Goal: Communication & Community: Answer question/provide support

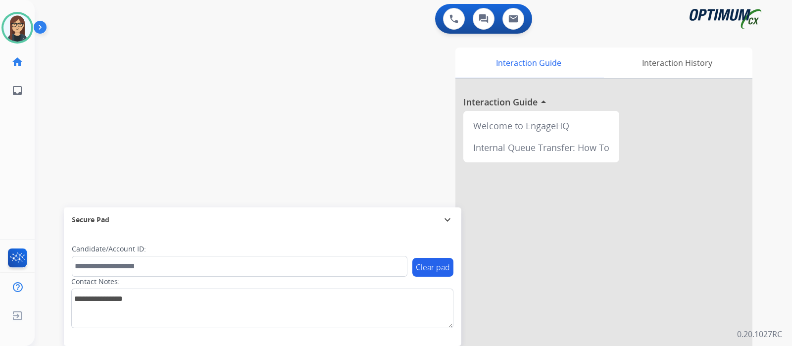
click at [89, 117] on div "swap_horiz Break voice bridge close_fullscreen Connect 3-Way Call merge_type Se…" at bounding box center [402, 242] width 734 height 413
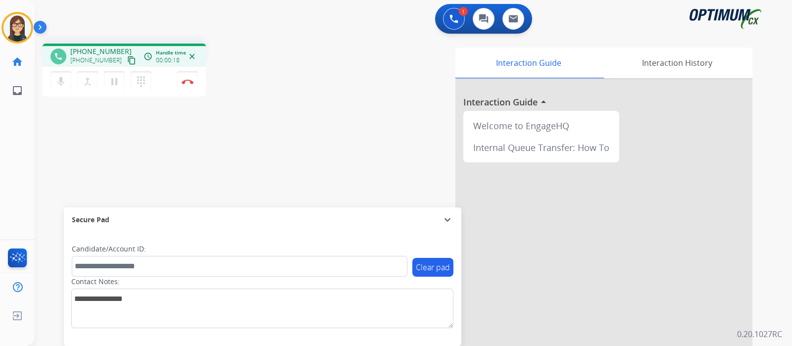
click at [127, 58] on mat-icon "content_copy" at bounding box center [131, 60] width 9 height 9
click at [263, 138] on div "phone [PHONE_NUMBER] [PHONE_NUMBER] content_copy access_time Call metrics Queue…" at bounding box center [402, 242] width 734 height 413
click at [187, 82] on img at bounding box center [188, 81] width 12 height 5
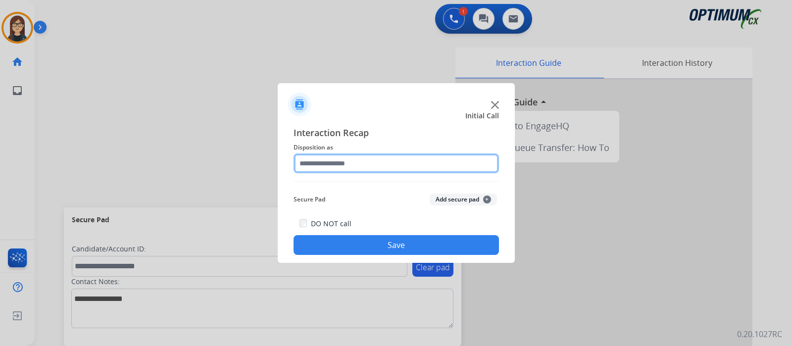
click at [349, 167] on input "text" at bounding box center [397, 164] width 206 height 20
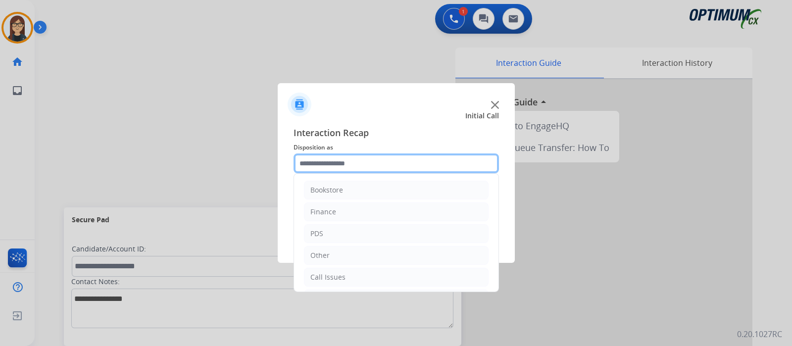
scroll to position [65, 0]
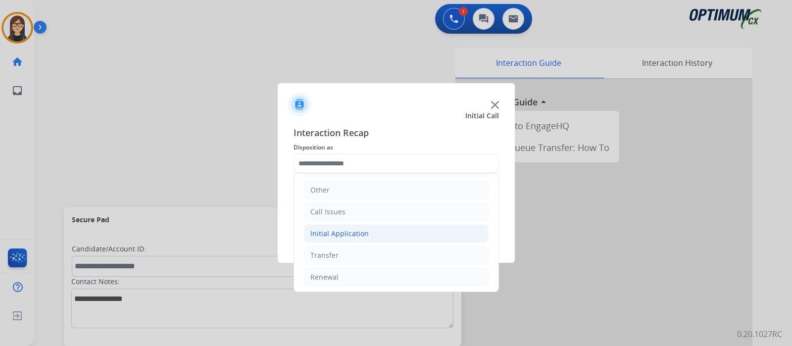
click at [368, 226] on li "Initial Application" at bounding box center [396, 233] width 185 height 19
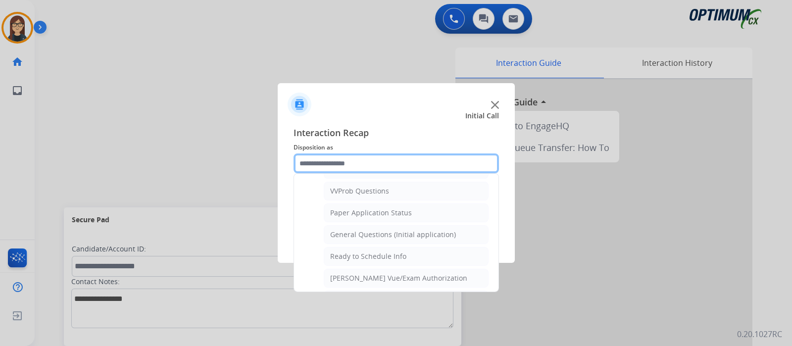
scroll to position [532, 0]
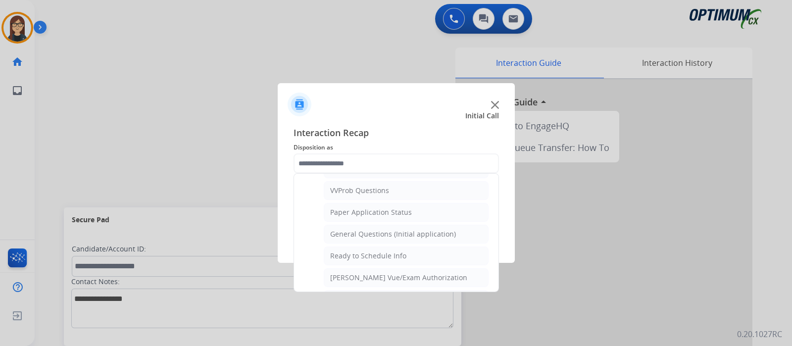
click at [414, 230] on div "General Questions (Initial application)" at bounding box center [393, 234] width 126 height 10
type input "**********"
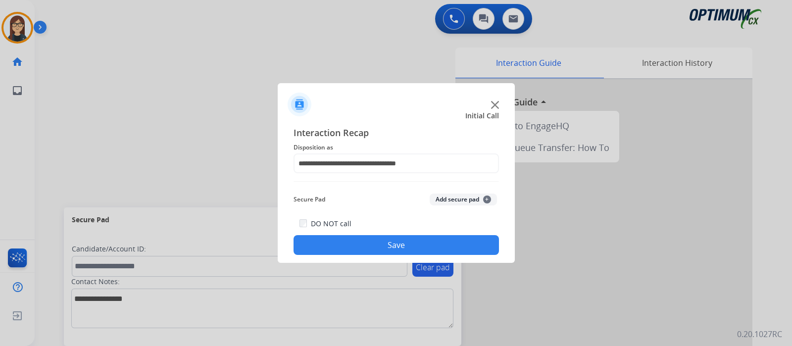
click at [394, 250] on button "Save" at bounding box center [397, 245] width 206 height 20
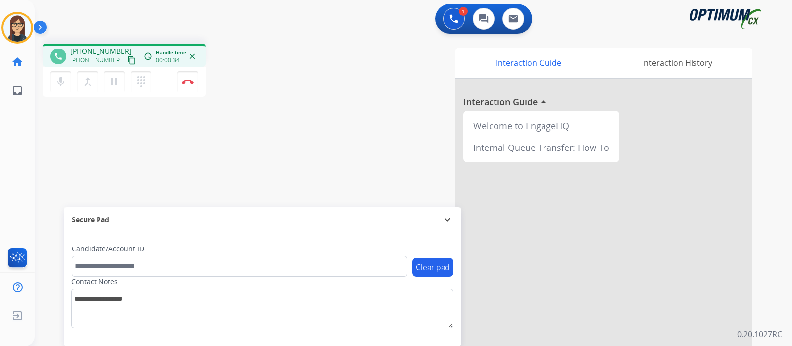
click at [127, 58] on mat-icon "content_copy" at bounding box center [131, 60] width 9 height 9
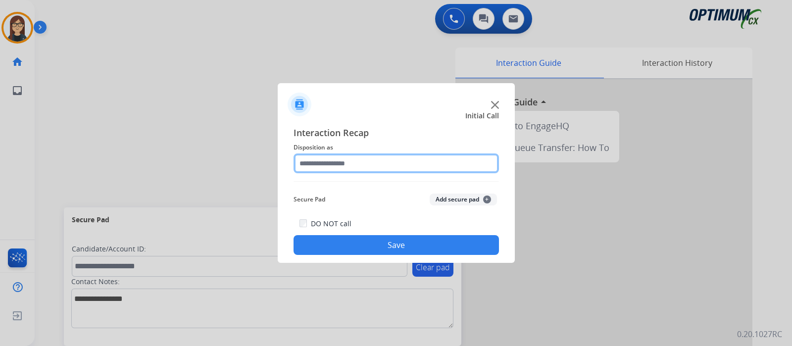
click at [350, 155] on input "text" at bounding box center [397, 164] width 206 height 20
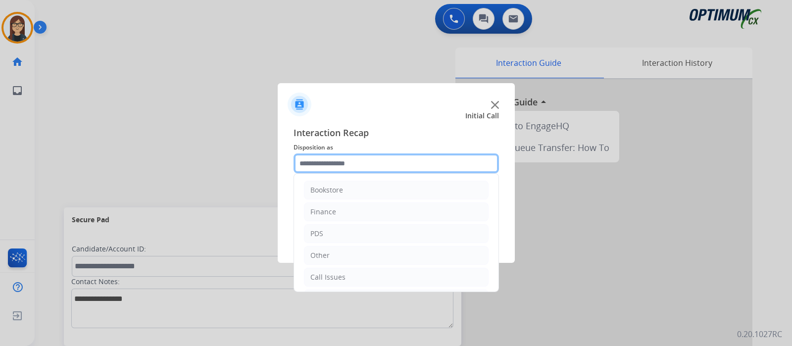
scroll to position [65, 0]
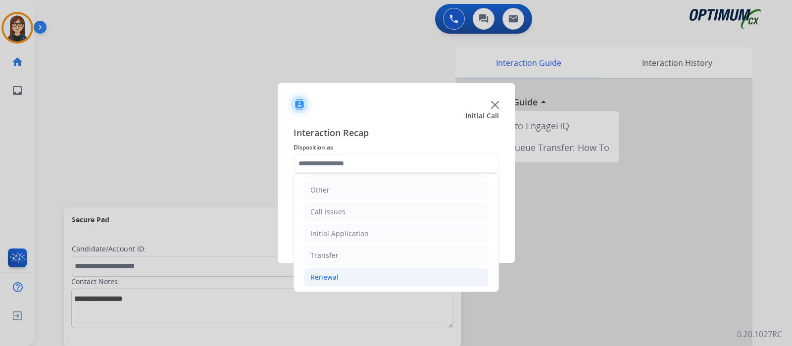
click at [357, 280] on li "Renewal" at bounding box center [396, 277] width 185 height 19
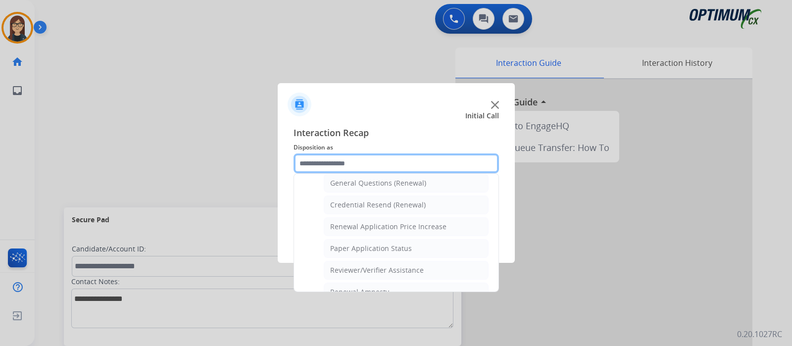
scroll to position [290, 0]
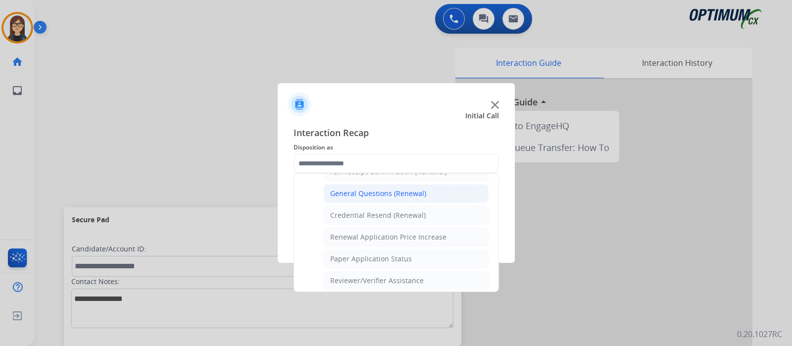
click at [427, 192] on li "General Questions (Renewal)" at bounding box center [406, 193] width 165 height 19
type input "**********"
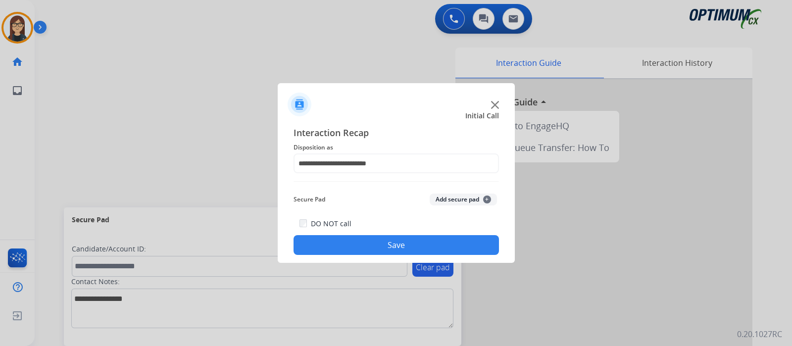
click at [387, 244] on button "Save" at bounding box center [397, 245] width 206 height 20
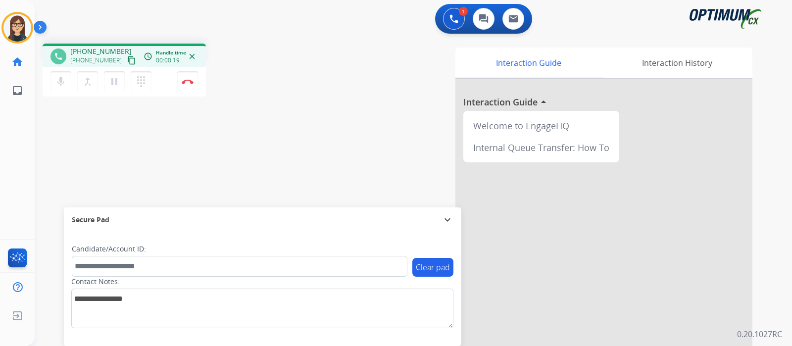
click at [127, 58] on mat-icon "content_copy" at bounding box center [131, 60] width 9 height 9
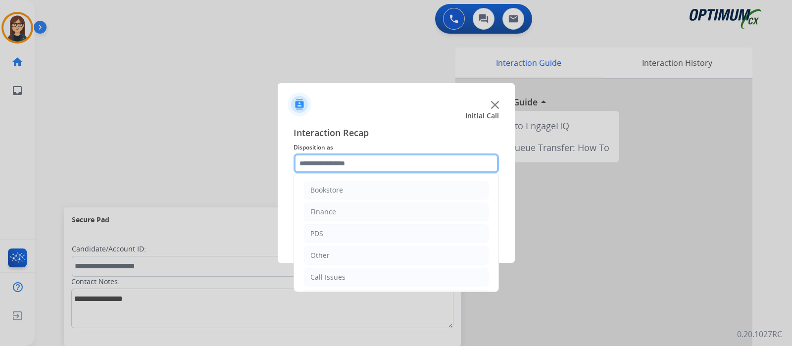
click at [364, 160] on input "text" at bounding box center [397, 164] width 206 height 20
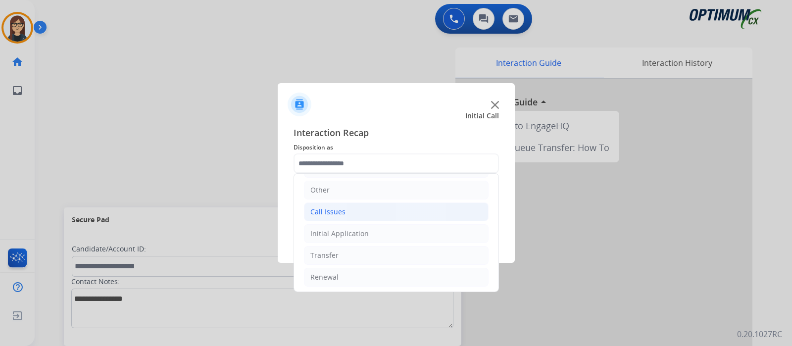
click at [385, 207] on li "Call Issues" at bounding box center [396, 212] width 185 height 19
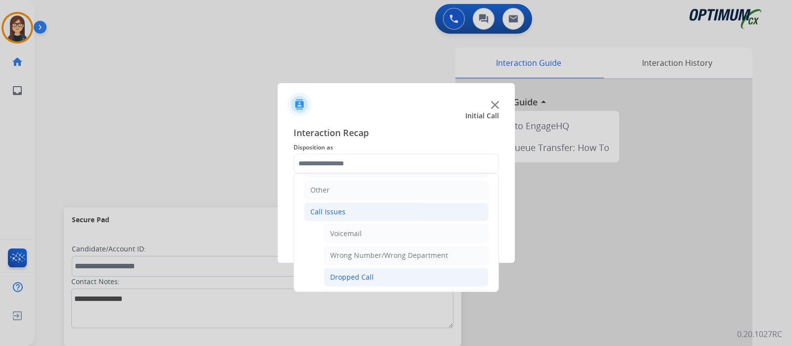
click at [373, 275] on li "Dropped Call" at bounding box center [406, 277] width 165 height 19
type input "**********"
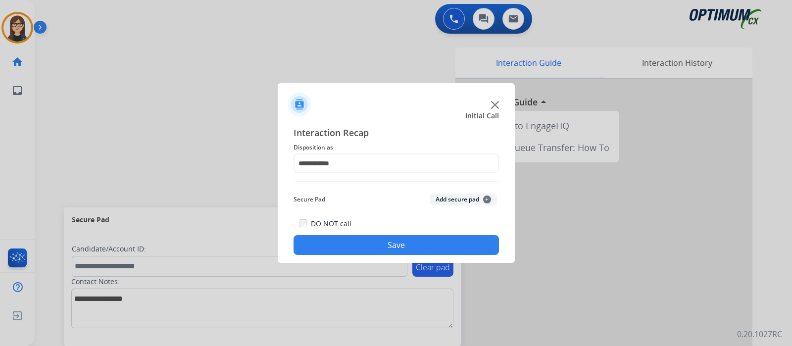
click at [383, 252] on button "Save" at bounding box center [397, 245] width 206 height 20
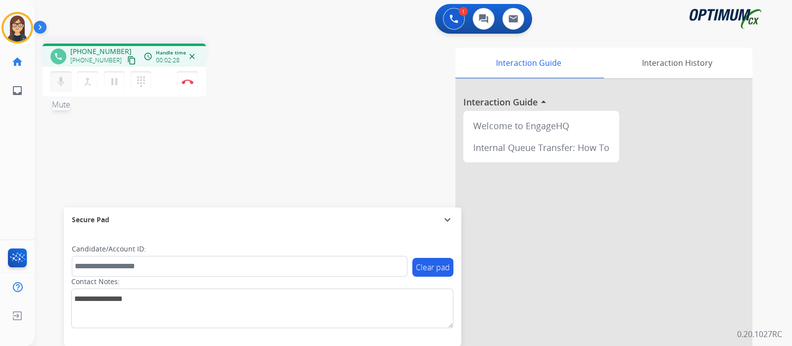
click at [61, 85] on mat-icon "mic" at bounding box center [61, 82] width 12 height 12
click at [67, 85] on button "mic_off Mute" at bounding box center [61, 81] width 21 height 21
click at [64, 83] on mat-icon "mic" at bounding box center [61, 82] width 12 height 12
click at [62, 80] on mat-icon "mic_off" at bounding box center [61, 82] width 12 height 12
click at [62, 80] on mat-icon "mic" at bounding box center [61, 82] width 12 height 12
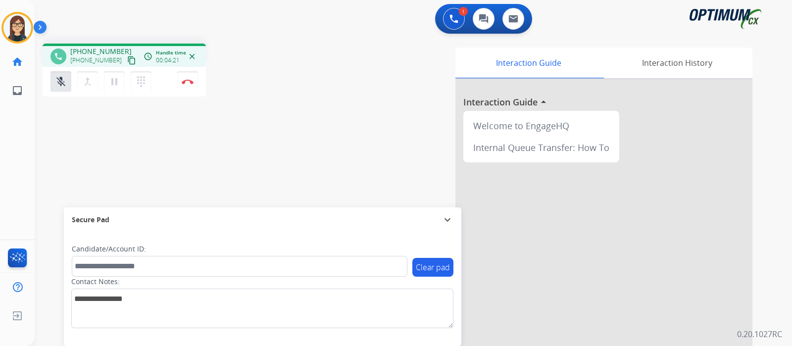
click at [334, 98] on div "Interaction Guide Interaction History Interaction Guide arrow_drop_up Welcome t…" at bounding box center [531, 248] width 444 height 401
click at [63, 83] on mat-icon "mic_off" at bounding box center [61, 82] width 12 height 12
click at [63, 83] on mat-icon "mic" at bounding box center [61, 82] width 12 height 12
click at [64, 85] on mat-icon "mic_off" at bounding box center [61, 82] width 12 height 12
click at [64, 78] on mat-icon "mic" at bounding box center [61, 82] width 12 height 12
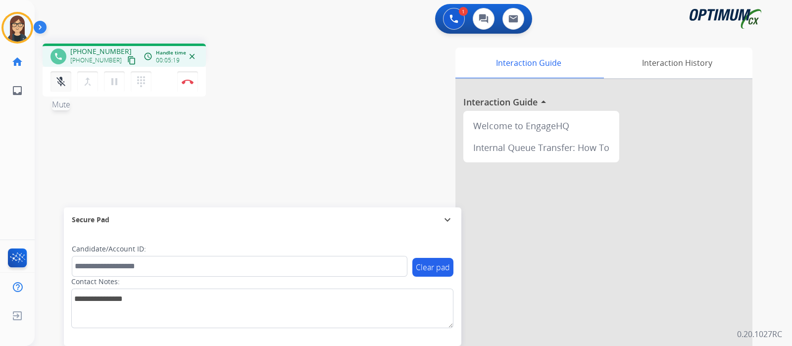
click at [61, 84] on mat-icon "mic_off" at bounding box center [61, 82] width 12 height 12
click at [61, 84] on mat-icon "mic" at bounding box center [61, 82] width 12 height 12
click at [61, 84] on mat-icon "mic_off" at bounding box center [61, 82] width 12 height 12
click at [190, 80] on img at bounding box center [188, 81] width 12 height 5
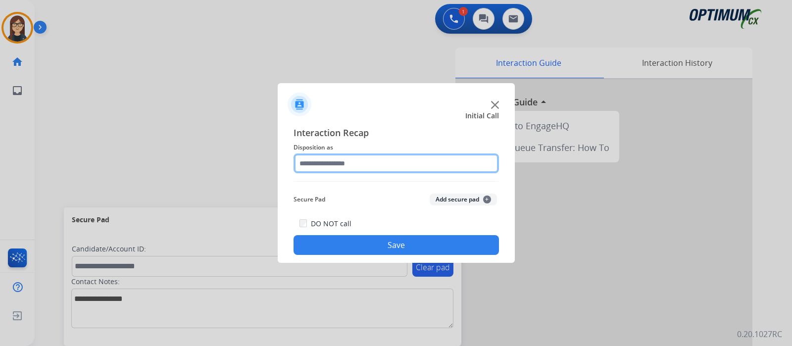
click at [324, 169] on input "text" at bounding box center [397, 164] width 206 height 20
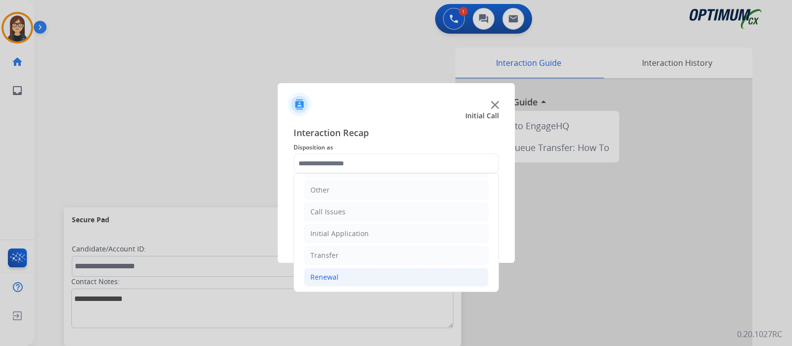
click at [368, 274] on li "Renewal" at bounding box center [396, 277] width 185 height 19
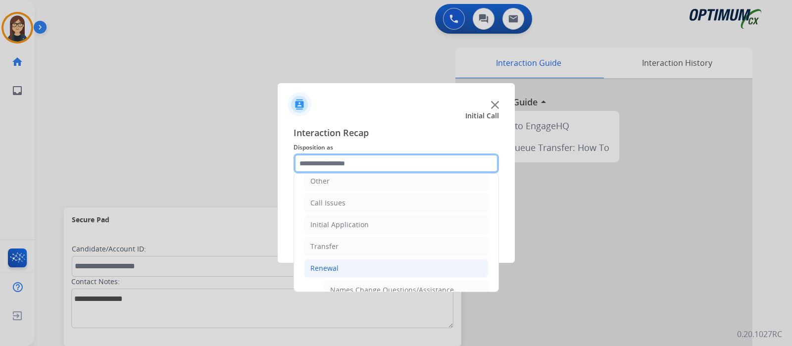
scroll to position [73, 0]
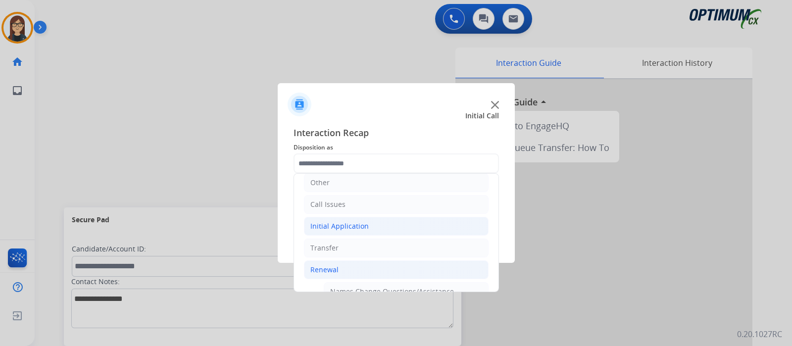
click at [428, 226] on li "Initial Application" at bounding box center [396, 226] width 185 height 19
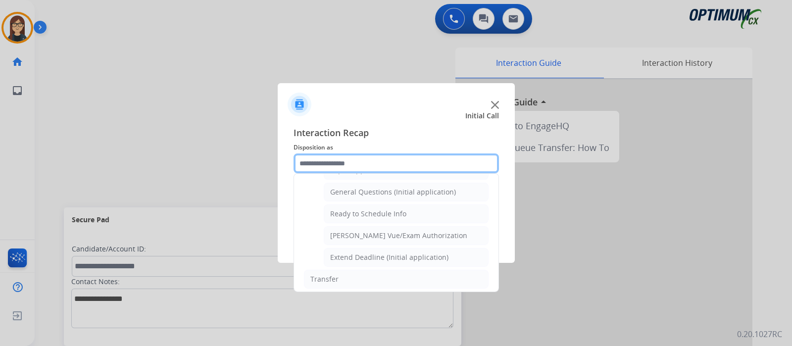
scroll to position [577, 0]
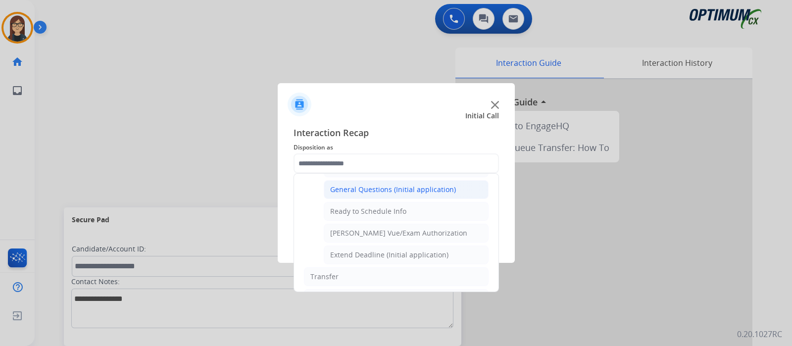
click at [450, 185] on div "General Questions (Initial application)" at bounding box center [393, 190] width 126 height 10
type input "**********"
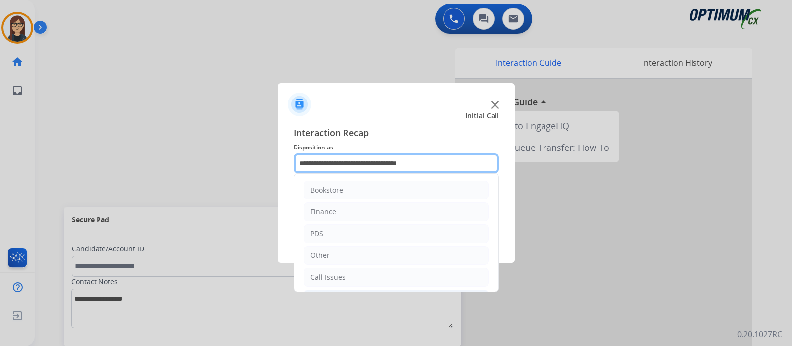
click at [444, 167] on input "**********" at bounding box center [397, 164] width 206 height 20
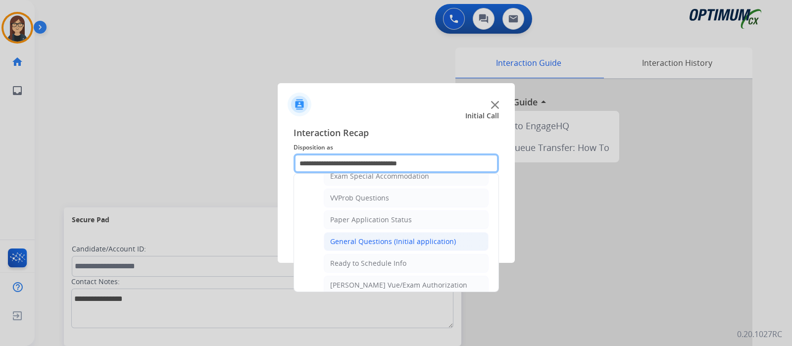
scroll to position [512, 0]
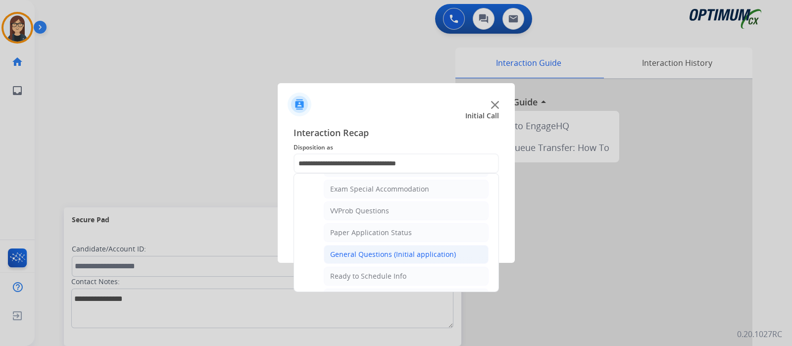
click at [452, 248] on li "General Questions (Initial application)" at bounding box center [406, 254] width 165 height 19
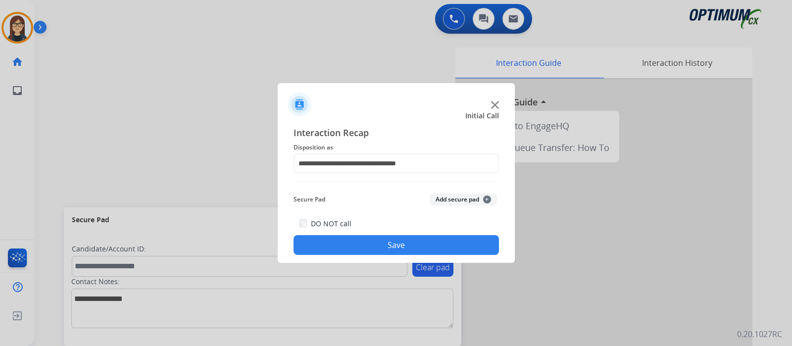
click at [440, 245] on button "Save" at bounding box center [397, 245] width 206 height 20
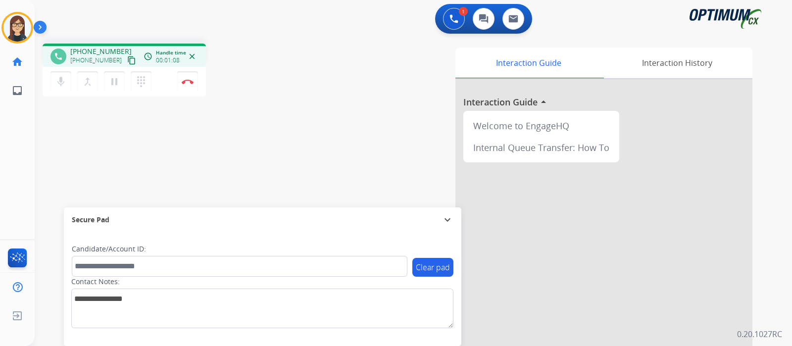
click at [127, 57] on mat-icon "content_copy" at bounding box center [131, 60] width 9 height 9
click at [63, 74] on button "mic Mute" at bounding box center [61, 81] width 21 height 21
click at [53, 85] on button "mic_off Mute" at bounding box center [61, 81] width 21 height 21
click at [194, 84] on button "Disconnect" at bounding box center [187, 81] width 21 height 21
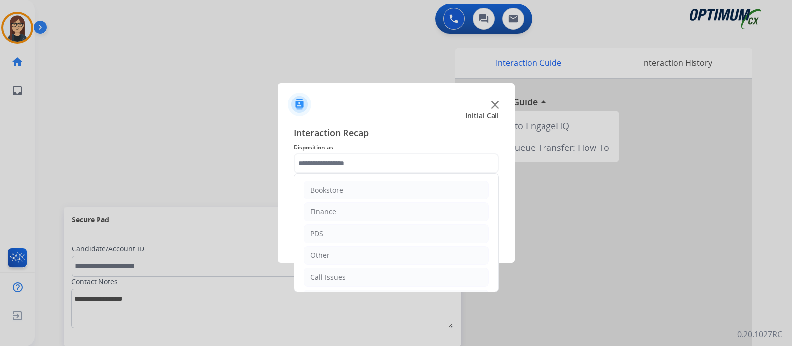
click at [342, 164] on input "text" at bounding box center [397, 164] width 206 height 20
click at [342, 276] on li "Renewal" at bounding box center [396, 285] width 185 height 19
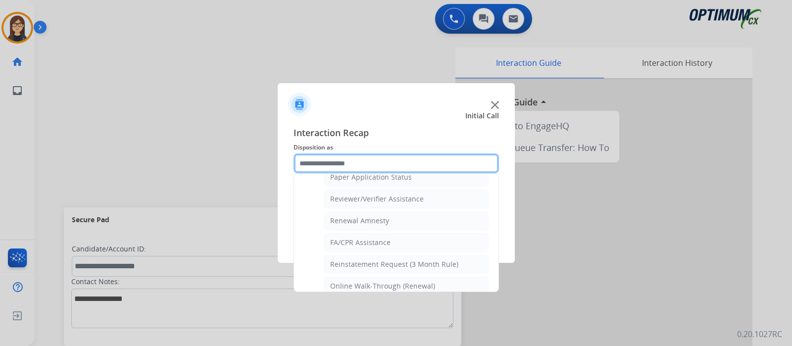
scroll to position [374, 0]
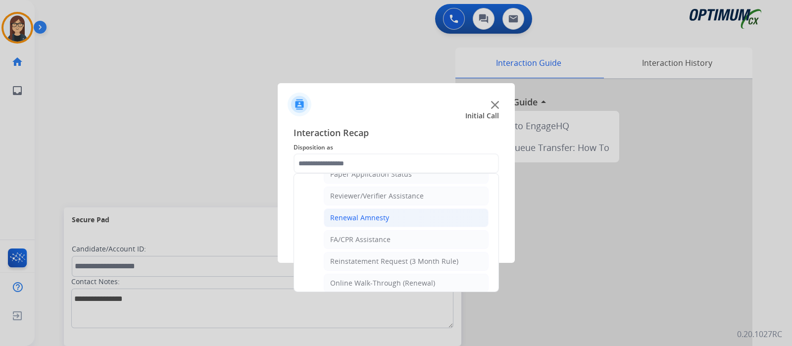
click at [457, 216] on li "Renewal Amnesty" at bounding box center [406, 218] width 165 height 19
type input "**********"
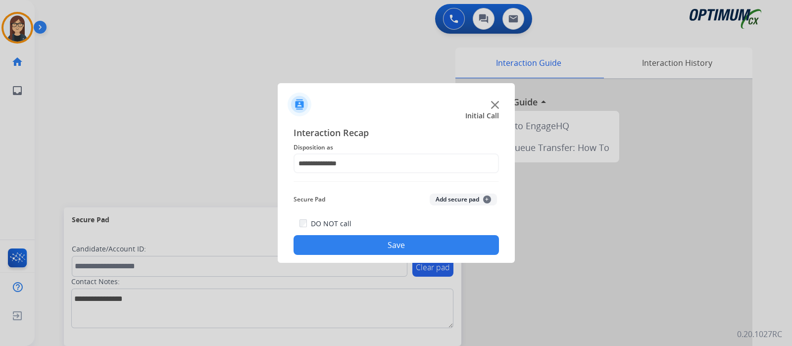
click at [411, 248] on button "Save" at bounding box center [397, 245] width 206 height 20
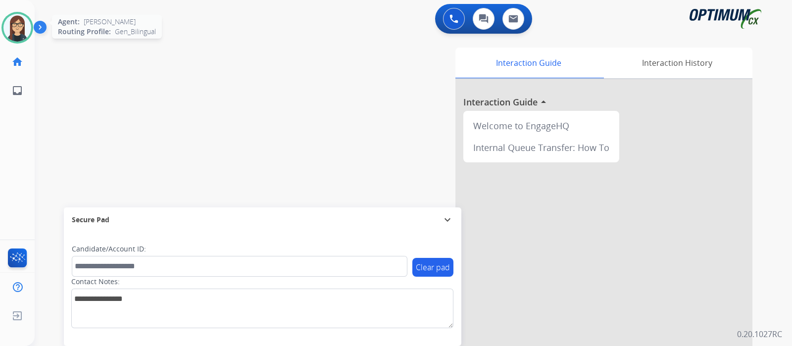
click at [29, 34] on img at bounding box center [17, 28] width 28 height 28
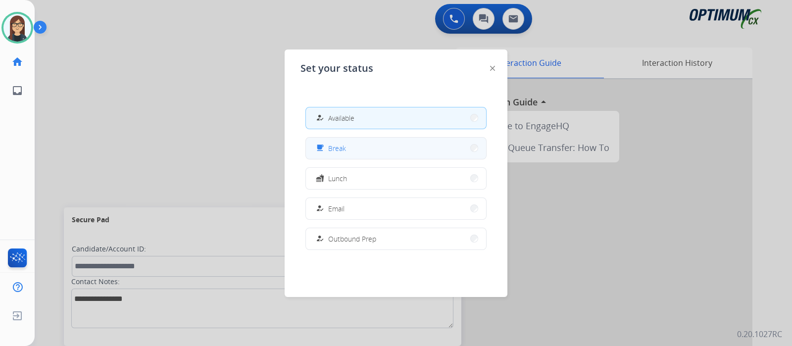
click at [416, 145] on button "free_breakfast Break" at bounding box center [396, 148] width 180 height 21
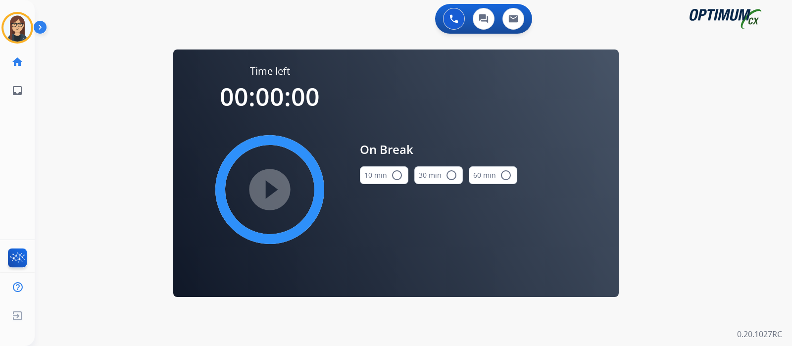
click at [394, 173] on mat-icon "radio_button_unchecked" at bounding box center [397, 175] width 12 height 12
click at [271, 184] on mat-icon "play_circle_filled" at bounding box center [270, 190] width 12 height 12
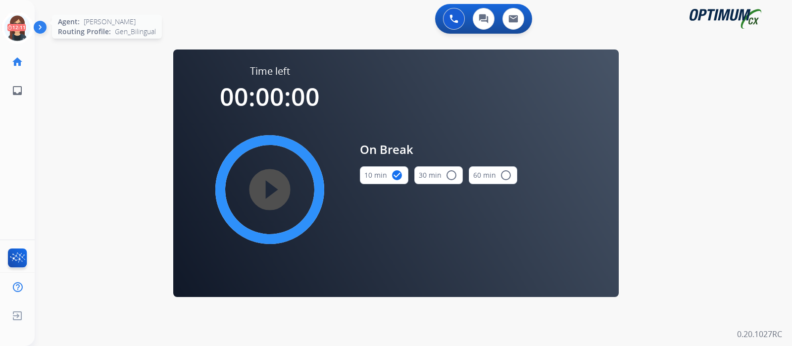
click at [16, 23] on icon at bounding box center [17, 28] width 32 height 32
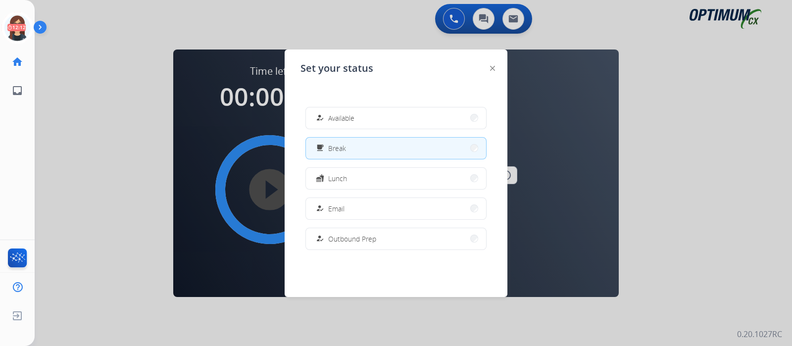
click at [364, 116] on button "how_to_reg Available" at bounding box center [396, 117] width 180 height 21
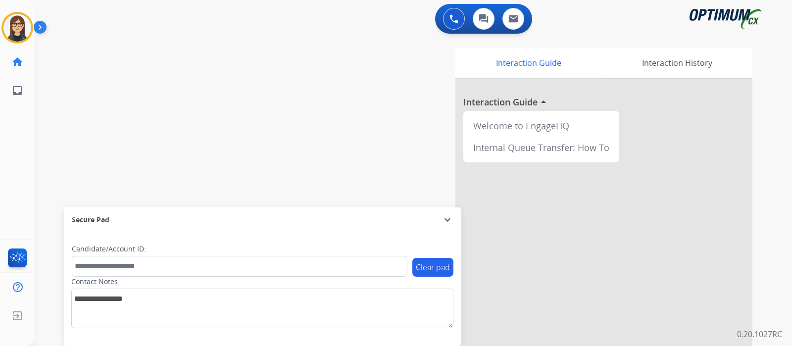
click at [237, 201] on div "swap_horiz Break voice bridge close_fullscreen Connect 3-Way Call merge_type Se…" at bounding box center [402, 242] width 734 height 413
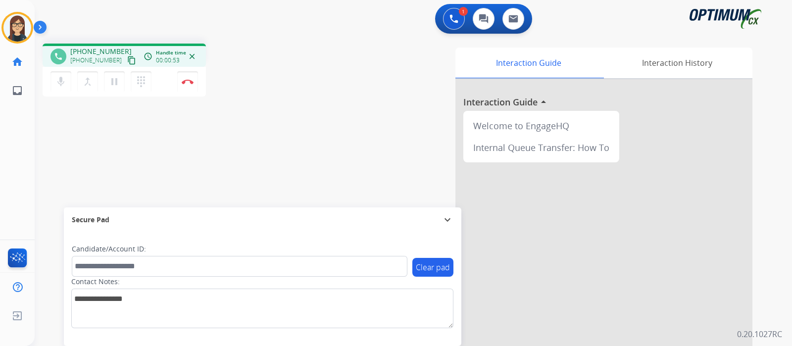
click at [127, 58] on mat-icon "content_copy" at bounding box center [131, 60] width 9 height 9
click at [293, 164] on div "phone [PHONE_NUMBER] [PHONE_NUMBER] content_copy access_time Call metrics Queue…" at bounding box center [402, 242] width 734 height 413
click at [189, 83] on img at bounding box center [188, 81] width 12 height 5
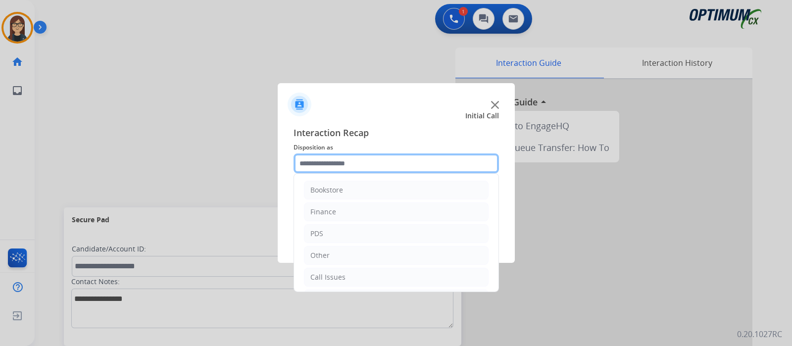
click at [329, 159] on input "text" at bounding box center [397, 164] width 206 height 20
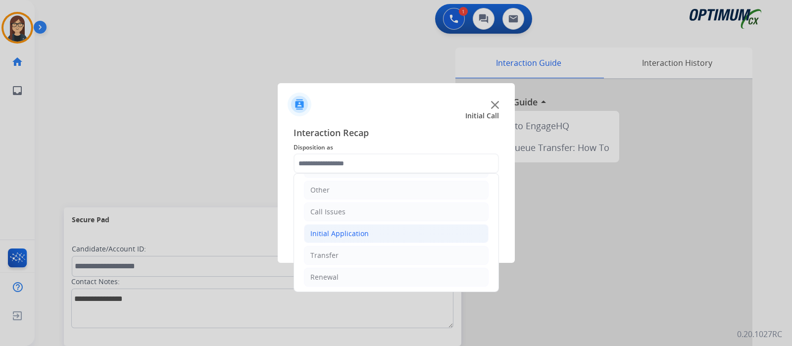
click at [394, 232] on li "Initial Application" at bounding box center [396, 233] width 185 height 19
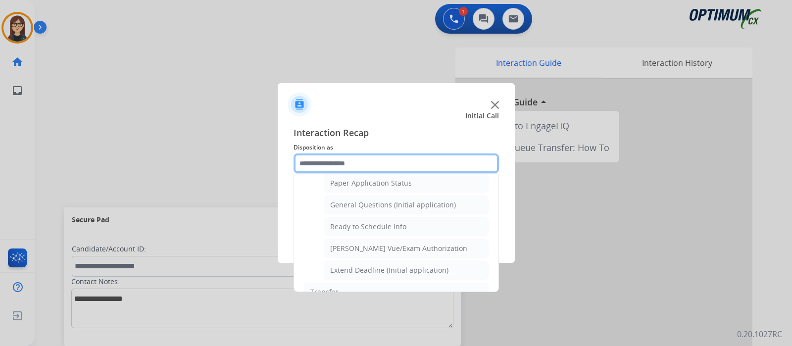
scroll to position [555, 0]
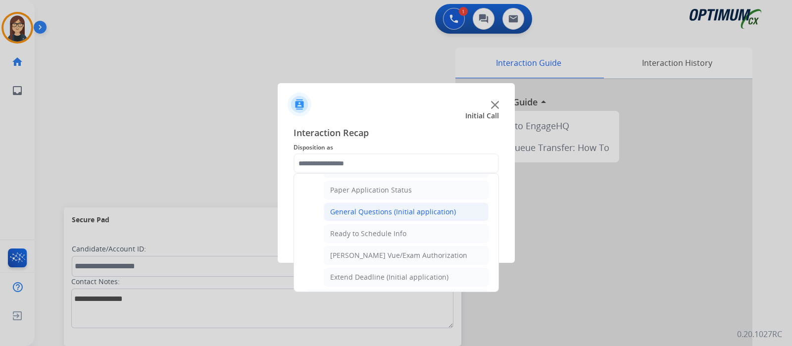
click at [418, 210] on div "General Questions (Initial application)" at bounding box center [393, 212] width 126 height 10
type input "**********"
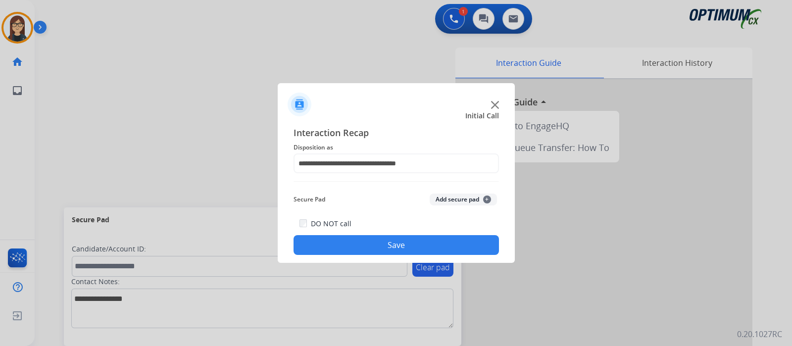
click at [392, 242] on button "Save" at bounding box center [397, 245] width 206 height 20
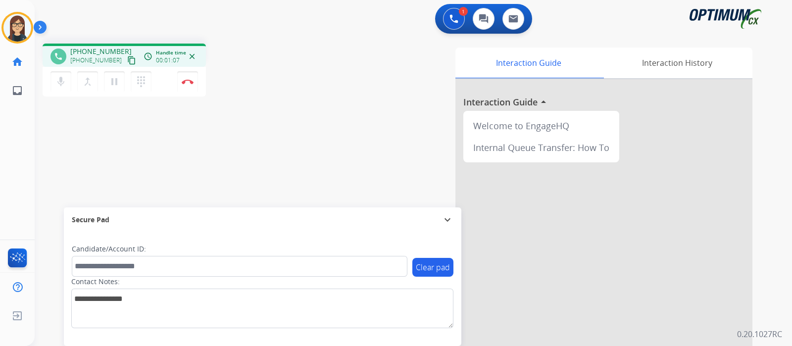
click at [127, 56] on mat-icon "content_copy" at bounding box center [131, 60] width 9 height 9
click at [191, 83] on img at bounding box center [188, 81] width 12 height 5
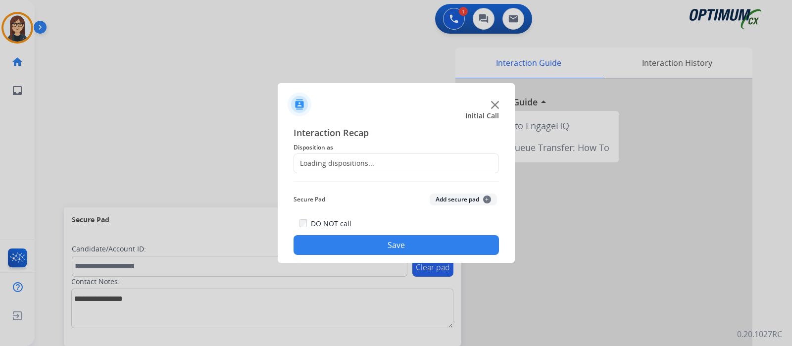
click at [315, 162] on div "Loading dispositions..." at bounding box center [334, 163] width 80 height 10
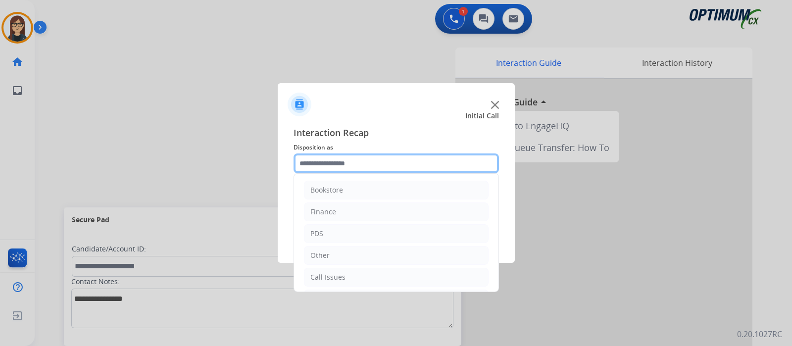
click at [490, 166] on input "text" at bounding box center [397, 164] width 206 height 20
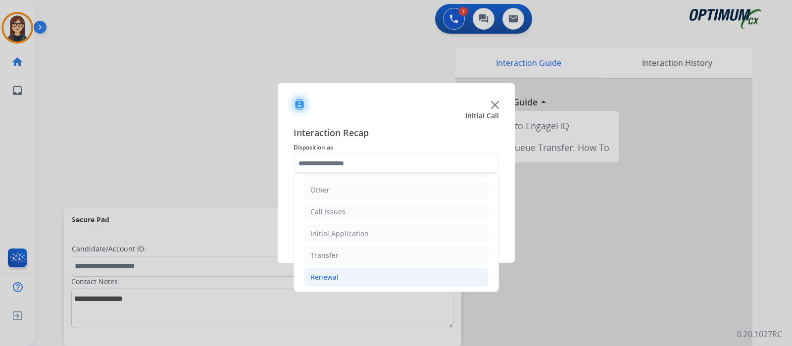
click at [389, 275] on li "Renewal" at bounding box center [396, 277] width 185 height 19
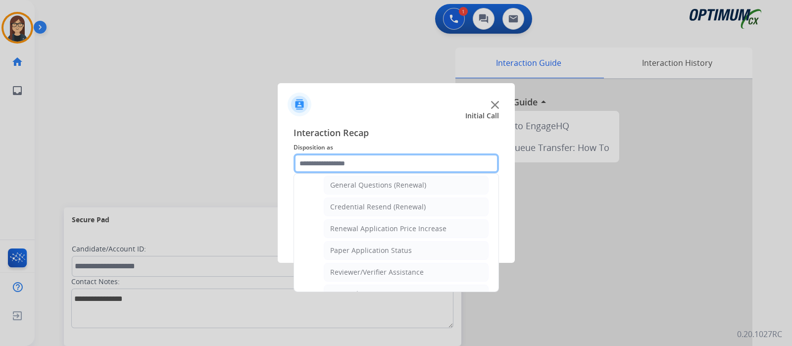
scroll to position [295, 0]
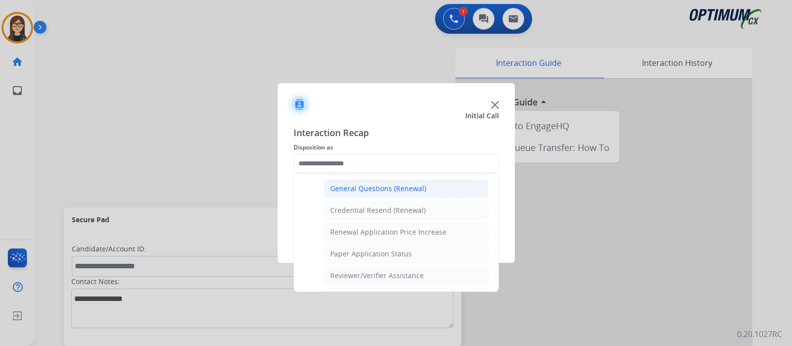
click at [443, 190] on li "General Questions (Renewal)" at bounding box center [406, 188] width 165 height 19
type input "**********"
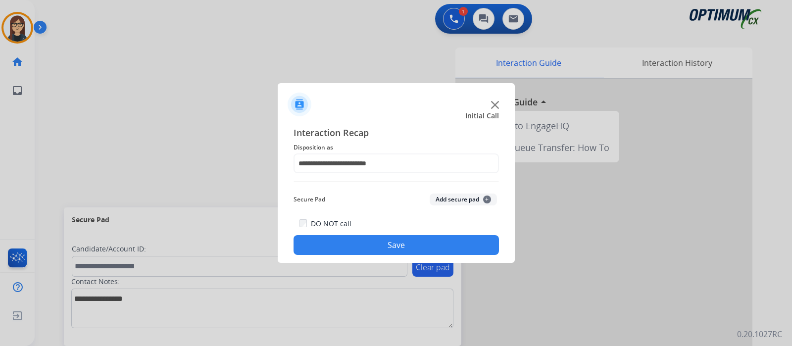
click at [421, 240] on button "Save" at bounding box center [397, 245] width 206 height 20
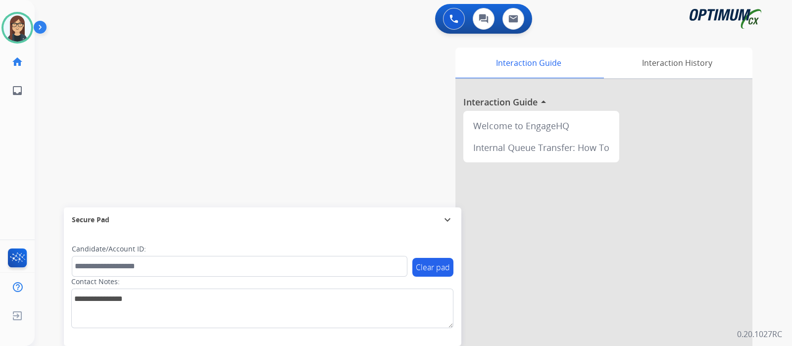
click at [286, 112] on div "swap_horiz Break voice bridge close_fullscreen Connect 3-Way Call merge_type Se…" at bounding box center [402, 242] width 734 height 413
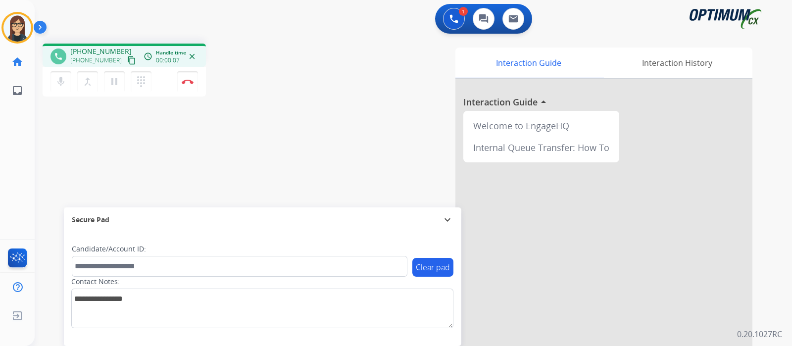
click at [127, 62] on mat-icon "content_copy" at bounding box center [131, 60] width 9 height 9
click at [286, 127] on div "phone [PHONE_NUMBER] [PHONE_NUMBER] content_copy access_time Call metrics Queue…" at bounding box center [402, 242] width 734 height 413
click at [184, 80] on img at bounding box center [188, 81] width 12 height 5
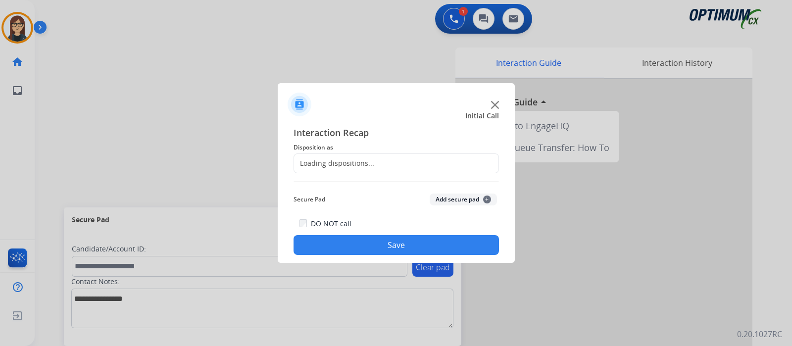
click at [334, 162] on div "Loading dispositions..." at bounding box center [334, 163] width 80 height 10
click at [391, 155] on div "Loading dispositions..." at bounding box center [397, 164] width 206 height 20
click at [401, 158] on div "Loading dispositions..." at bounding box center [397, 164] width 206 height 20
click at [440, 157] on div "Loading dispositions..." at bounding box center [397, 164] width 206 height 20
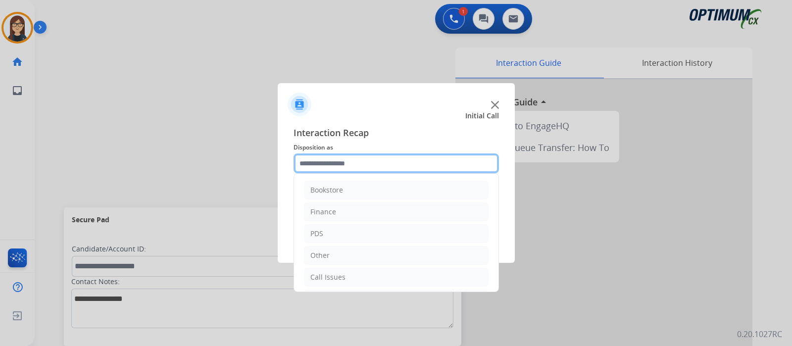
click at [440, 157] on input "text" at bounding box center [397, 164] width 206 height 20
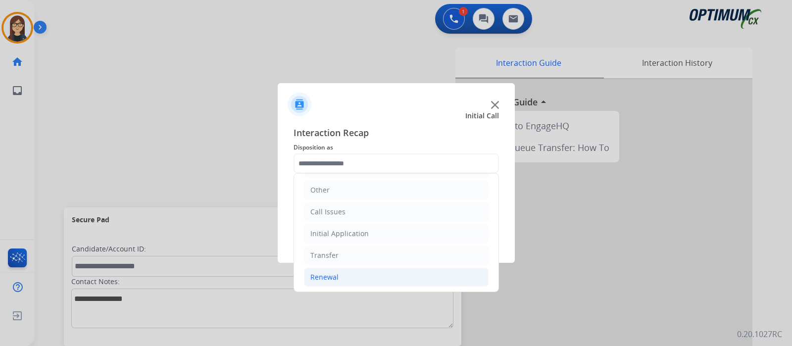
click at [348, 272] on li "Renewal" at bounding box center [396, 277] width 185 height 19
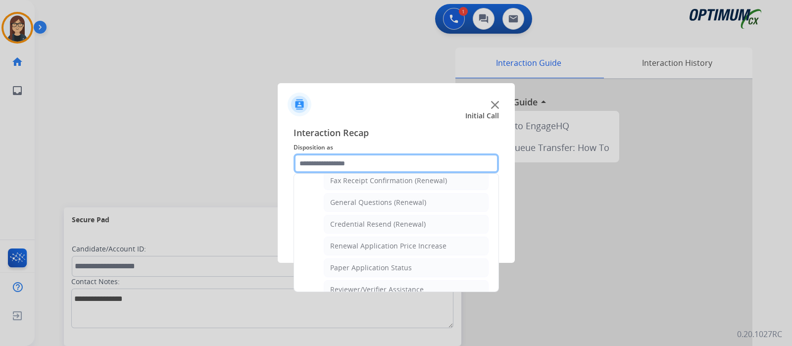
scroll to position [285, 0]
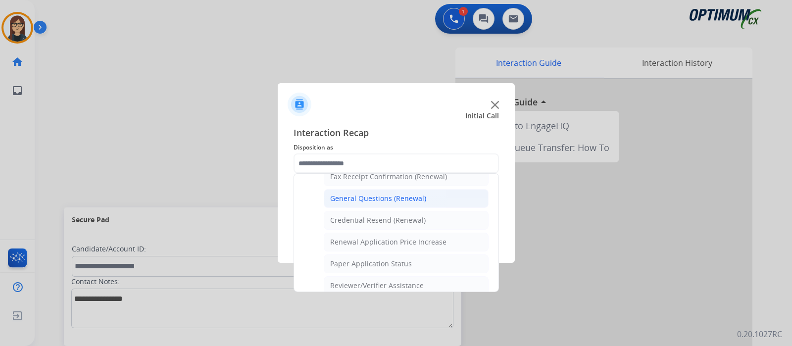
click at [428, 194] on li "General Questions (Renewal)" at bounding box center [406, 198] width 165 height 19
type input "**********"
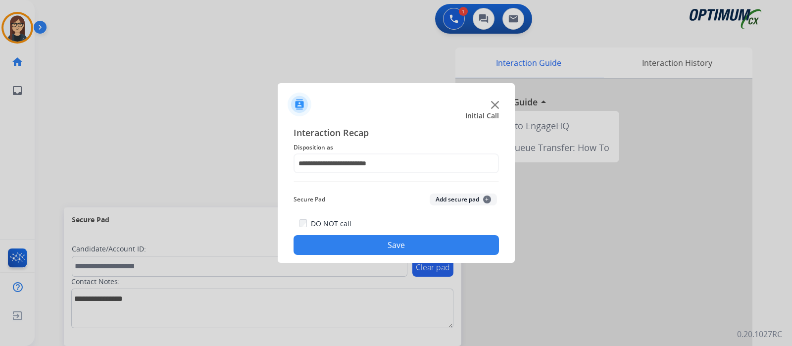
click at [429, 243] on button "Save" at bounding box center [397, 245] width 206 height 20
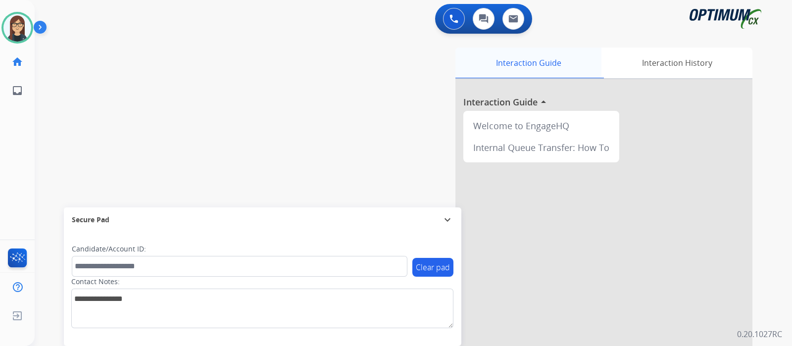
click at [525, 72] on div "Interaction Guide" at bounding box center [529, 63] width 146 height 31
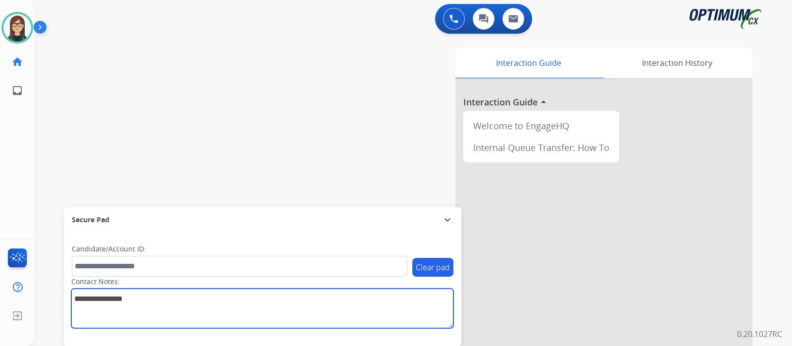
click at [256, 302] on textarea at bounding box center [262, 309] width 382 height 40
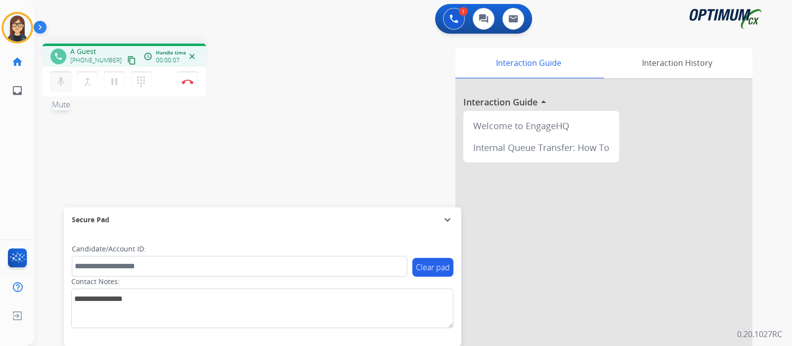
click at [63, 84] on mat-icon "mic" at bounding box center [61, 82] width 12 height 12
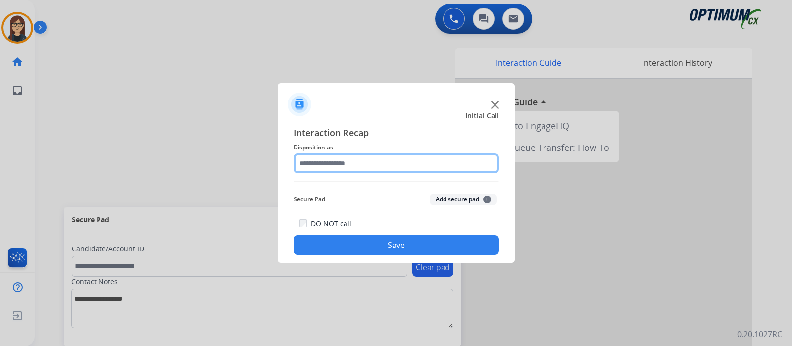
click at [338, 160] on input "text" at bounding box center [397, 164] width 206 height 20
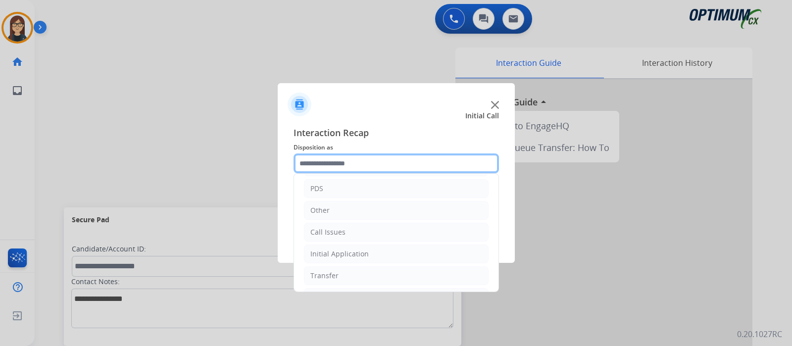
scroll to position [65, 0]
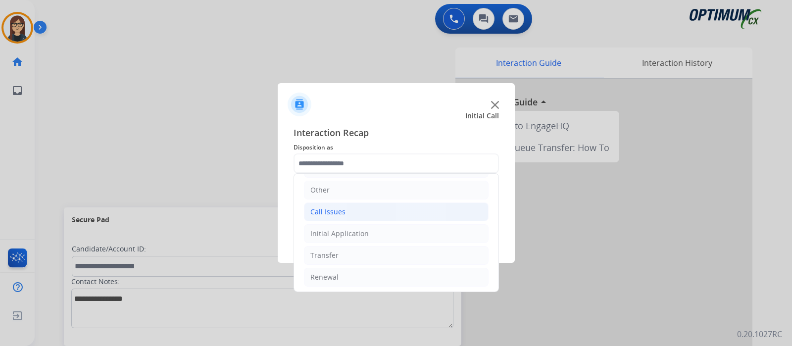
click at [364, 211] on li "Call Issues" at bounding box center [396, 212] width 185 height 19
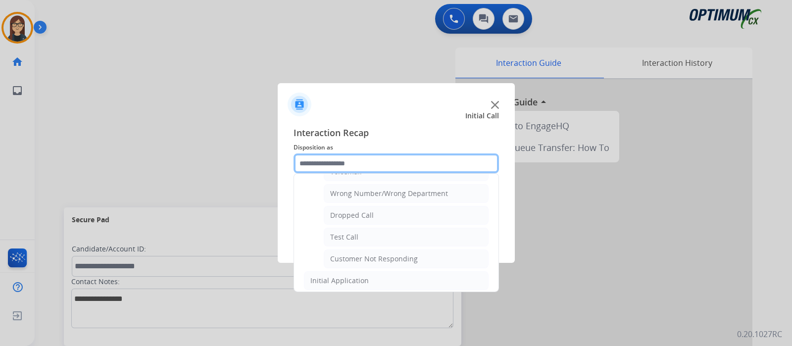
scroll to position [128, 0]
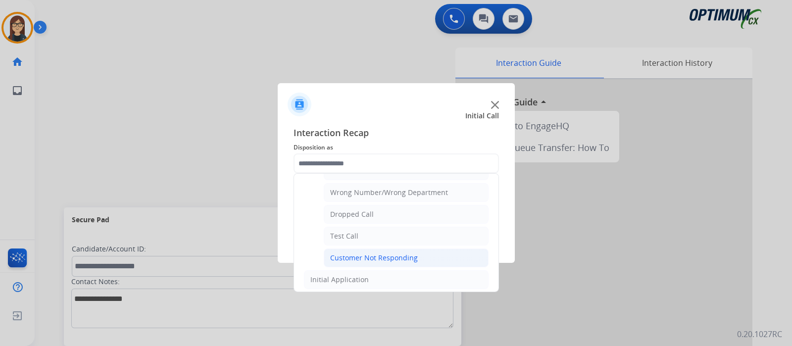
click at [371, 258] on div "Customer Not Responding" at bounding box center [374, 258] width 88 height 10
type input "**********"
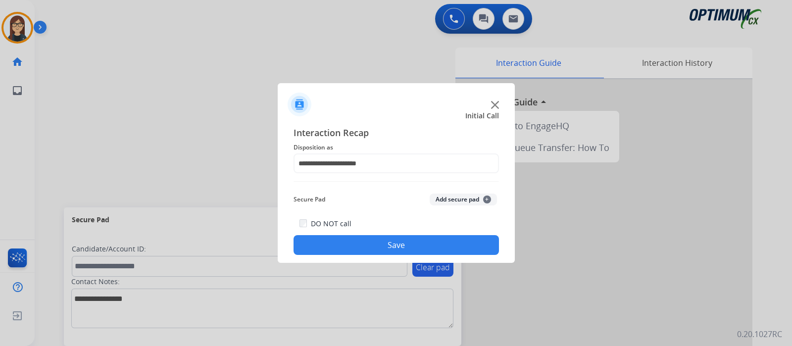
click at [359, 249] on button "Save" at bounding box center [397, 245] width 206 height 20
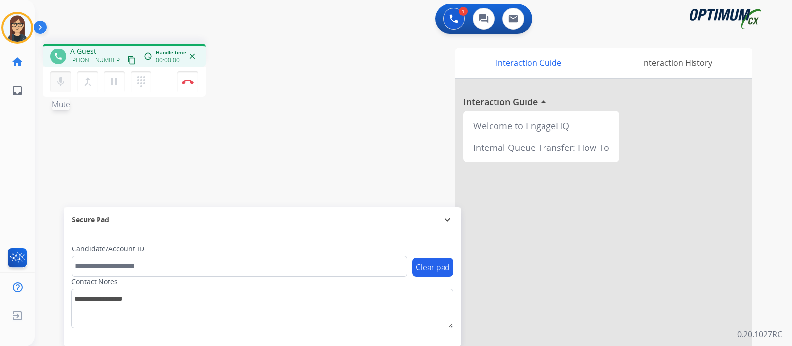
click at [55, 83] on mat-icon "mic" at bounding box center [61, 82] width 12 height 12
click at [527, 294] on div at bounding box center [604, 263] width 297 height 369
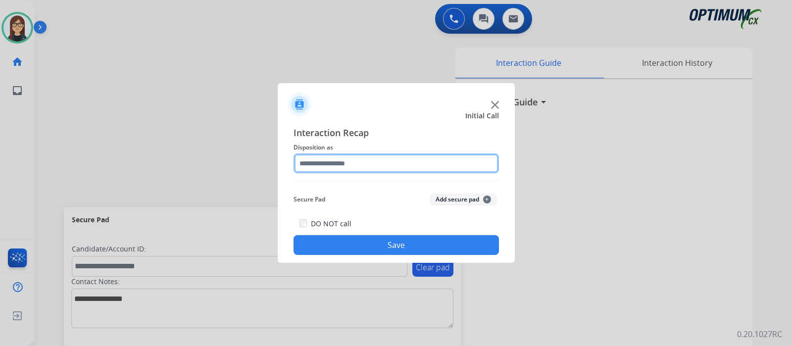
click at [334, 167] on input "text" at bounding box center [397, 164] width 206 height 20
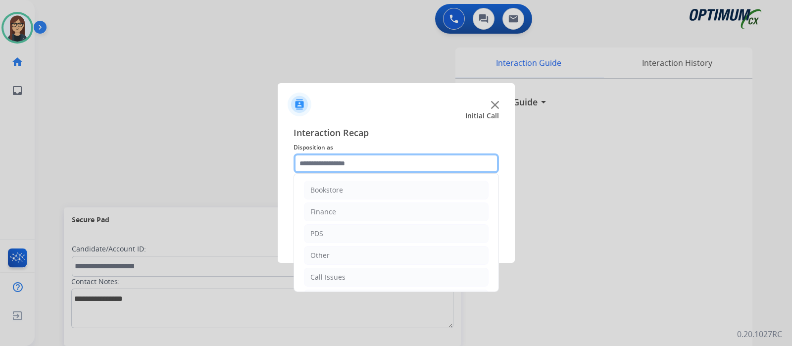
scroll to position [65, 0]
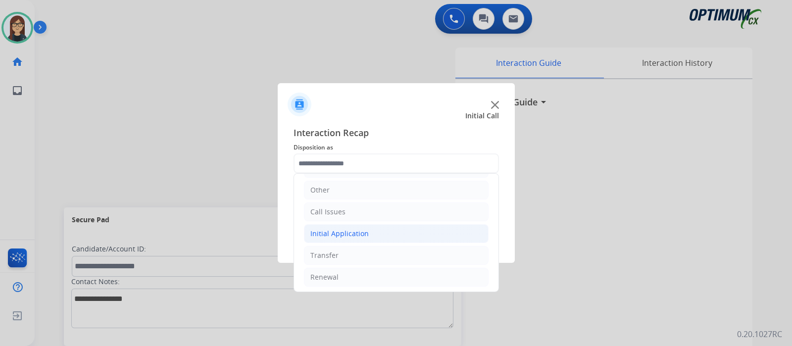
click at [313, 224] on li "Initial Application" at bounding box center [396, 233] width 185 height 19
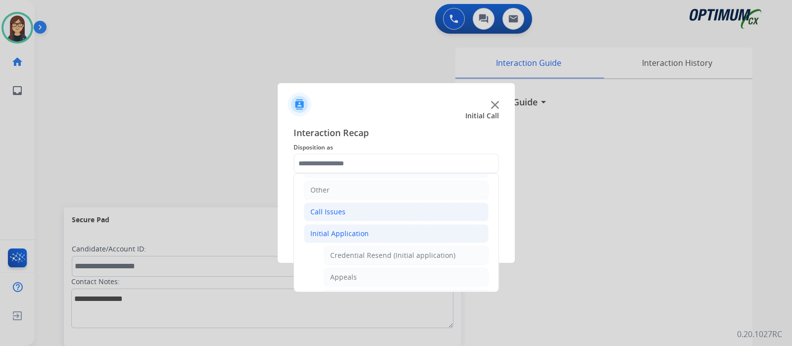
click at [318, 212] on div "Call Issues" at bounding box center [328, 212] width 35 height 10
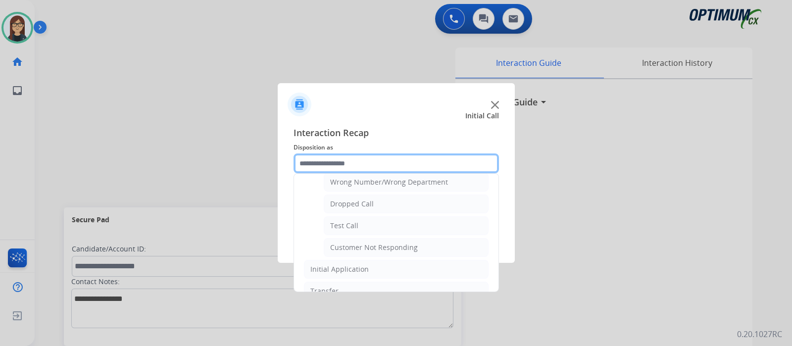
scroll to position [137, 0]
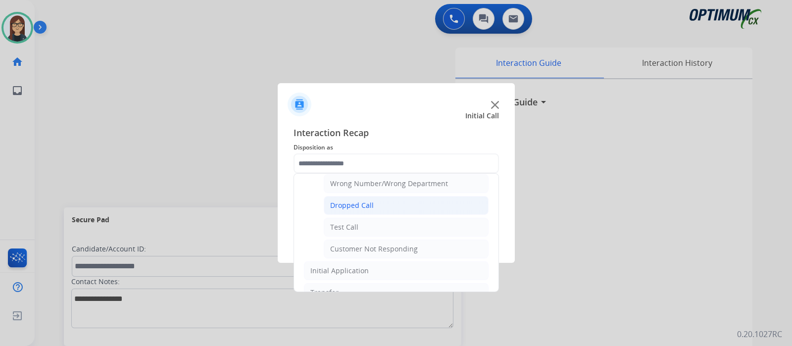
click at [334, 207] on div "Dropped Call" at bounding box center [352, 206] width 44 height 10
type input "**********"
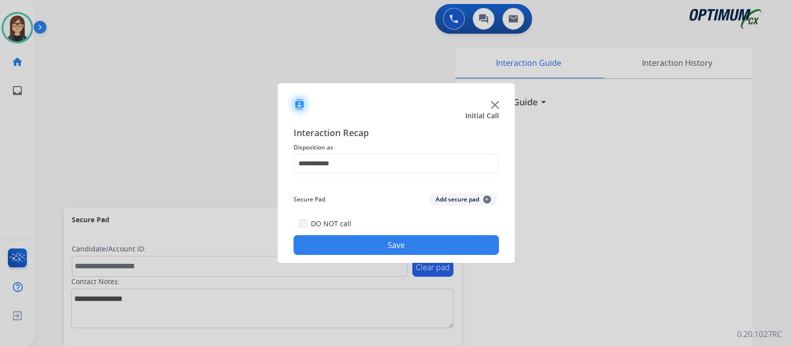
click at [322, 254] on button "Save" at bounding box center [397, 245] width 206 height 20
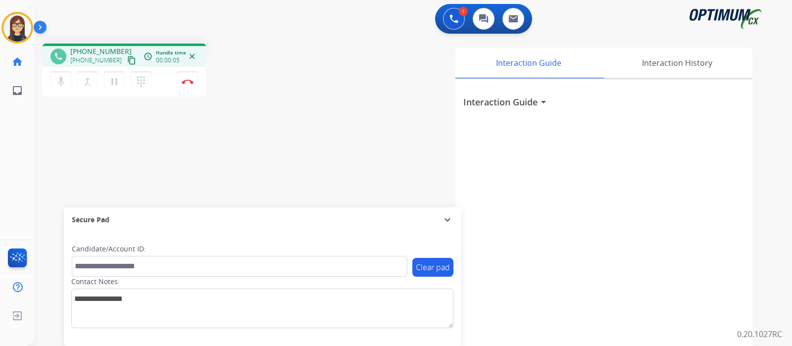
click at [127, 58] on mat-icon "content_copy" at bounding box center [131, 60] width 9 height 9
click at [64, 83] on mat-icon "mic" at bounding box center [61, 82] width 12 height 12
click at [59, 87] on mat-icon "mic_off" at bounding box center [61, 82] width 12 height 12
click at [64, 82] on mat-icon "mic" at bounding box center [61, 82] width 12 height 12
click at [64, 82] on mat-icon "mic_off" at bounding box center [61, 82] width 12 height 12
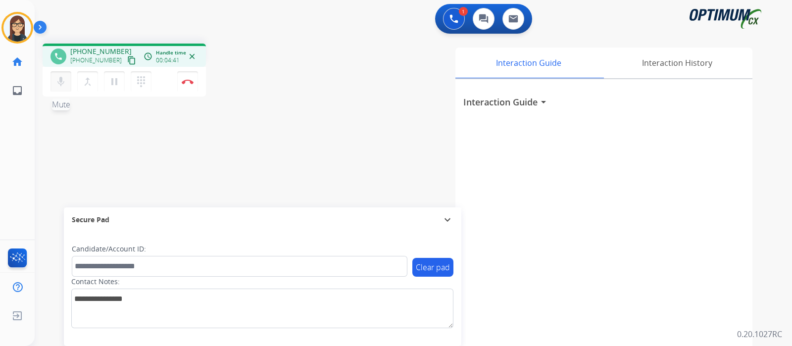
click at [58, 80] on mat-icon "mic" at bounding box center [61, 82] width 12 height 12
click at [64, 85] on mat-icon "mic_off" at bounding box center [61, 82] width 12 height 12
click at [186, 83] on img at bounding box center [188, 81] width 12 height 5
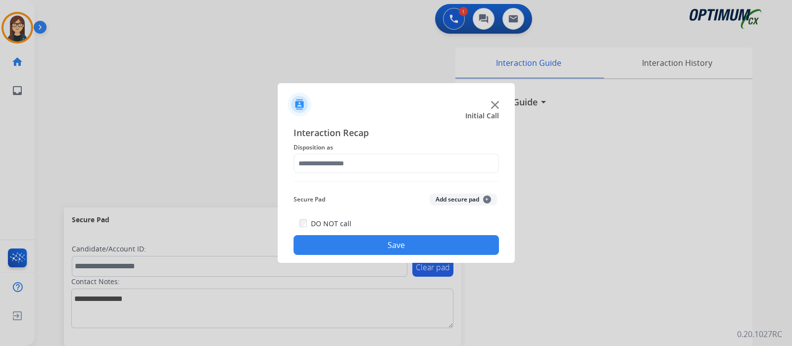
click at [325, 175] on div "Interaction Recap Disposition as Secure Pad Add secure pad + DO NOT call Save" at bounding box center [397, 190] width 206 height 129
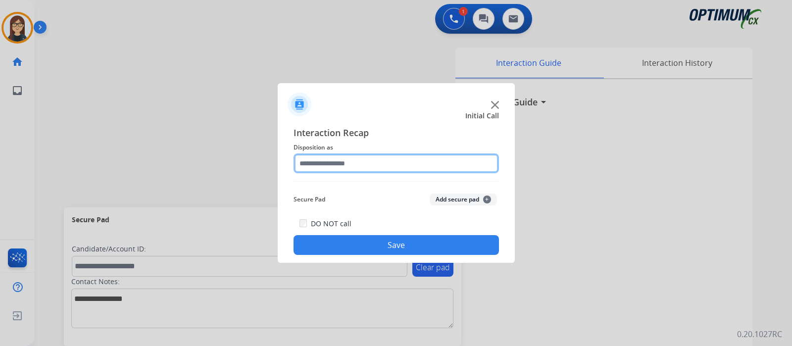
click at [325, 165] on input "text" at bounding box center [397, 164] width 206 height 20
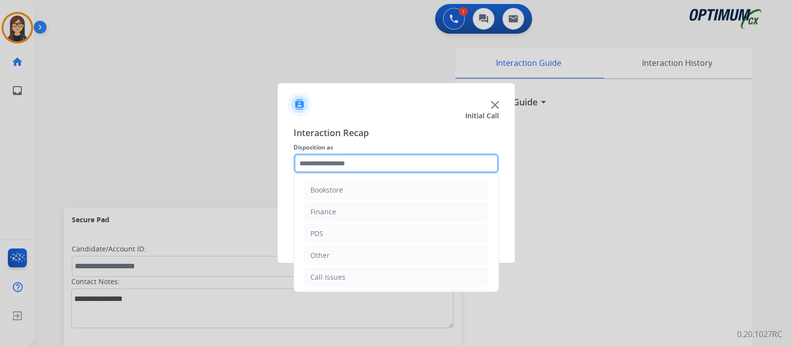
scroll to position [65, 0]
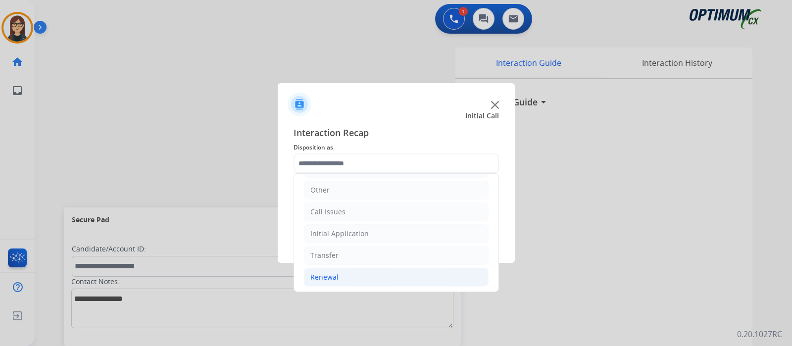
click at [376, 278] on li "Renewal" at bounding box center [396, 277] width 185 height 19
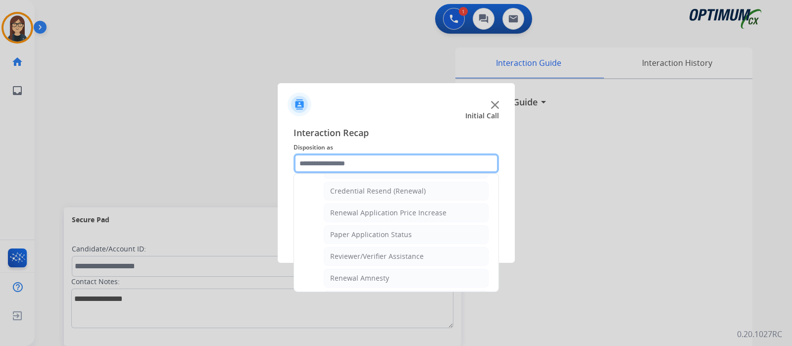
scroll to position [321, 0]
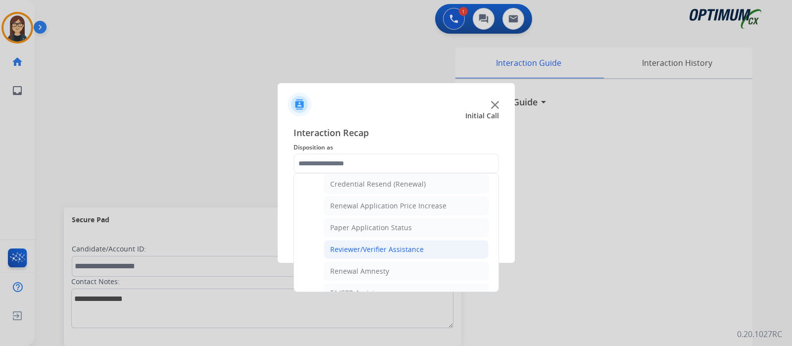
click at [435, 243] on li "Reviewer/Verifier Assistance" at bounding box center [406, 249] width 165 height 19
type input "**********"
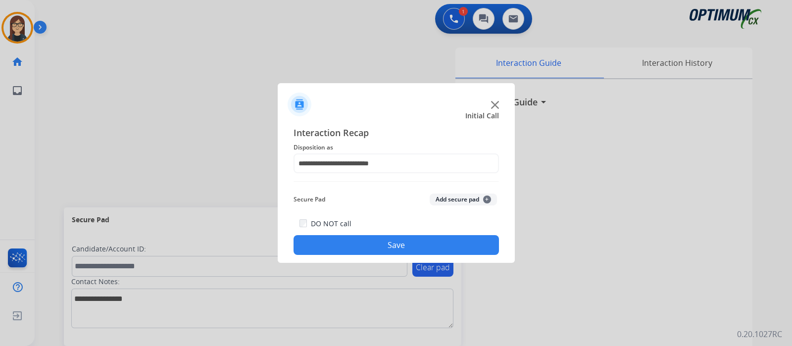
click at [408, 249] on button "Save" at bounding box center [397, 245] width 206 height 20
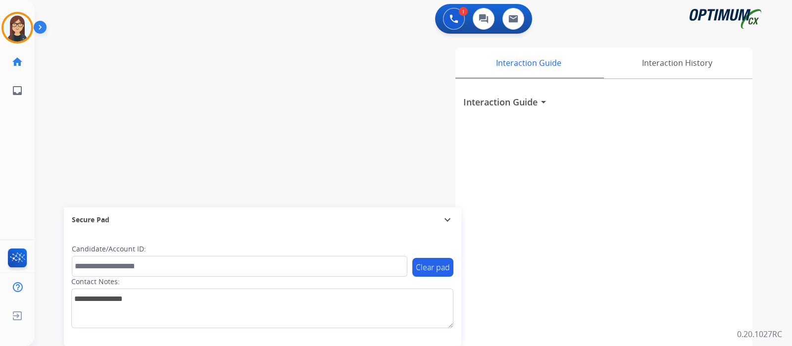
click at [297, 140] on div "swap_horiz Break voice bridge close_fullscreen Connect 3-Way Call merge_type Se…" at bounding box center [402, 242] width 734 height 413
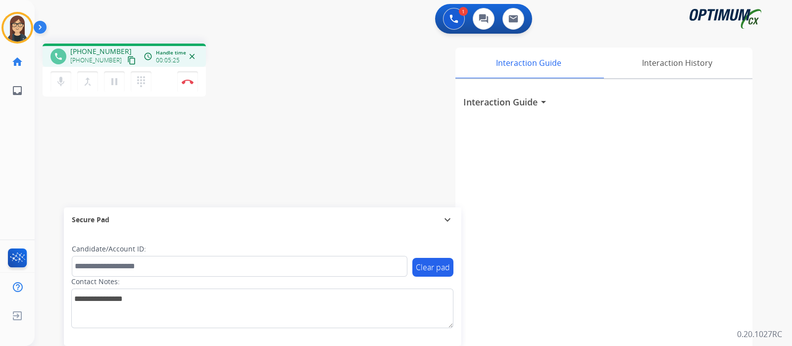
click at [301, 110] on div "phone [PHONE_NUMBER] [PHONE_NUMBER] content_copy access_time Call metrics Queue…" at bounding box center [402, 242] width 734 height 413
click at [259, 125] on div "phone [PHONE_NUMBER] [PHONE_NUMBER] content_copy access_time Call metrics Queue…" at bounding box center [402, 242] width 734 height 413
click at [62, 80] on mat-icon "mic" at bounding box center [61, 82] width 12 height 12
click at [62, 80] on mat-icon "mic_off" at bounding box center [61, 82] width 12 height 12
click at [69, 81] on button "mic Mute" at bounding box center [61, 81] width 21 height 21
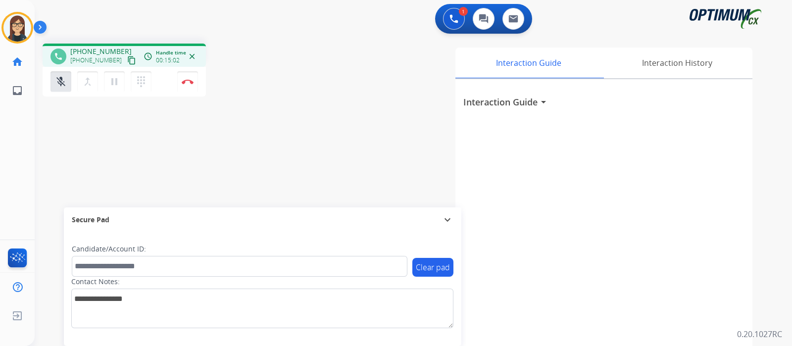
click at [278, 140] on div "phone [PHONE_NUMBER] [PHONE_NUMBER] content_copy access_time Call metrics Queue…" at bounding box center [402, 242] width 734 height 413
click at [346, 112] on div "Interaction Guide Interaction History Interaction Guide arrow_drop_down" at bounding box center [531, 248] width 444 height 401
click at [63, 78] on mat-icon "mic_off" at bounding box center [61, 82] width 12 height 12
click at [63, 78] on mat-icon "mic" at bounding box center [61, 82] width 12 height 12
click at [307, 85] on div "phone [PHONE_NUMBER] [PHONE_NUMBER] content_copy access_time Call metrics Queue…" at bounding box center [402, 242] width 734 height 413
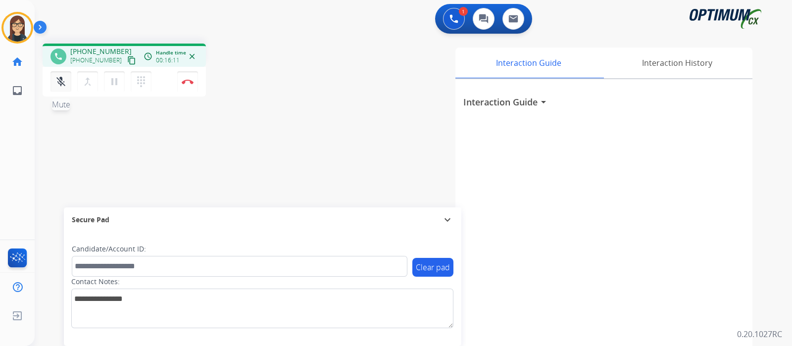
click at [60, 84] on mat-icon "mic_off" at bounding box center [61, 82] width 12 height 12
click at [303, 106] on div "phone [PHONE_NUMBER] [PHONE_NUMBER] content_copy access_time Call metrics Queue…" at bounding box center [402, 242] width 734 height 413
click at [274, 104] on div "phone [PHONE_NUMBER] [PHONE_NUMBER] content_copy access_time Call metrics Queue…" at bounding box center [402, 242] width 734 height 413
click at [64, 78] on mat-icon "mic" at bounding box center [61, 82] width 12 height 12
click at [62, 82] on mat-icon "mic_off" at bounding box center [61, 82] width 12 height 12
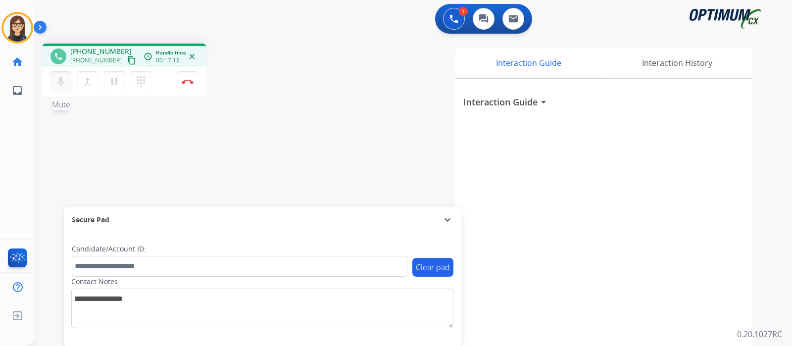
click at [68, 83] on button "mic Mute" at bounding box center [61, 81] width 21 height 21
click at [62, 88] on button "mic_off Mute" at bounding box center [61, 81] width 21 height 21
click at [186, 84] on img at bounding box center [188, 81] width 12 height 5
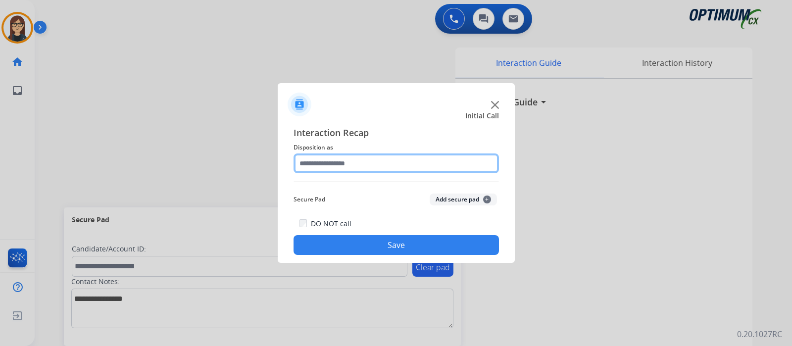
click at [333, 169] on input "text" at bounding box center [397, 164] width 206 height 20
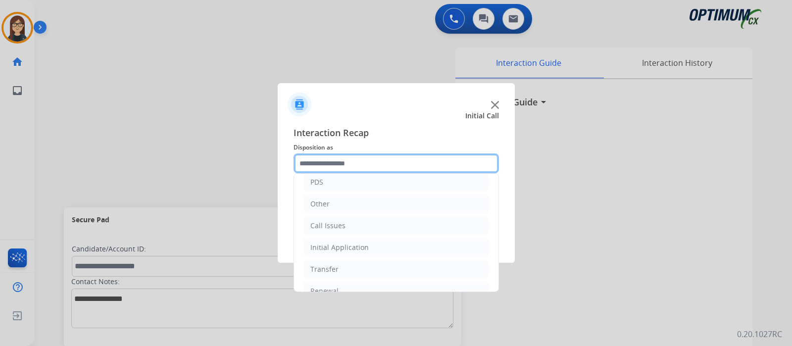
scroll to position [65, 0]
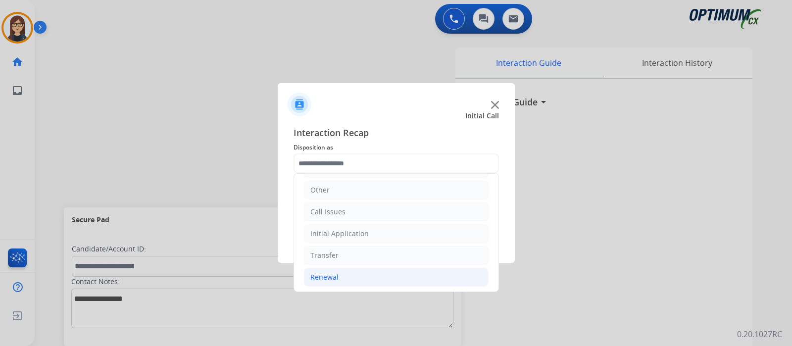
click at [346, 276] on li "Renewal" at bounding box center [396, 277] width 185 height 19
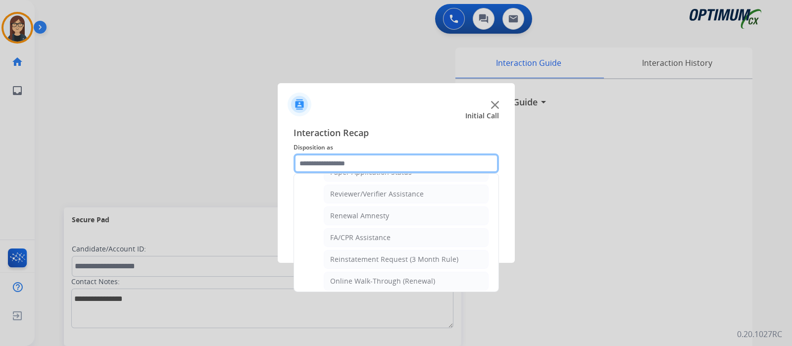
scroll to position [378, 0]
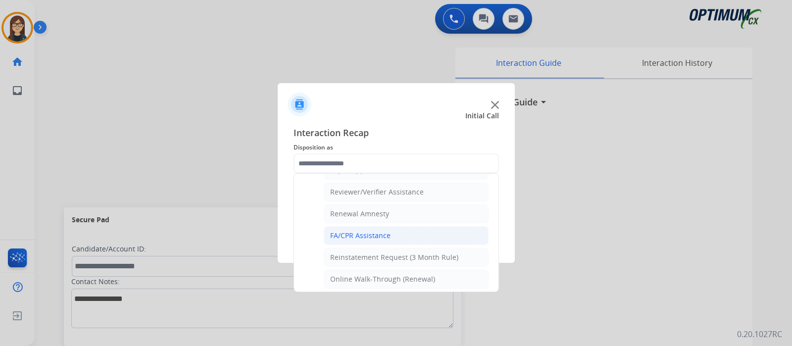
click at [373, 231] on div "FA/CPR Assistance" at bounding box center [360, 236] width 60 height 10
type input "**********"
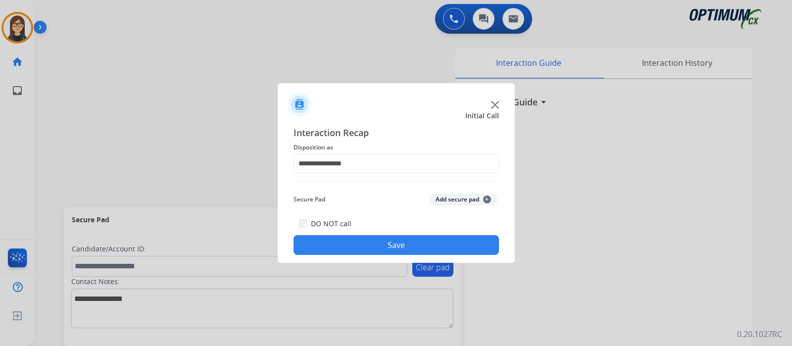
click at [374, 244] on button "Save" at bounding box center [397, 245] width 206 height 20
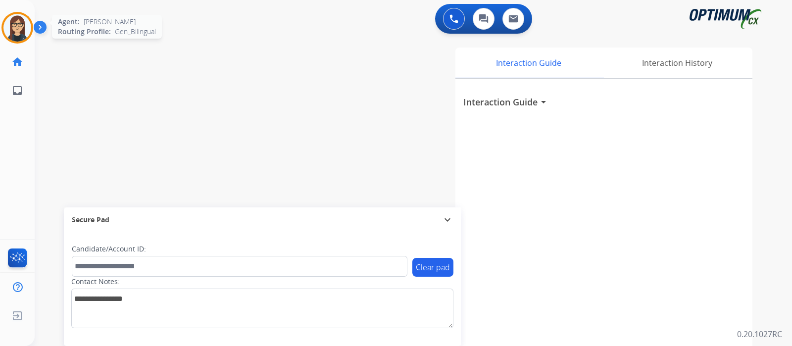
click at [20, 30] on img at bounding box center [17, 28] width 28 height 28
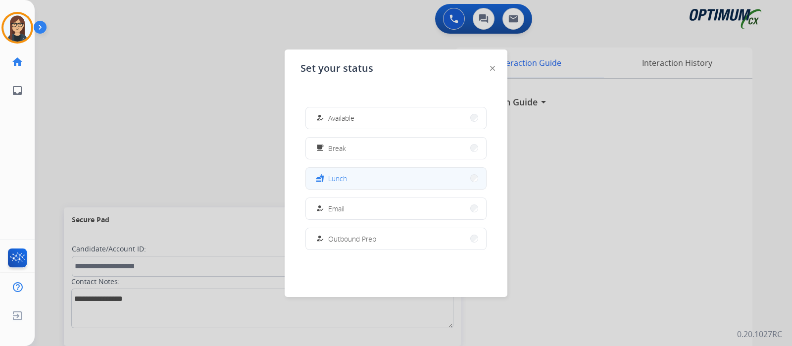
click at [361, 183] on button "fastfood Lunch" at bounding box center [396, 178] width 180 height 21
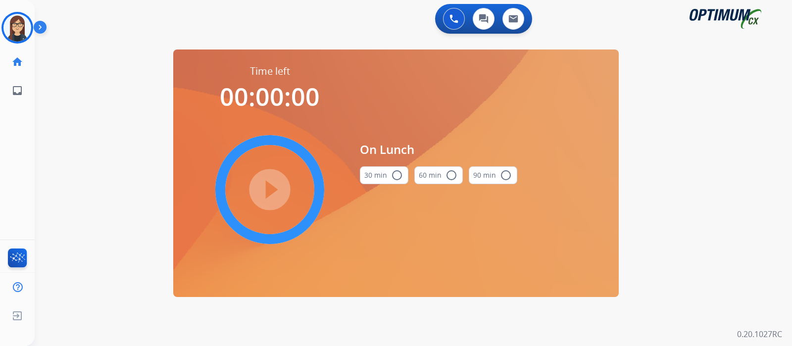
click at [396, 174] on mat-icon "radio_button_unchecked" at bounding box center [397, 175] width 12 height 12
click at [276, 184] on mat-icon "play_circle_filled" at bounding box center [270, 190] width 12 height 12
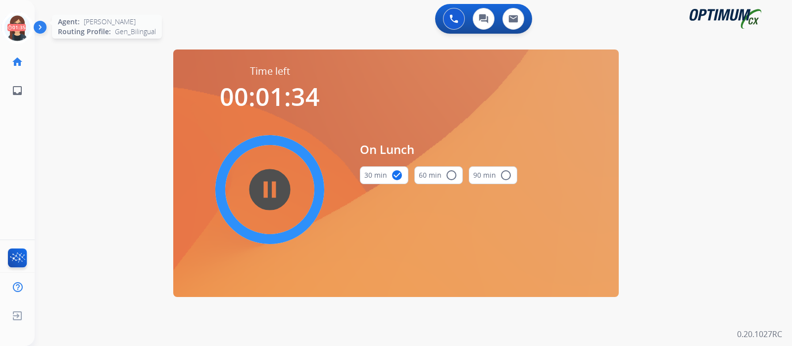
click at [17, 30] on icon at bounding box center [17, 28] width 32 height 32
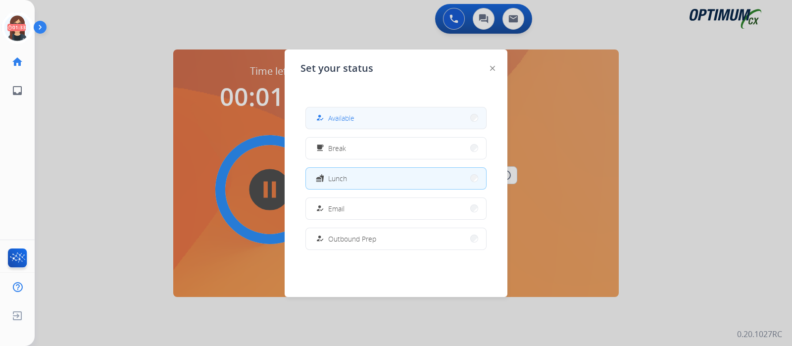
click at [347, 115] on span "Available" at bounding box center [341, 118] width 26 height 10
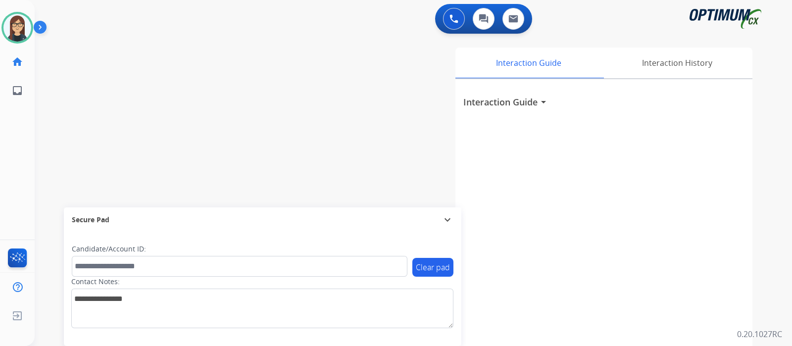
click at [263, 50] on div "swap_horiz Break voice bridge close_fullscreen Connect 3-Way Call merge_type Se…" at bounding box center [402, 242] width 734 height 413
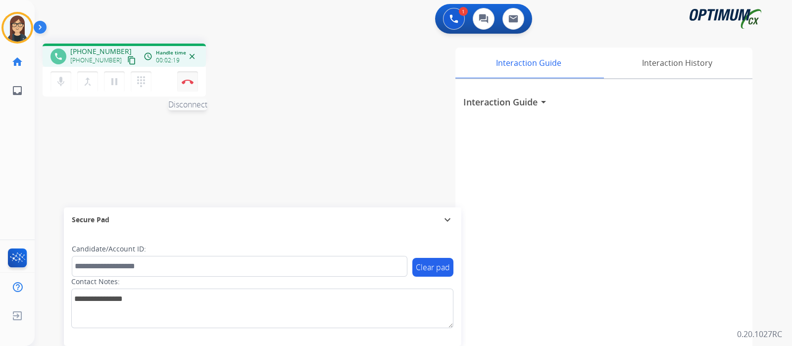
click at [188, 81] on img at bounding box center [188, 81] width 12 height 5
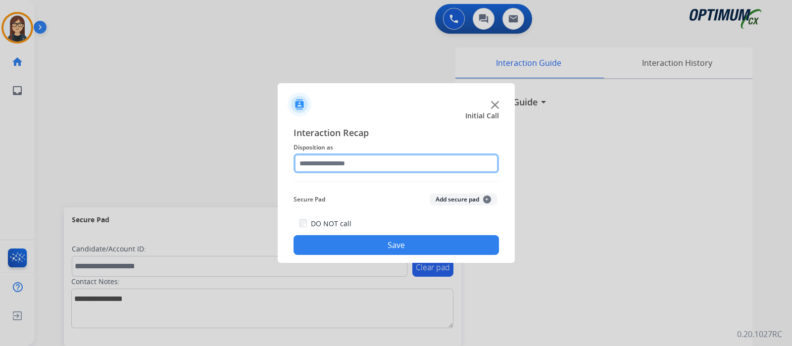
click at [391, 165] on input "text" at bounding box center [397, 164] width 206 height 20
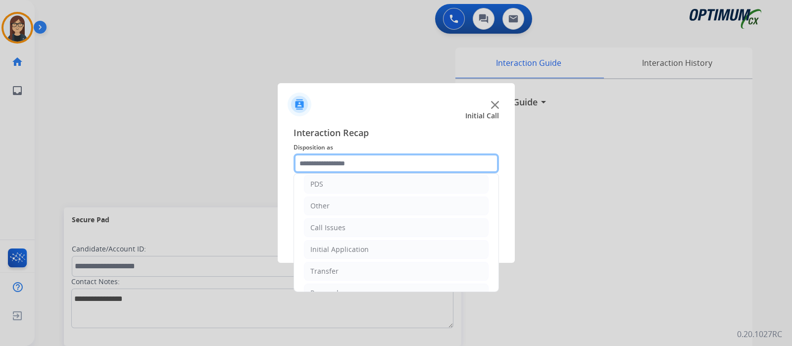
scroll to position [65, 0]
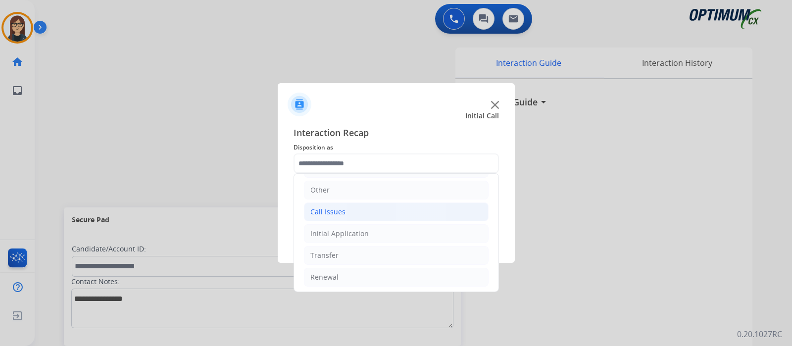
click at [390, 219] on li "Call Issues" at bounding box center [396, 212] width 185 height 19
click at [417, 209] on li "Call Issues" at bounding box center [396, 212] width 185 height 19
click at [416, 229] on li "Initial Application" at bounding box center [396, 233] width 185 height 19
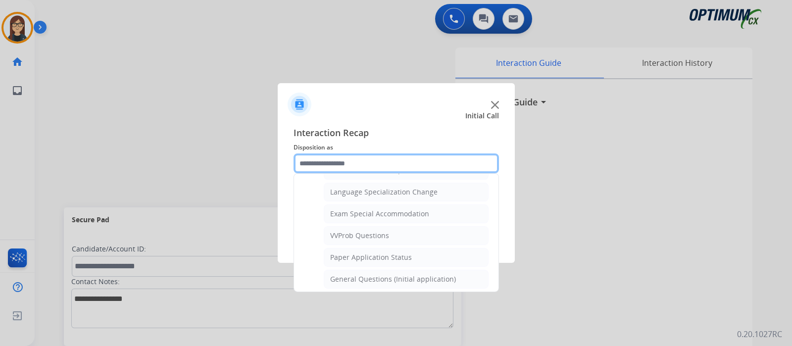
scroll to position [490, 0]
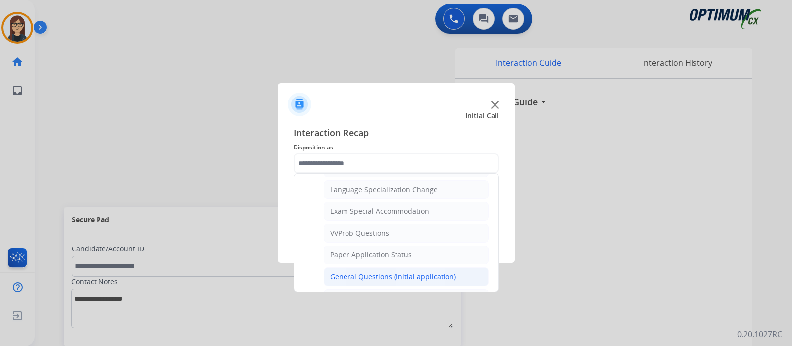
click at [451, 267] on li "General Questions (Initial application)" at bounding box center [406, 276] width 165 height 19
type input "**********"
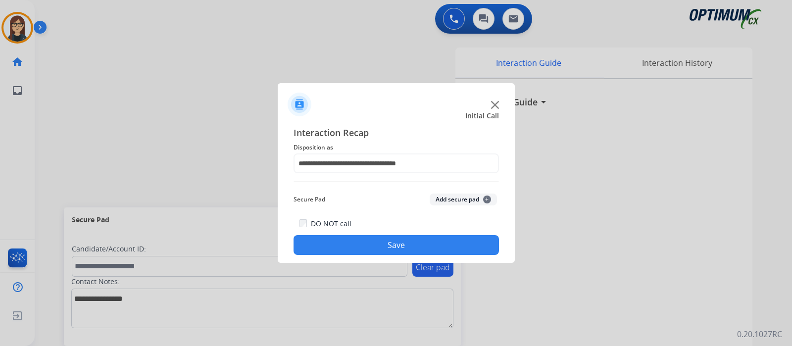
click at [436, 249] on button "Save" at bounding box center [397, 245] width 206 height 20
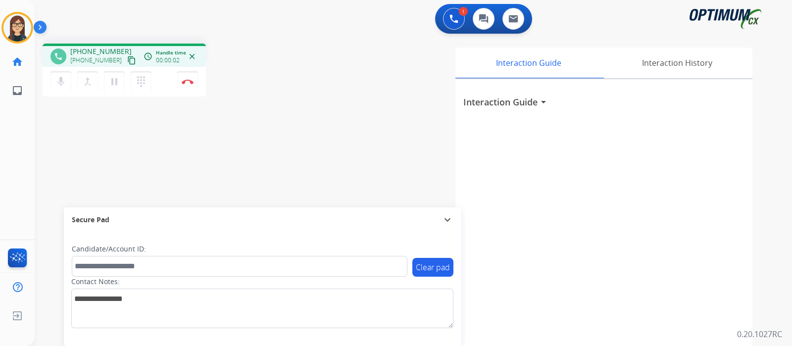
click at [127, 60] on mat-icon "content_copy" at bounding box center [131, 60] width 9 height 9
click at [61, 81] on mat-icon "mic" at bounding box center [61, 82] width 12 height 12
click at [60, 82] on mat-icon "mic_off" at bounding box center [61, 82] width 12 height 12
click at [188, 87] on button "Disconnect" at bounding box center [187, 81] width 21 height 21
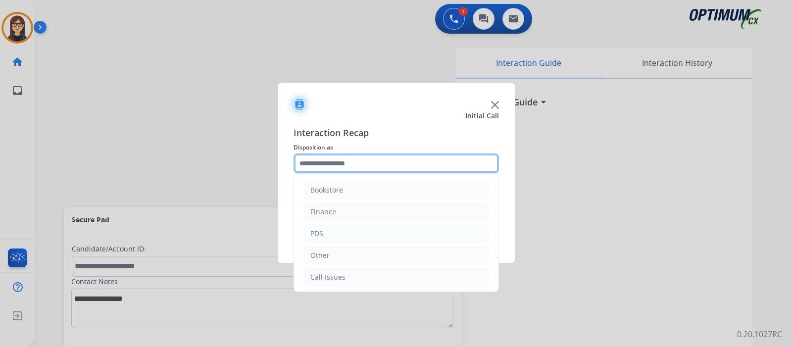
click at [354, 167] on input "text" at bounding box center [397, 164] width 206 height 20
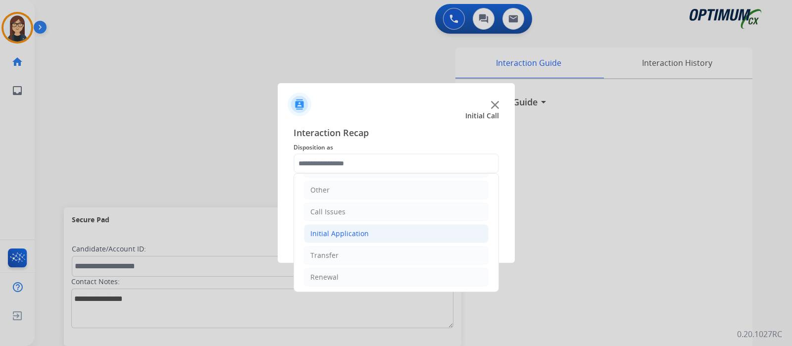
click at [404, 235] on li "Initial Application" at bounding box center [396, 233] width 185 height 19
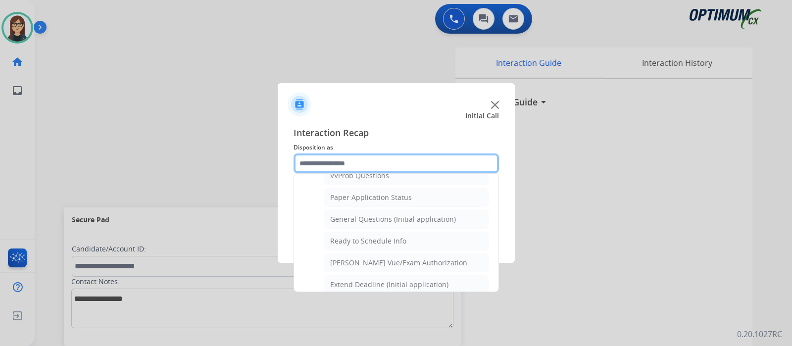
scroll to position [552, 0]
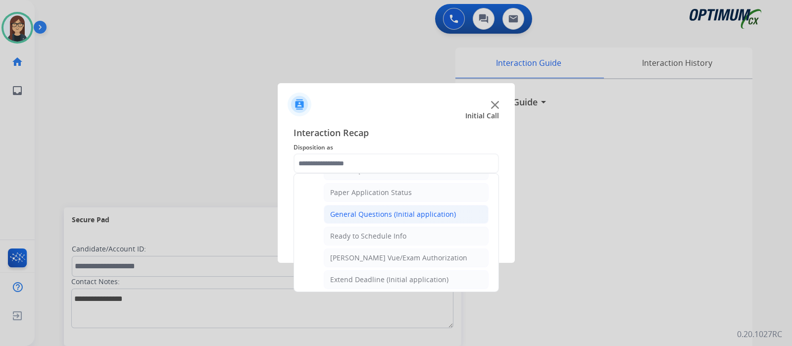
click at [426, 211] on div "General Questions (Initial application)" at bounding box center [393, 215] width 126 height 10
type input "**********"
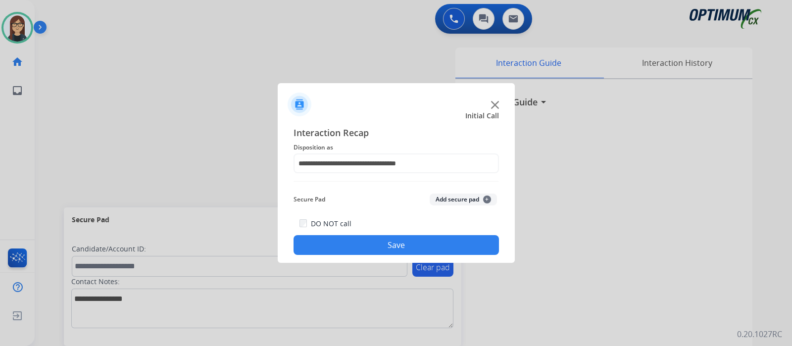
click at [416, 239] on button "Save" at bounding box center [397, 245] width 206 height 20
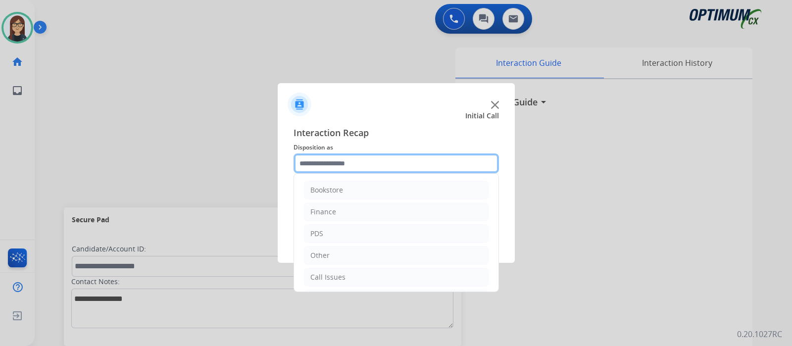
click at [318, 163] on input "text" at bounding box center [397, 164] width 206 height 20
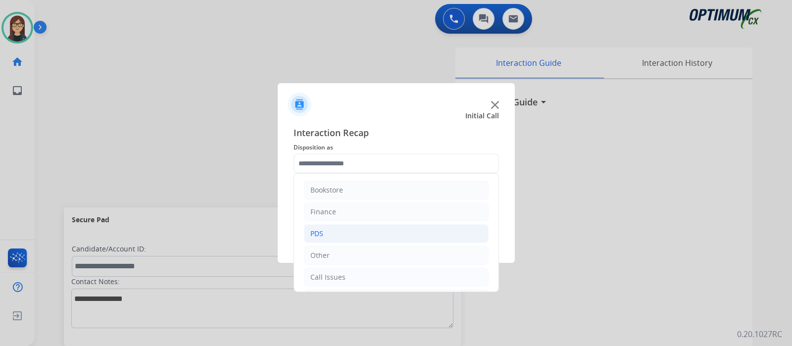
click at [368, 229] on li "PDS" at bounding box center [396, 233] width 185 height 19
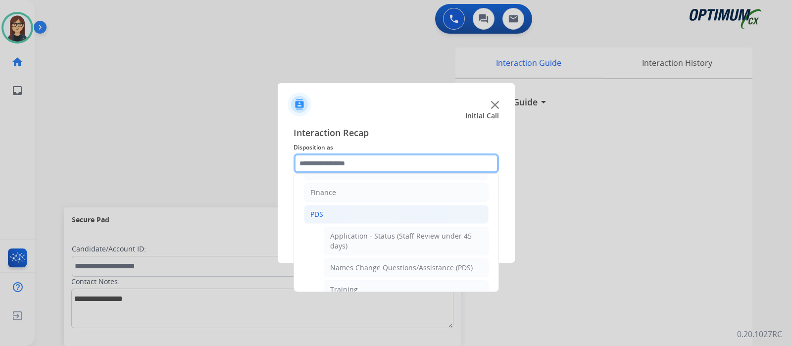
scroll to position [0, 0]
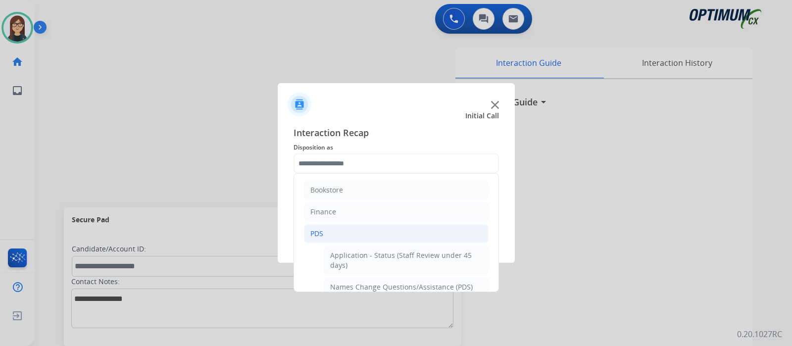
click at [381, 153] on span "Disposition as" at bounding box center [397, 148] width 206 height 12
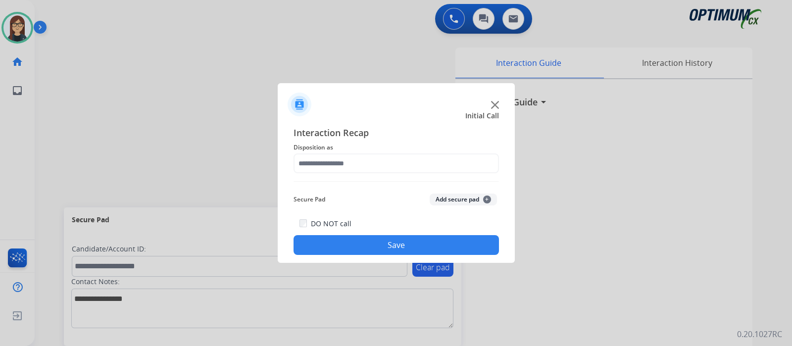
click at [336, 234] on div "DO NOT call Save" at bounding box center [397, 236] width 206 height 38
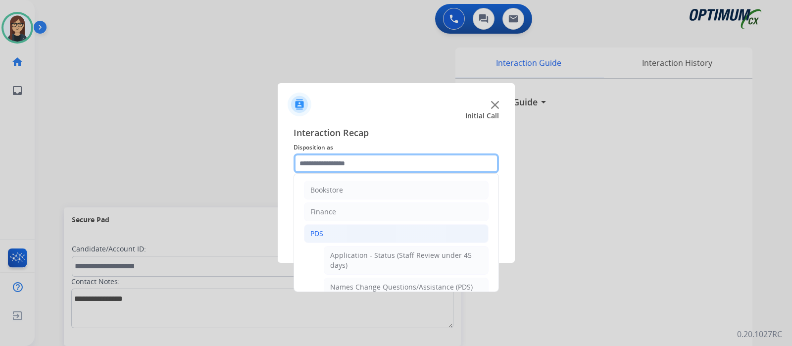
click at [382, 167] on input "text" at bounding box center [397, 164] width 206 height 20
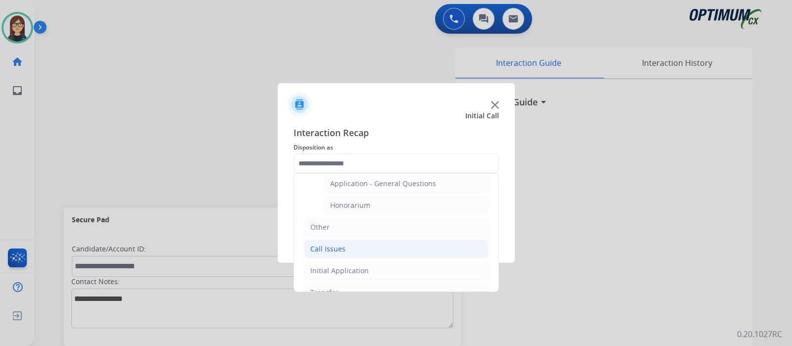
click at [395, 250] on li "Call Issues" at bounding box center [396, 249] width 185 height 19
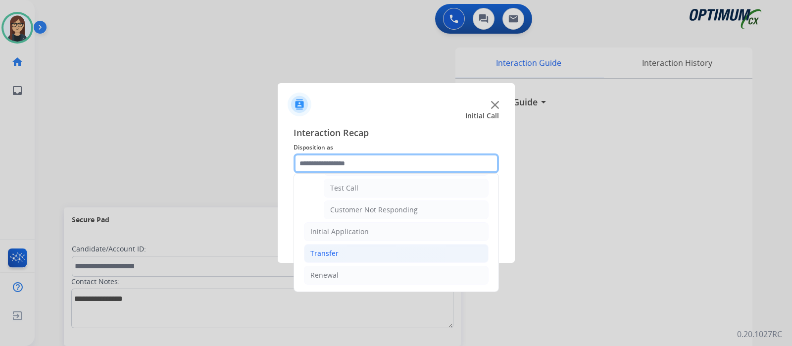
scroll to position [173, 0]
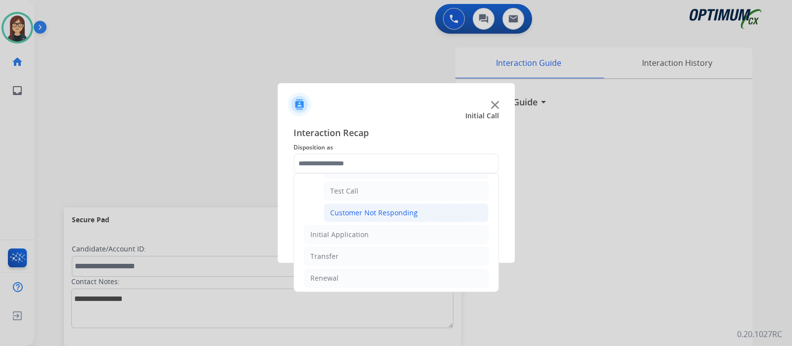
click at [428, 210] on li "Customer Not Responding" at bounding box center [406, 213] width 165 height 19
type input "**********"
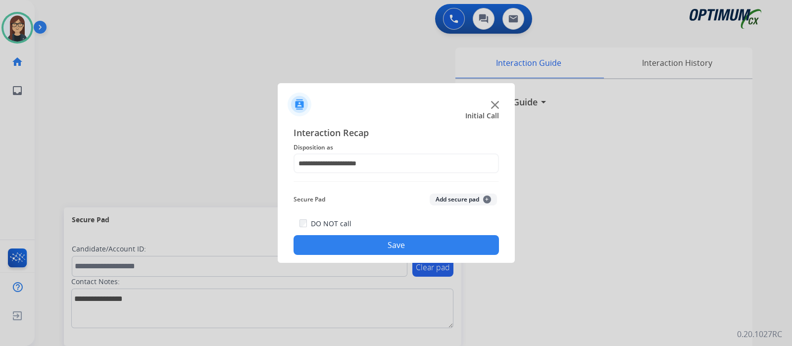
click at [414, 237] on button "Save" at bounding box center [397, 245] width 206 height 20
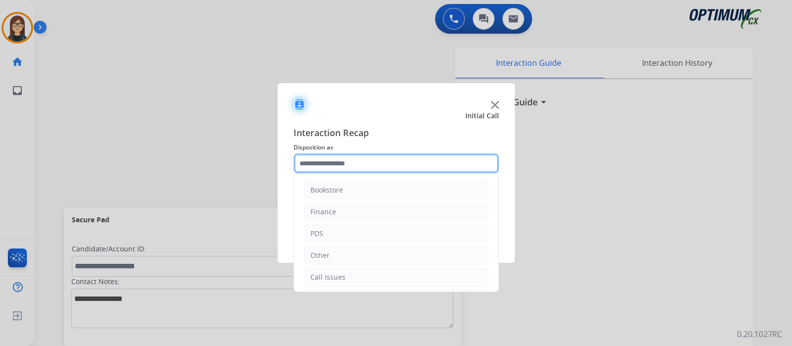
click at [377, 164] on input "text" at bounding box center [397, 164] width 206 height 20
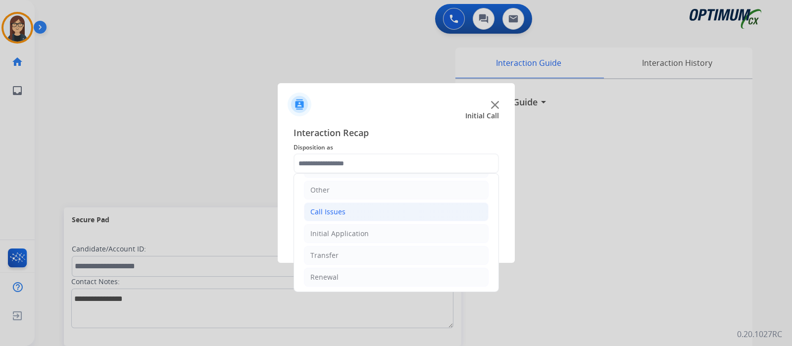
click at [362, 211] on li "Call Issues" at bounding box center [396, 212] width 185 height 19
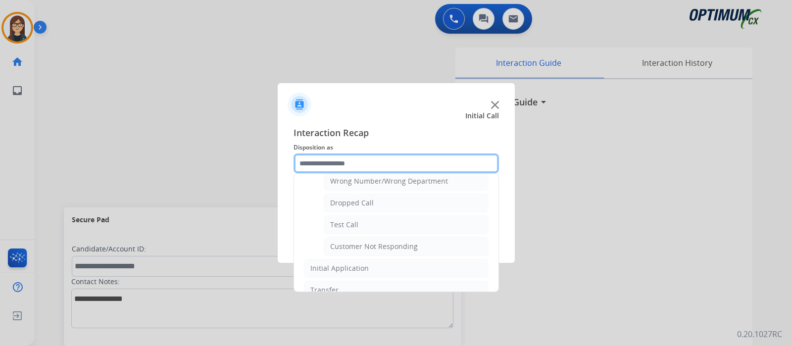
scroll to position [142, 0]
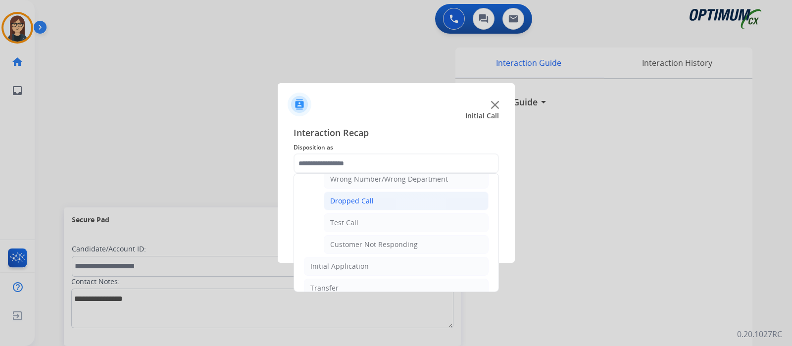
click at [419, 202] on li "Dropped Call" at bounding box center [406, 201] width 165 height 19
type input "**********"
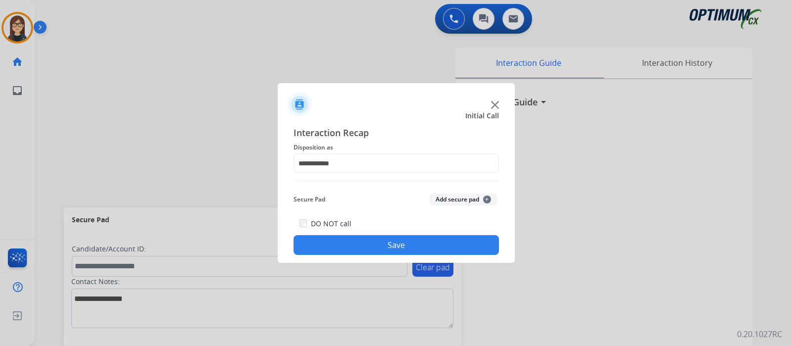
click at [394, 242] on button "Save" at bounding box center [397, 245] width 206 height 20
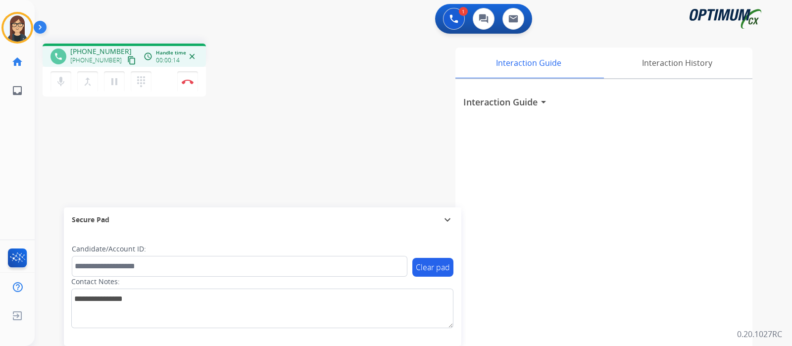
click at [127, 59] on mat-icon "content_copy" at bounding box center [131, 60] width 9 height 9
click at [66, 82] on button "mic Mute" at bounding box center [61, 81] width 21 height 21
click at [66, 76] on button "mic_off Mute" at bounding box center [61, 81] width 21 height 21
click at [249, 141] on div "phone [PHONE_NUMBER] [PHONE_NUMBER] content_copy access_time Call metrics Queue…" at bounding box center [402, 242] width 734 height 413
click at [192, 83] on img at bounding box center [188, 81] width 12 height 5
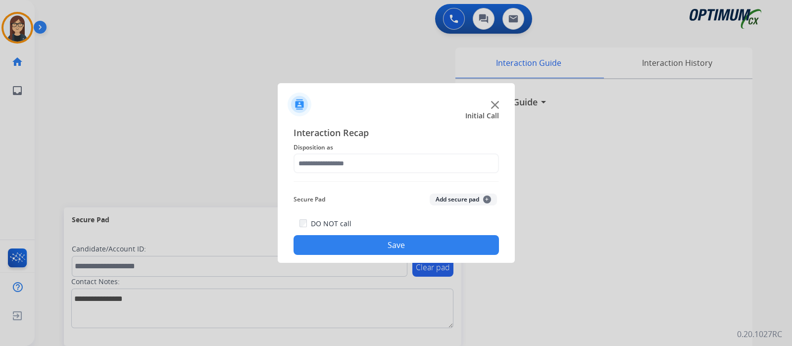
click at [192, 83] on div at bounding box center [396, 173] width 792 height 346
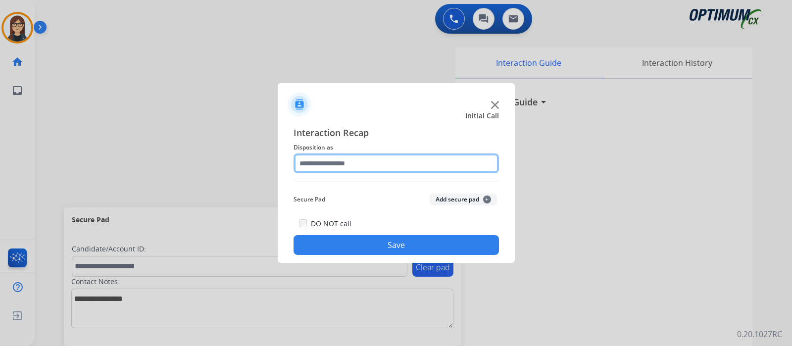
click at [358, 154] on input "text" at bounding box center [397, 164] width 206 height 20
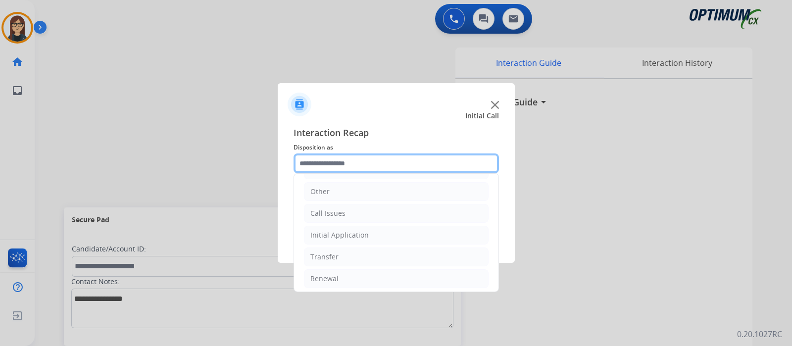
scroll to position [65, 0]
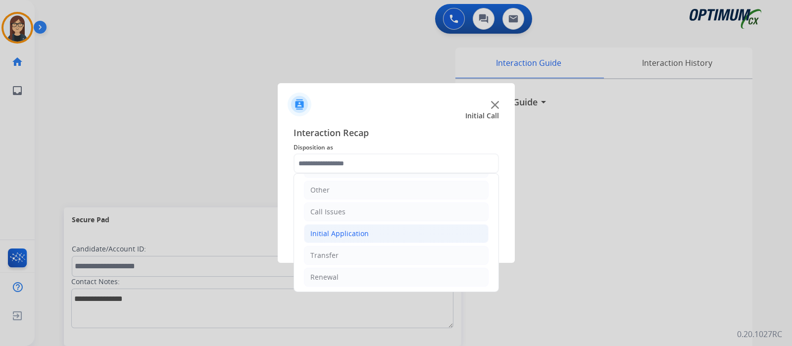
click at [381, 231] on li "Initial Application" at bounding box center [396, 233] width 185 height 19
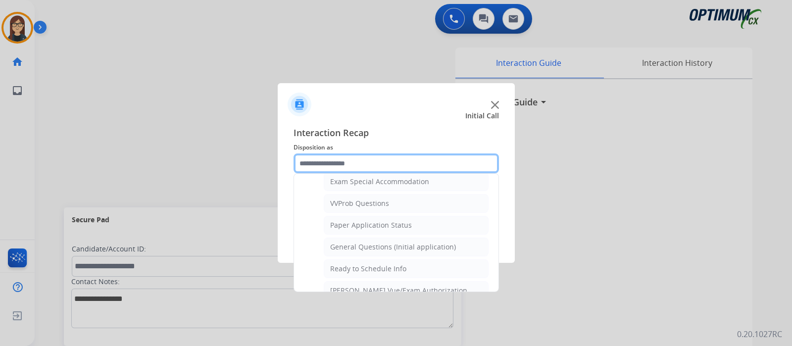
scroll to position [547, 0]
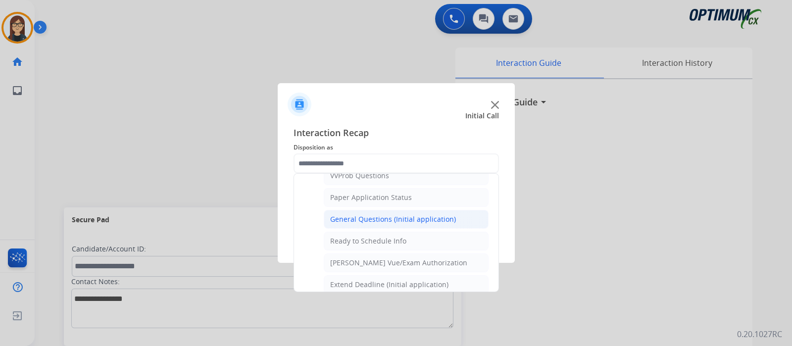
click at [452, 210] on li "General Questions (Initial application)" at bounding box center [406, 219] width 165 height 19
type input "**********"
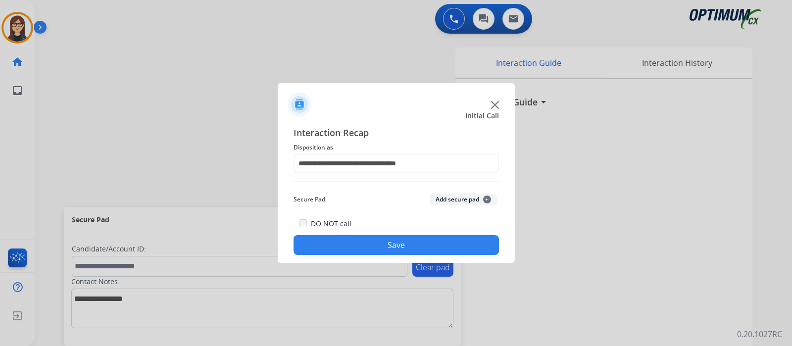
click at [434, 236] on button "Save" at bounding box center [397, 245] width 206 height 20
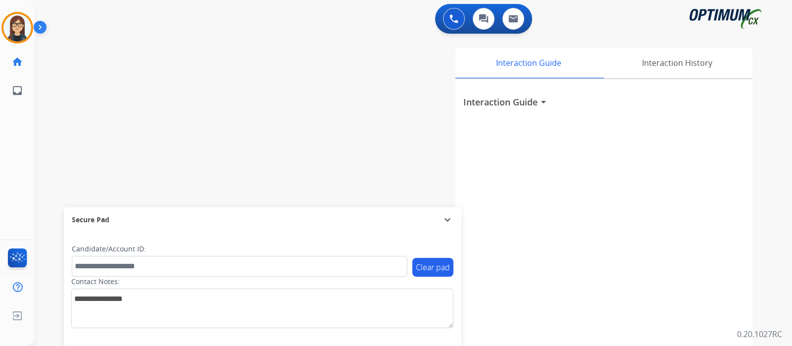
click at [243, 191] on div "swap_horiz Break voice bridge close_fullscreen Connect 3-Way Call merge_type Se…" at bounding box center [402, 242] width 734 height 413
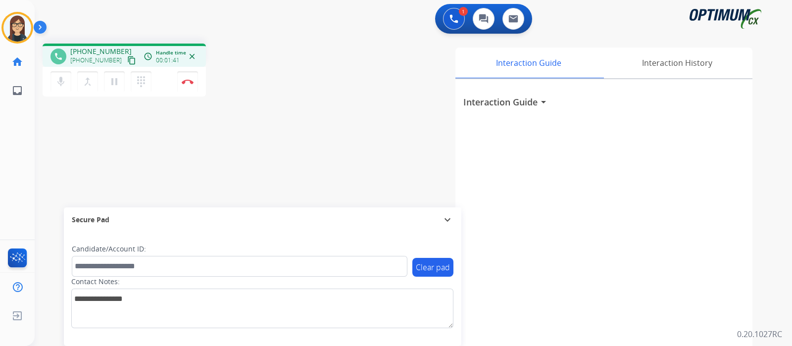
click at [127, 59] on mat-icon "content_copy" at bounding box center [131, 60] width 9 height 9
click at [307, 154] on div "phone [PHONE_NUMBER] [PHONE_NUMBER] content_copy access_time Call metrics Queue…" at bounding box center [402, 242] width 734 height 413
click at [58, 80] on mat-icon "mic" at bounding box center [61, 82] width 12 height 12
click at [127, 61] on mat-icon "content_copy" at bounding box center [131, 60] width 9 height 9
click at [56, 79] on mat-icon "mic_off" at bounding box center [61, 82] width 12 height 12
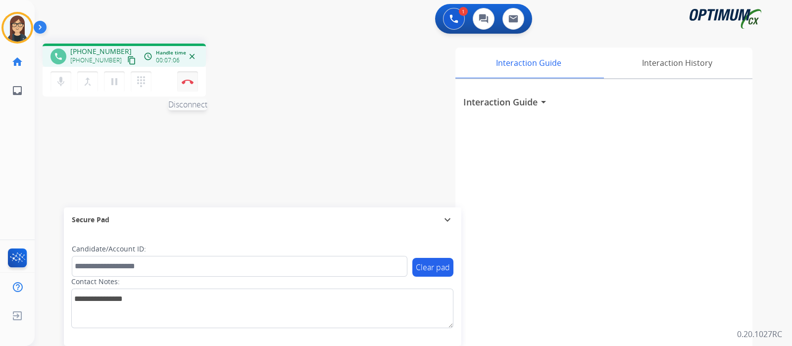
click at [192, 86] on button "Disconnect" at bounding box center [187, 81] width 21 height 21
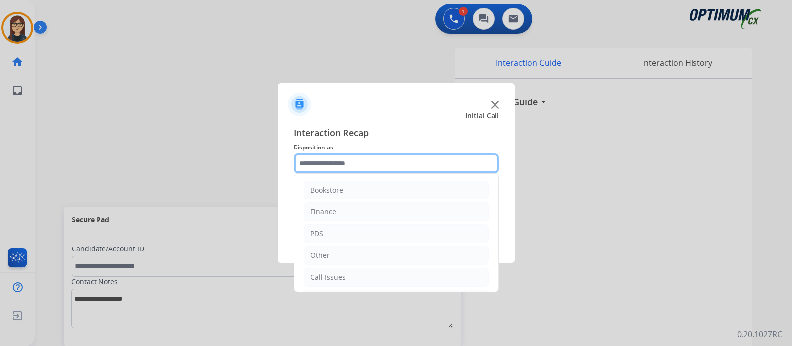
click at [363, 167] on input "text" at bounding box center [397, 164] width 206 height 20
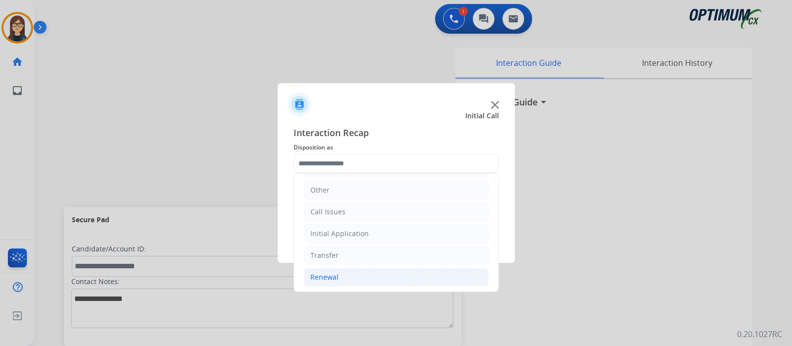
click at [365, 273] on li "Renewal" at bounding box center [396, 277] width 185 height 19
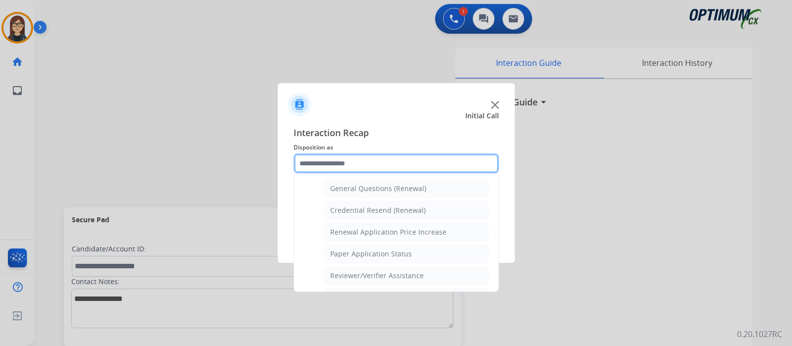
scroll to position [292, 0]
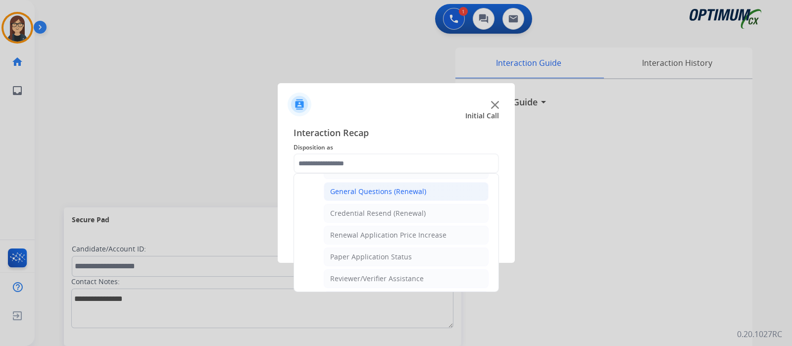
click at [421, 193] on div "General Questions (Renewal)" at bounding box center [378, 192] width 96 height 10
type input "**********"
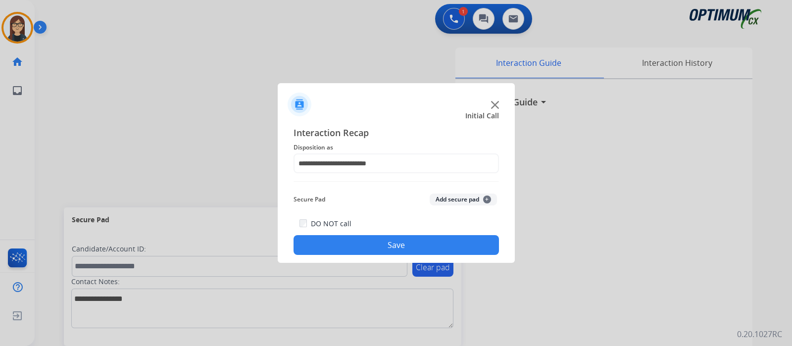
click at [423, 247] on button "Save" at bounding box center [397, 245] width 206 height 20
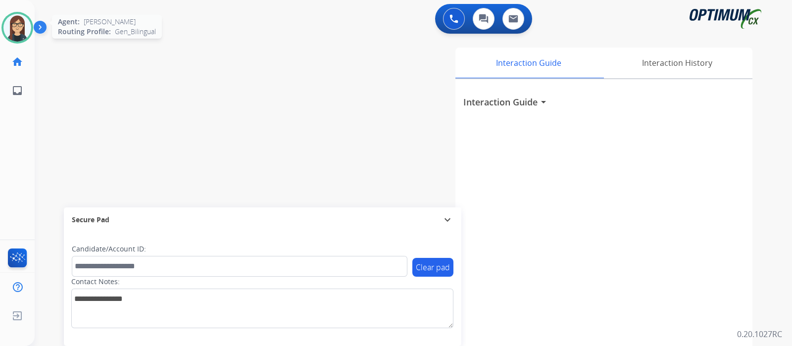
click at [26, 30] on img at bounding box center [17, 28] width 28 height 28
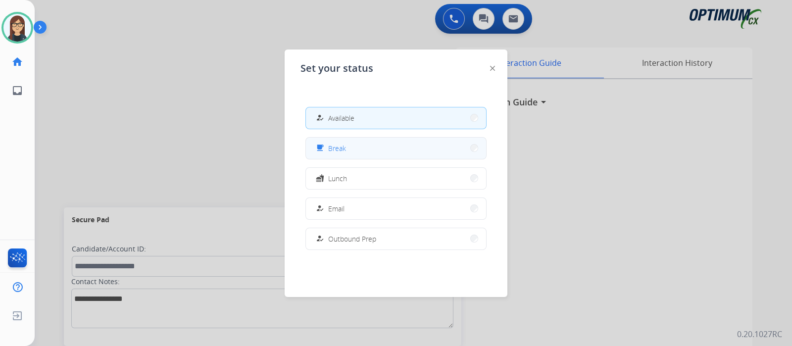
click at [360, 150] on button "free_breakfast Break" at bounding box center [396, 148] width 180 height 21
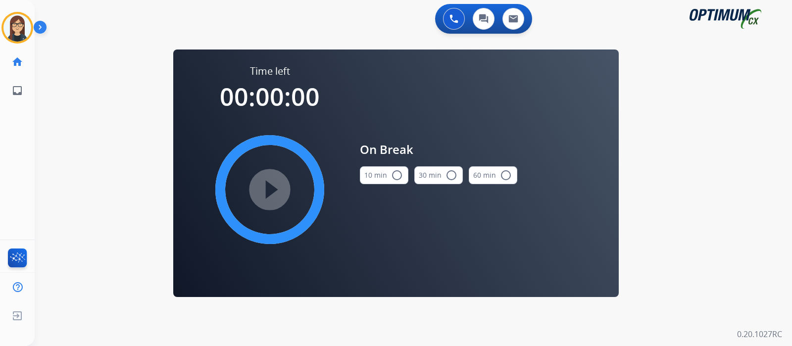
click at [394, 173] on mat-icon "radio_button_unchecked" at bounding box center [397, 175] width 12 height 12
click at [264, 196] on mat-icon "play_circle_filled" at bounding box center [270, 190] width 12 height 12
click at [264, 196] on mat-icon "pause_circle_filled" at bounding box center [270, 190] width 12 height 12
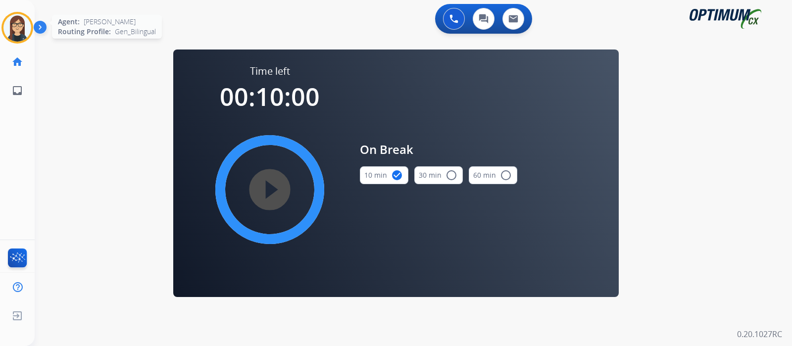
click at [23, 31] on img at bounding box center [17, 28] width 28 height 28
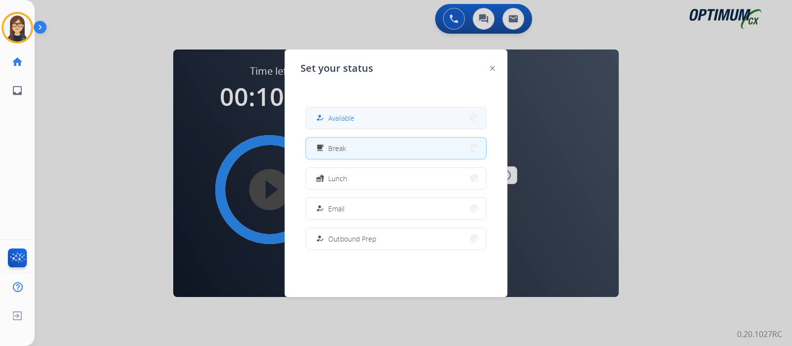
click at [339, 113] on span "Available" at bounding box center [341, 118] width 26 height 10
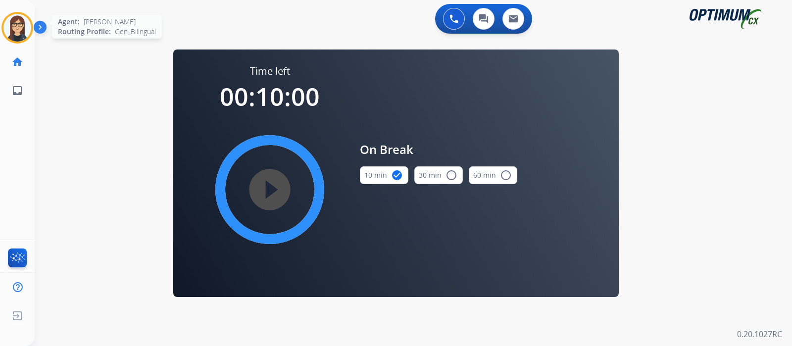
click at [12, 34] on img at bounding box center [17, 28] width 28 height 28
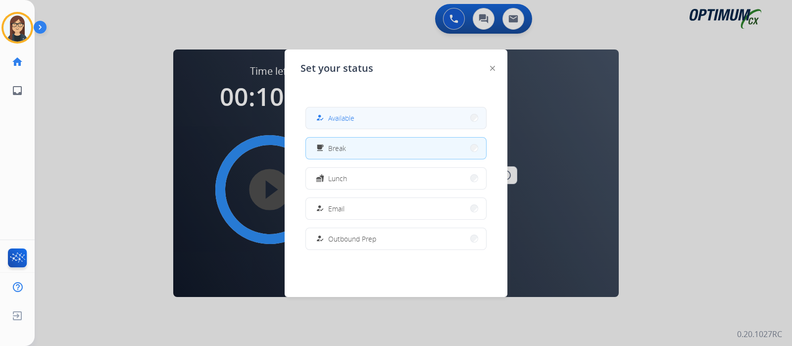
click at [344, 114] on span "Available" at bounding box center [341, 118] width 26 height 10
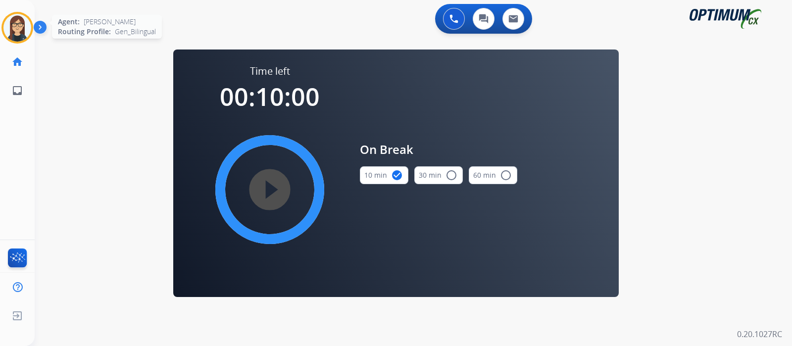
click at [20, 29] on img at bounding box center [17, 28] width 28 height 28
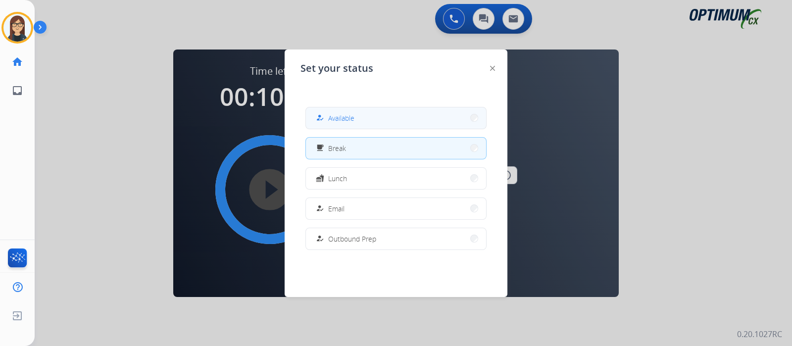
click at [341, 112] on div "how_to_reg Available" at bounding box center [334, 118] width 41 height 12
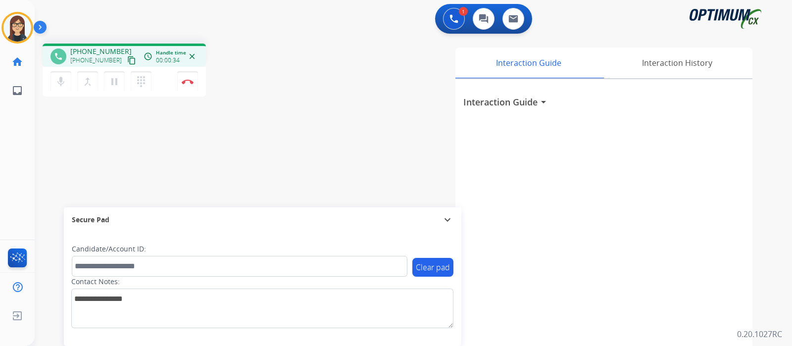
click at [127, 60] on mat-icon "content_copy" at bounding box center [131, 60] width 9 height 9
click at [64, 85] on mat-icon "mic" at bounding box center [61, 82] width 12 height 12
click at [57, 85] on mat-icon "mic_off" at bounding box center [61, 82] width 12 height 12
click at [58, 90] on button "mic Mute" at bounding box center [61, 81] width 21 height 21
click at [61, 85] on mat-icon "mic_off" at bounding box center [61, 82] width 12 height 12
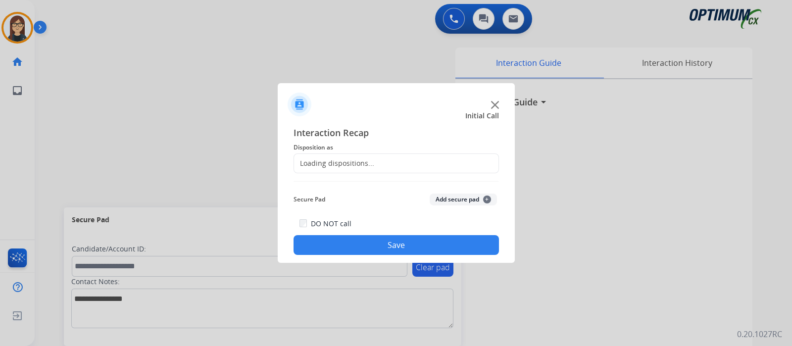
click at [327, 130] on span "Interaction Recap" at bounding box center [397, 134] width 206 height 16
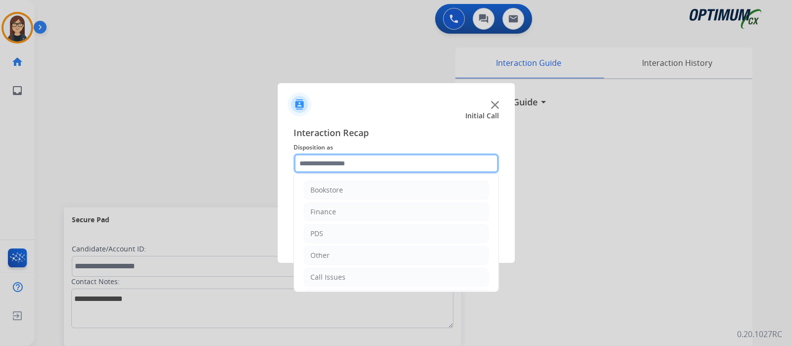
click at [338, 157] on input "text" at bounding box center [397, 164] width 206 height 20
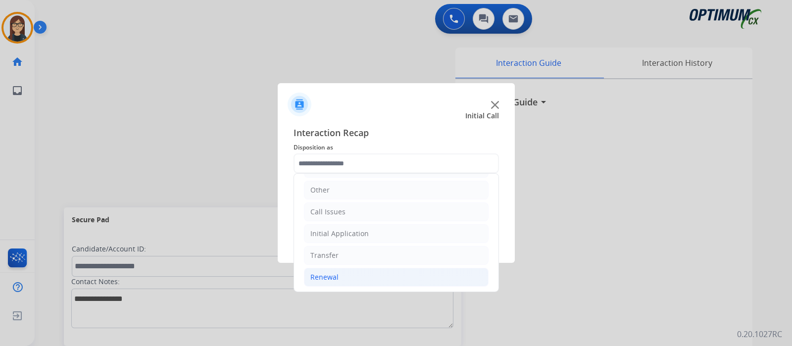
click at [351, 272] on li "Renewal" at bounding box center [396, 277] width 185 height 19
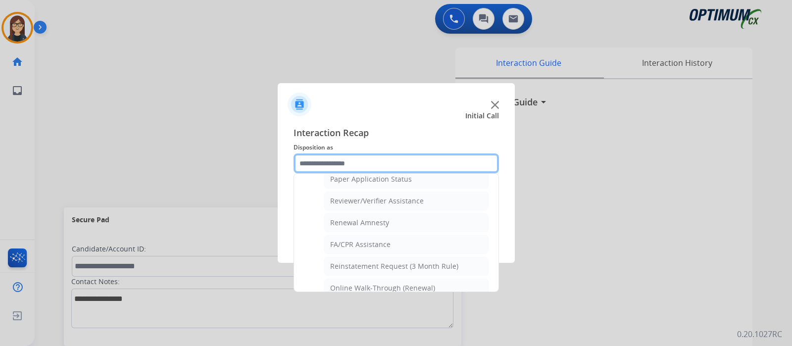
scroll to position [378, 0]
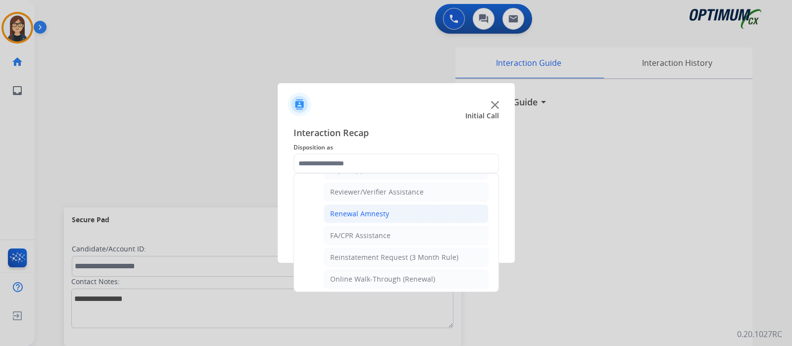
click at [403, 214] on li "Renewal Amnesty" at bounding box center [406, 214] width 165 height 19
type input "**********"
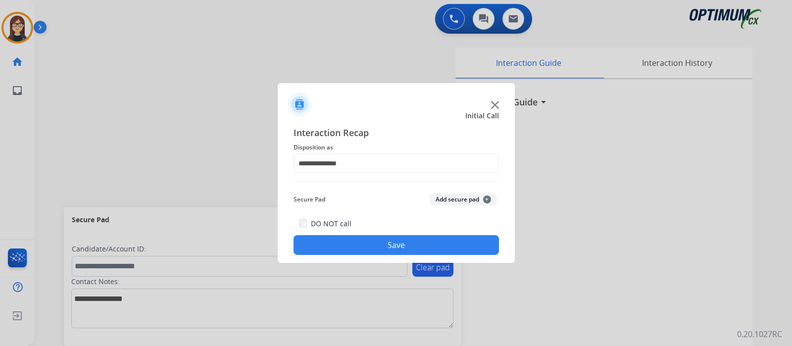
click at [393, 240] on button "Save" at bounding box center [397, 245] width 206 height 20
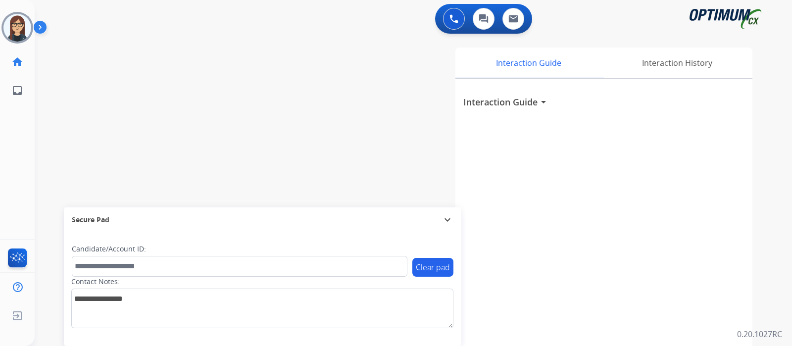
click at [367, 106] on div "Interaction Guide Interaction History Interaction Guide arrow_drop_down" at bounding box center [531, 248] width 444 height 401
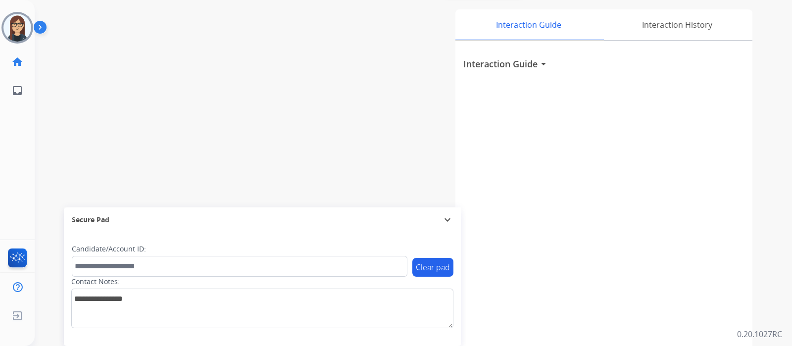
scroll to position [49, 0]
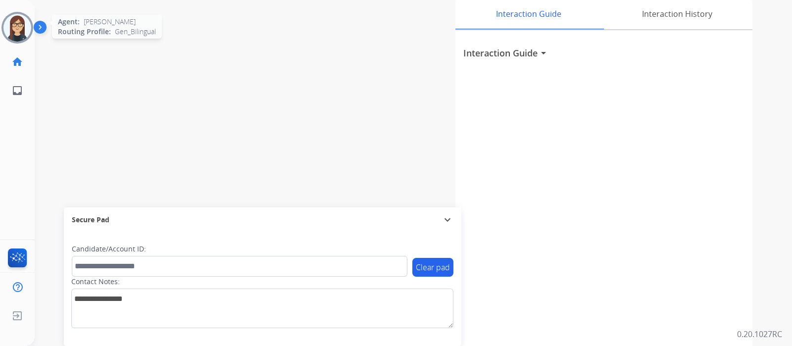
click at [15, 33] on img at bounding box center [17, 28] width 28 height 28
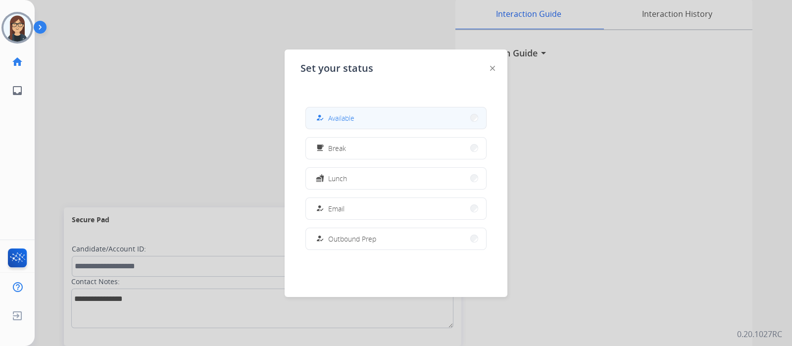
click at [372, 116] on button "how_to_reg Available" at bounding box center [396, 117] width 180 height 21
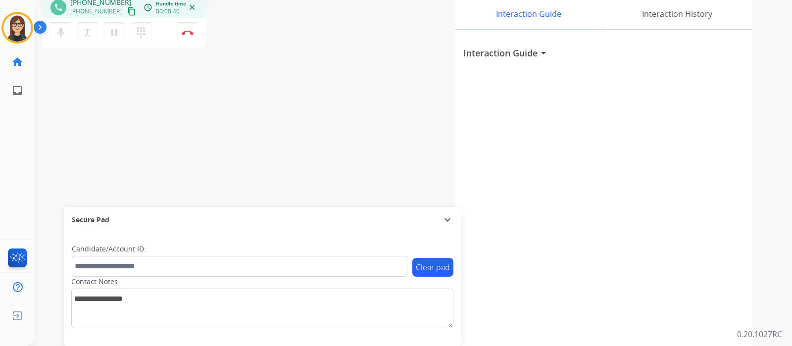
click at [127, 13] on mat-icon "content_copy" at bounding box center [131, 11] width 9 height 9
click at [65, 34] on mat-icon "mic" at bounding box center [61, 33] width 12 height 12
click at [65, 35] on mat-icon "mic_off" at bounding box center [61, 33] width 12 height 12
click at [127, 8] on mat-icon "content_copy" at bounding box center [131, 11] width 9 height 9
click at [307, 131] on div "phone [PHONE_NUMBER] [PHONE_NUMBER] content_copy access_time Call metrics Queue…" at bounding box center [402, 193] width 734 height 413
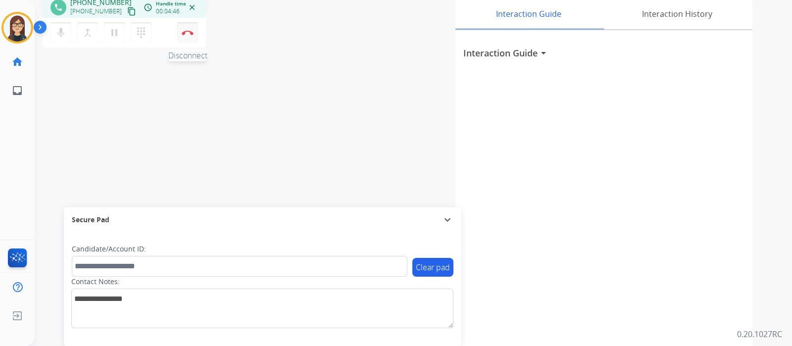
click at [182, 32] on img at bounding box center [188, 32] width 12 height 5
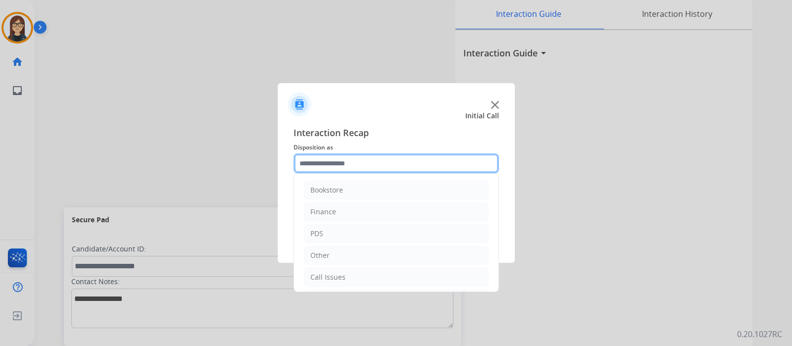
click at [340, 166] on input "text" at bounding box center [397, 164] width 206 height 20
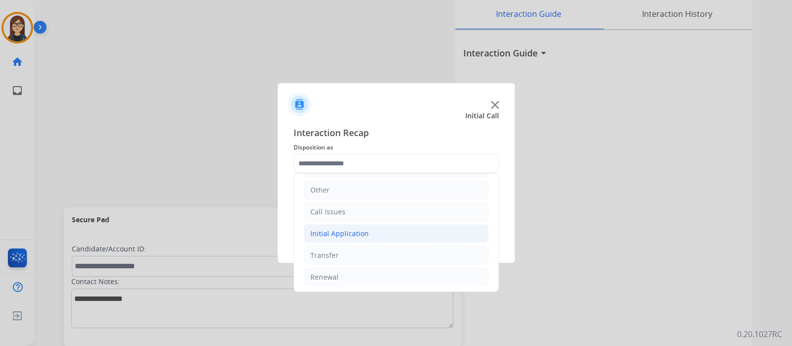
click at [389, 228] on li "Initial Application" at bounding box center [396, 233] width 185 height 19
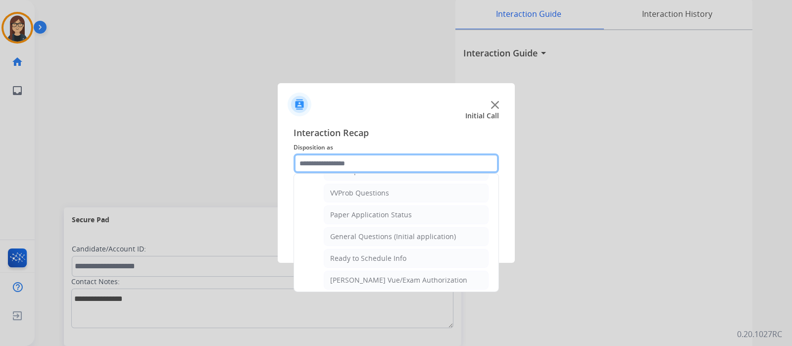
scroll to position [527, 0]
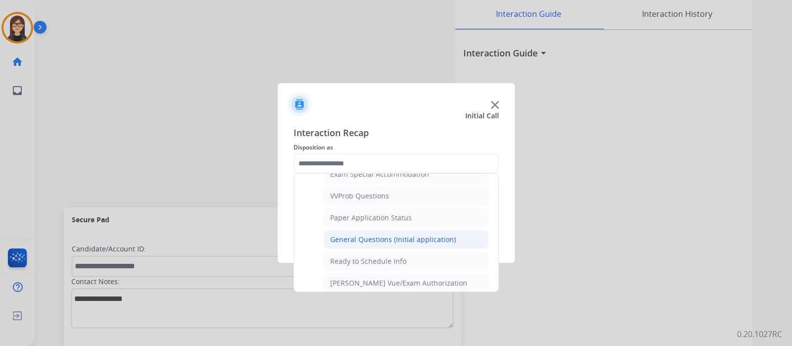
click at [444, 236] on div "General Questions (Initial application)" at bounding box center [393, 240] width 126 height 10
type input "**********"
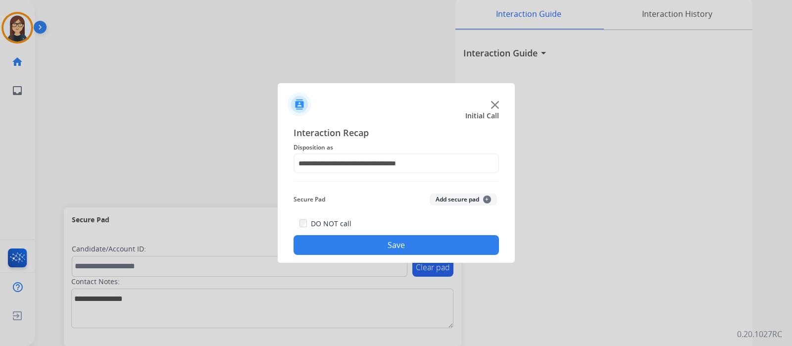
click at [386, 248] on button "Save" at bounding box center [397, 245] width 206 height 20
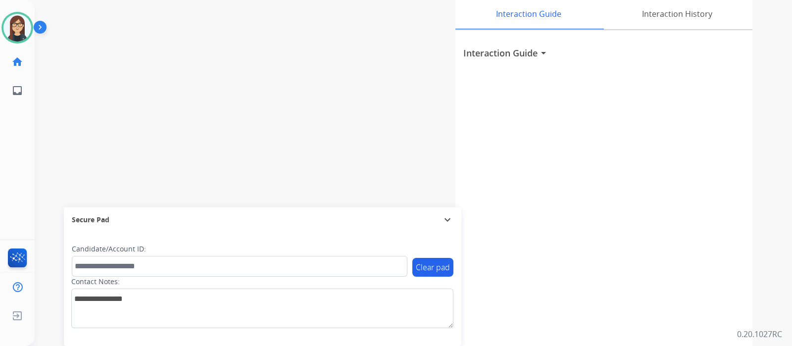
click at [269, 121] on div "swap_horiz Break voice bridge close_fullscreen Connect 3-Way Call merge_type Se…" at bounding box center [402, 193] width 734 height 413
click at [127, 8] on mat-icon "content_copy" at bounding box center [131, 11] width 9 height 9
click at [292, 148] on div "phone [PHONE_NUMBER] [PHONE_NUMBER] content_copy access_time Call metrics Queue…" at bounding box center [402, 193] width 734 height 413
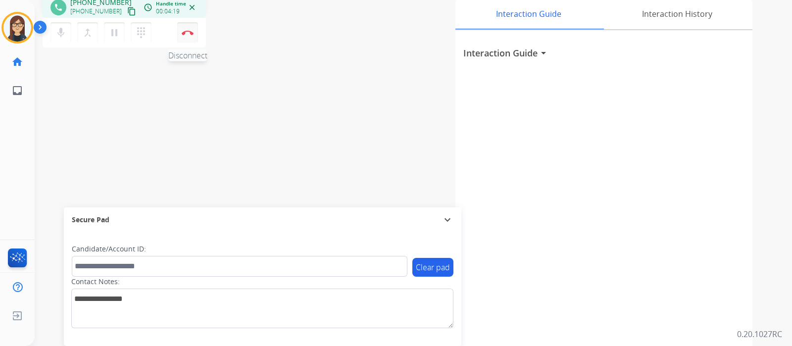
click at [189, 29] on button "Disconnect" at bounding box center [187, 32] width 21 height 21
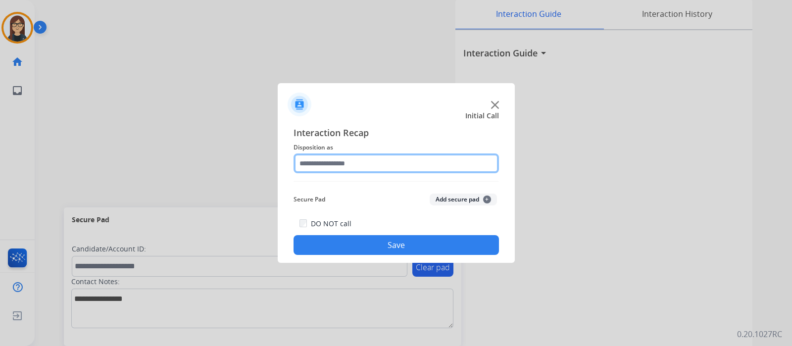
click at [335, 163] on input "text" at bounding box center [397, 164] width 206 height 20
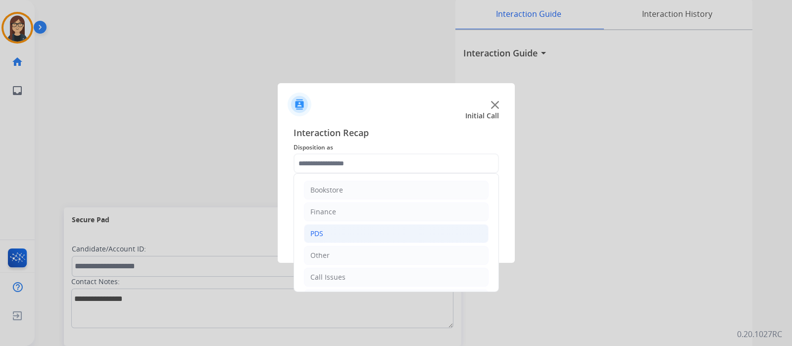
click at [346, 237] on li "PDS" at bounding box center [396, 233] width 185 height 19
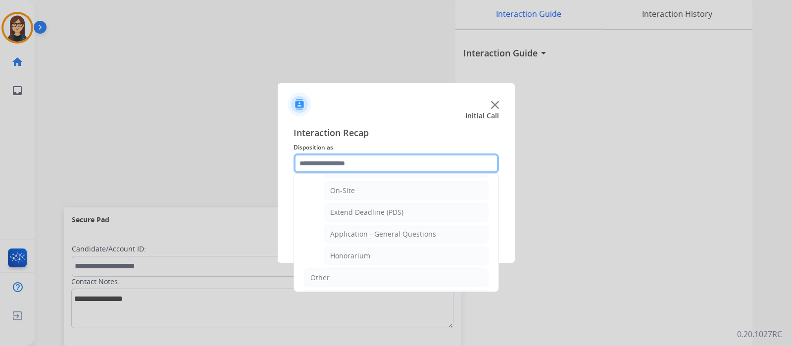
scroll to position [262, 0]
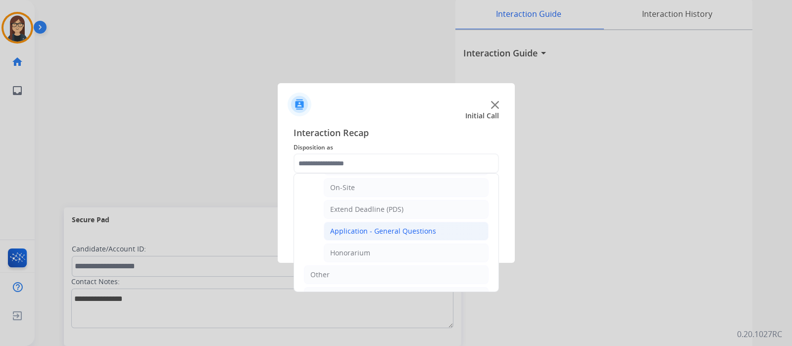
click at [466, 231] on li "Application - General Questions" at bounding box center [406, 231] width 165 height 19
type input "**********"
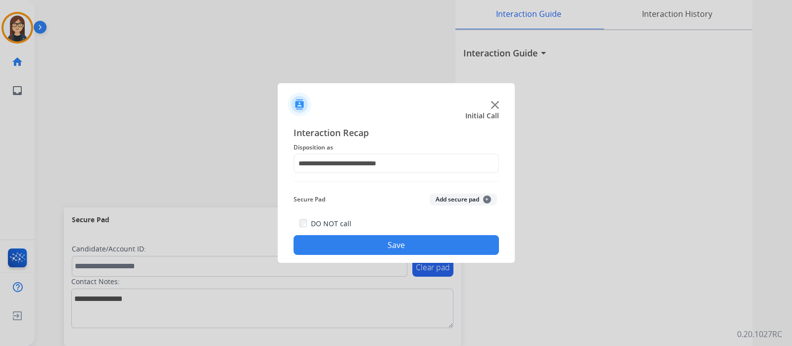
click at [449, 242] on button "Save" at bounding box center [397, 245] width 206 height 20
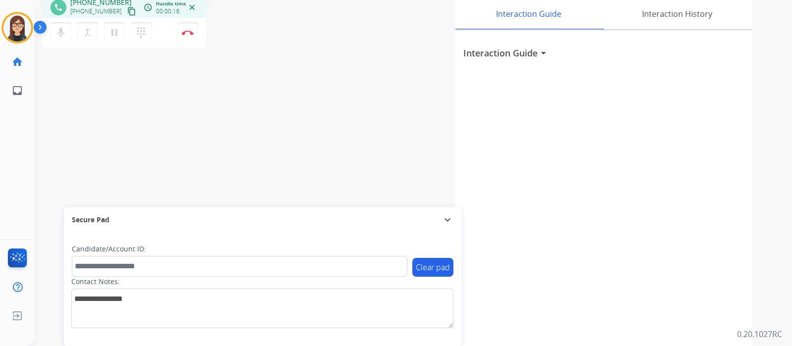
click at [127, 10] on mat-icon "content_copy" at bounding box center [131, 11] width 9 height 9
click at [196, 33] on button "Disconnect" at bounding box center [187, 32] width 21 height 21
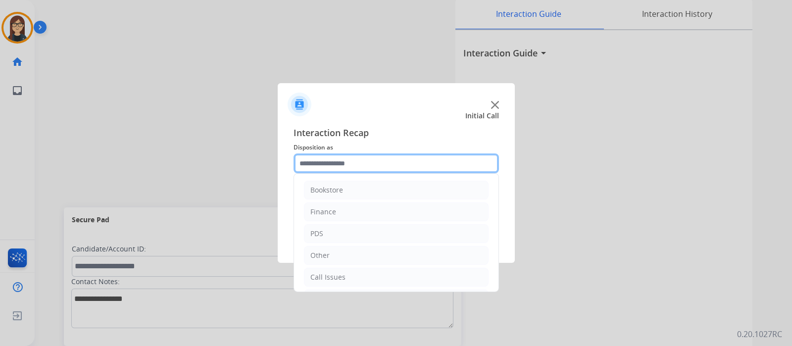
click at [329, 165] on input "text" at bounding box center [397, 164] width 206 height 20
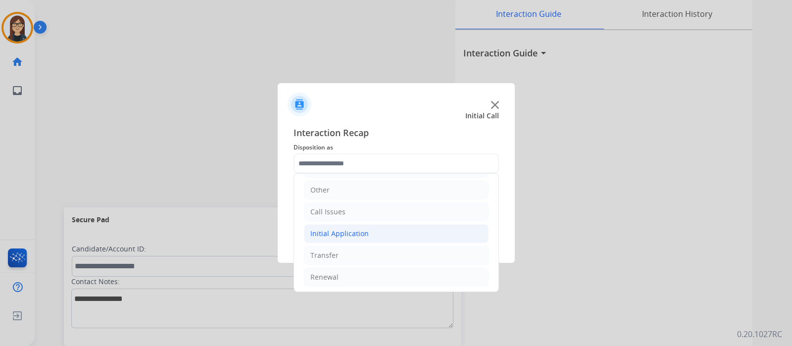
click at [363, 236] on div "Initial Application" at bounding box center [340, 234] width 58 height 10
click at [356, 271] on li "Appeals" at bounding box center [406, 277] width 165 height 19
type input "*******"
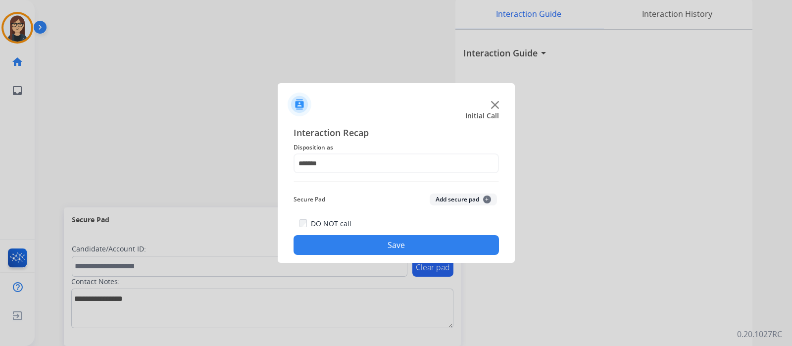
click at [379, 249] on button "Save" at bounding box center [397, 245] width 206 height 20
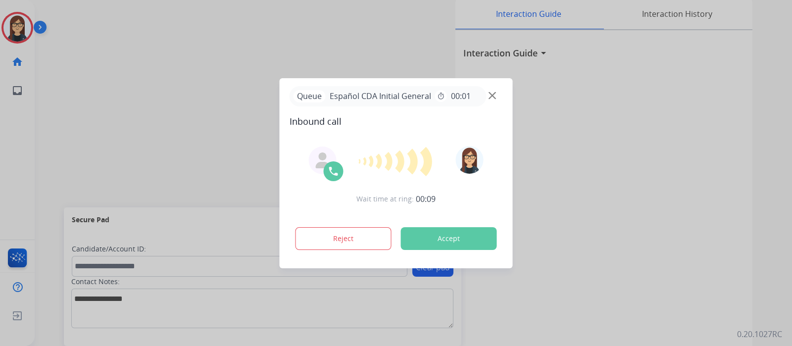
click at [436, 239] on button "Accept" at bounding box center [449, 238] width 96 height 23
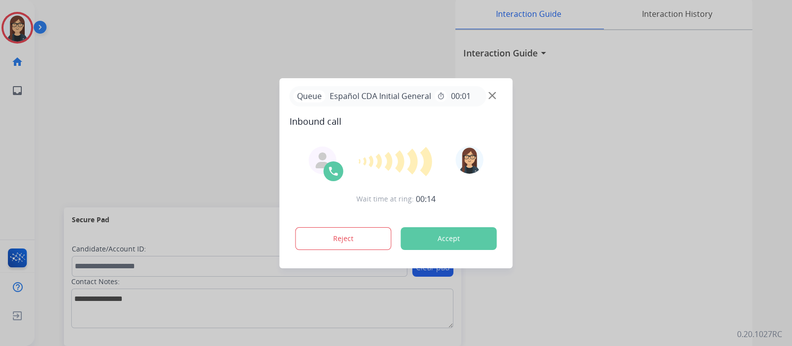
click at [436, 239] on button "Accept" at bounding box center [449, 238] width 96 height 23
click at [434, 234] on button "Accept" at bounding box center [449, 238] width 96 height 23
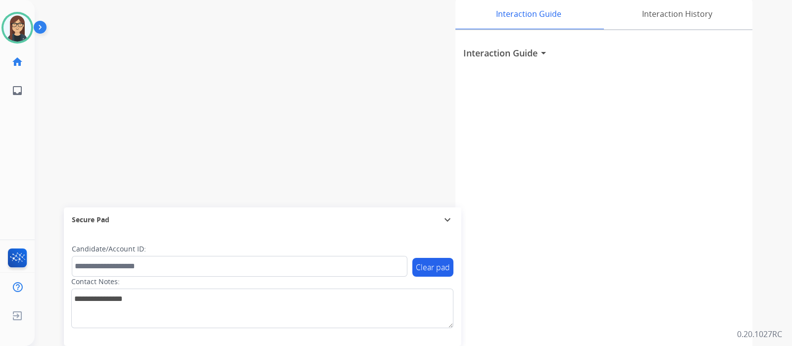
click at [255, 90] on div "swap_horiz Break voice bridge close_fullscreen Connect 3-Way Call merge_type Se…" at bounding box center [402, 193] width 734 height 413
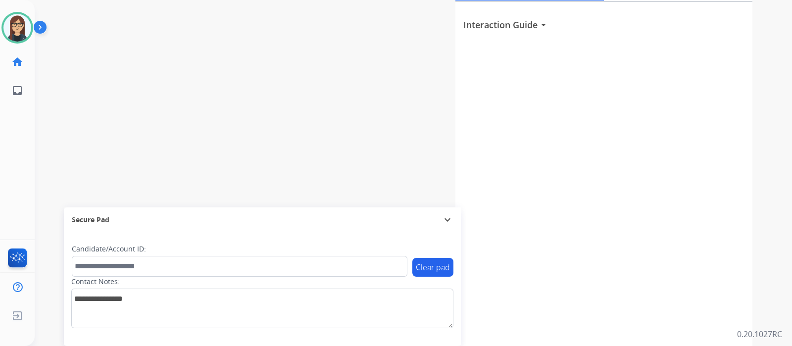
scroll to position [0, 0]
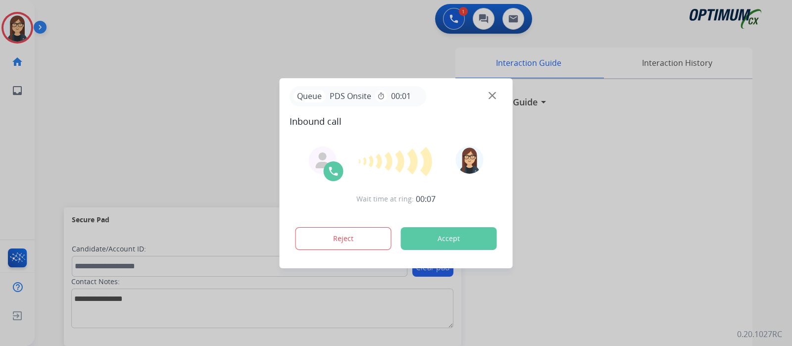
click at [456, 235] on button "Accept" at bounding box center [449, 238] width 96 height 23
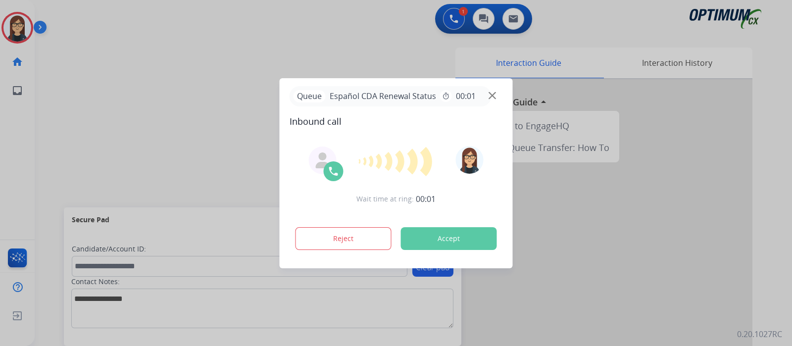
drag, startPoint x: 559, startPoint y: 0, endPoint x: 460, endPoint y: 239, distance: 258.5
click at [460, 239] on button "Accept" at bounding box center [449, 238] width 96 height 23
click at [464, 244] on button "Accept" at bounding box center [449, 238] width 96 height 23
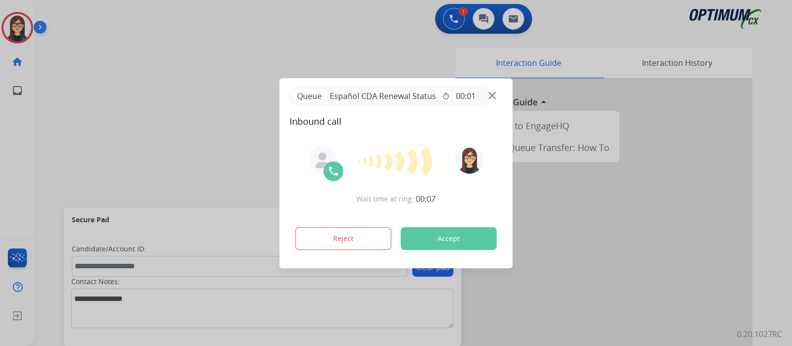
click at [464, 244] on button "Accept" at bounding box center [449, 238] width 96 height 23
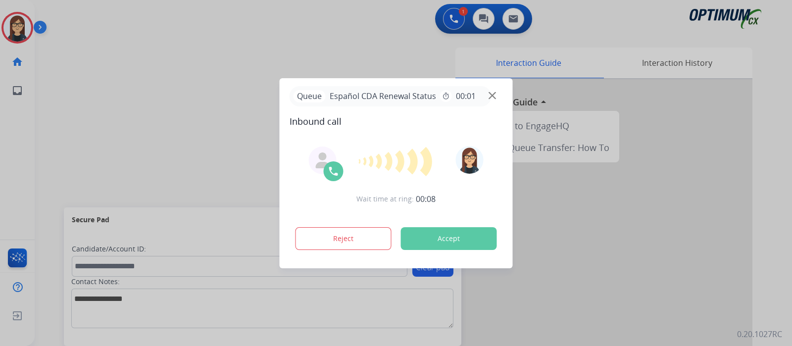
click at [464, 244] on button "Accept" at bounding box center [449, 238] width 96 height 23
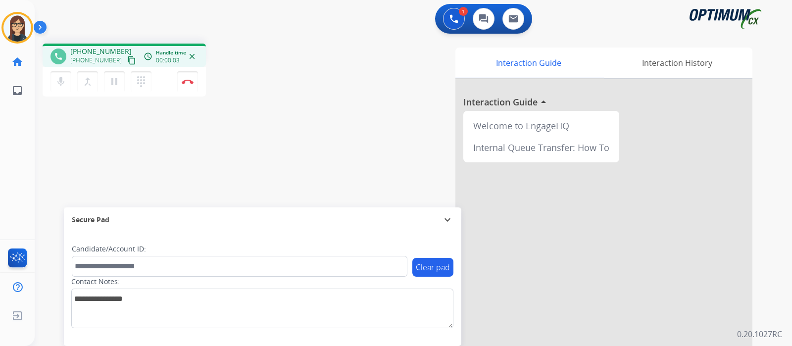
click at [127, 62] on mat-icon "content_copy" at bounding box center [131, 60] width 9 height 9
click at [61, 76] on mat-icon "mic" at bounding box center [61, 82] width 12 height 12
click at [372, 91] on div "Interaction Guide Interaction History Interaction Guide arrow_drop_up Welcome t…" at bounding box center [531, 248] width 444 height 401
click at [57, 82] on mat-icon "mic_off" at bounding box center [61, 82] width 12 height 12
click at [191, 167] on div "phone +17876359340 +17876359340 content_copy access_time Call metrics Queue 00:…" at bounding box center [402, 242] width 734 height 413
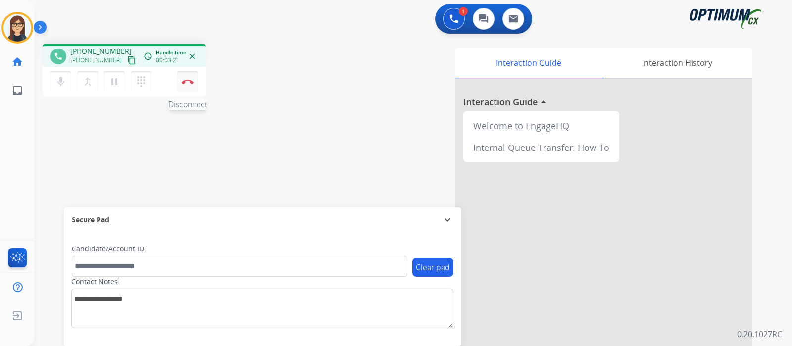
click at [193, 83] on button "Disconnect" at bounding box center [187, 81] width 21 height 21
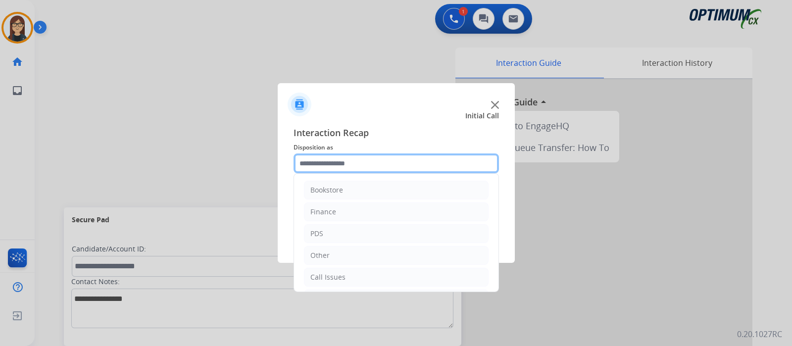
click at [339, 170] on input "text" at bounding box center [397, 164] width 206 height 20
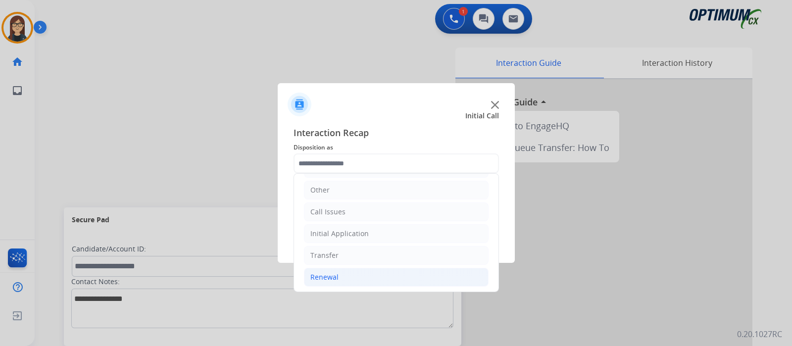
click at [389, 281] on li "Renewal" at bounding box center [396, 277] width 185 height 19
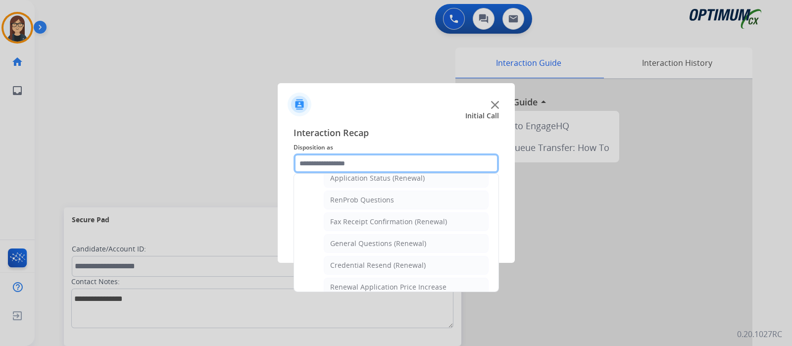
scroll to position [265, 0]
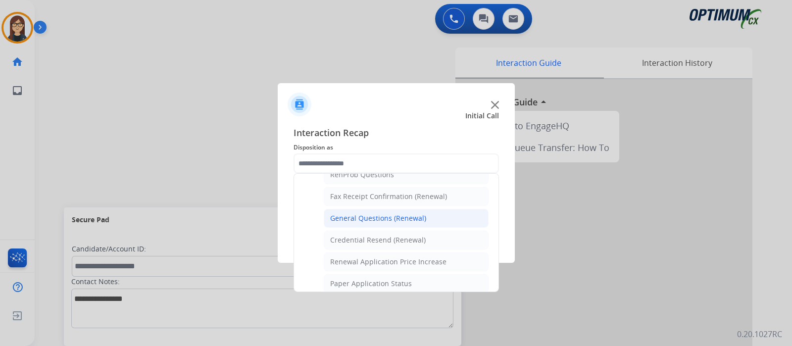
click at [415, 217] on div "General Questions (Renewal)" at bounding box center [378, 218] width 96 height 10
type input "**********"
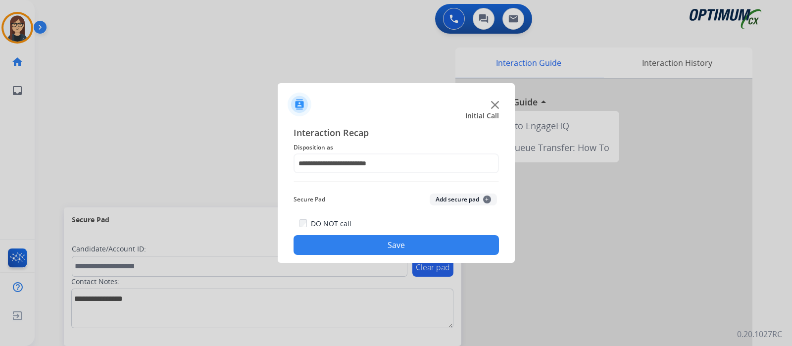
click at [392, 246] on button "Save" at bounding box center [397, 245] width 206 height 20
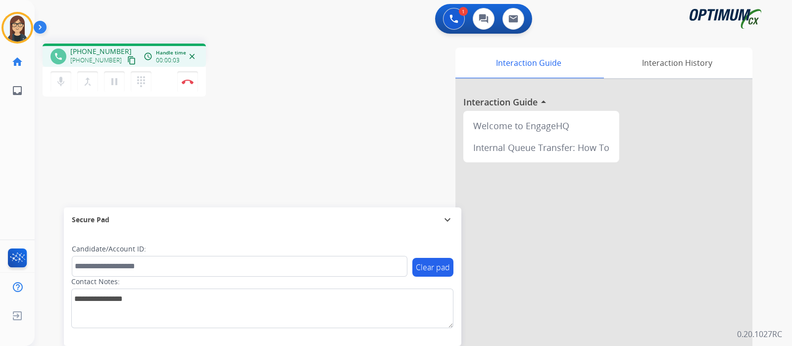
click at [127, 60] on mat-icon "content_copy" at bounding box center [131, 60] width 9 height 9
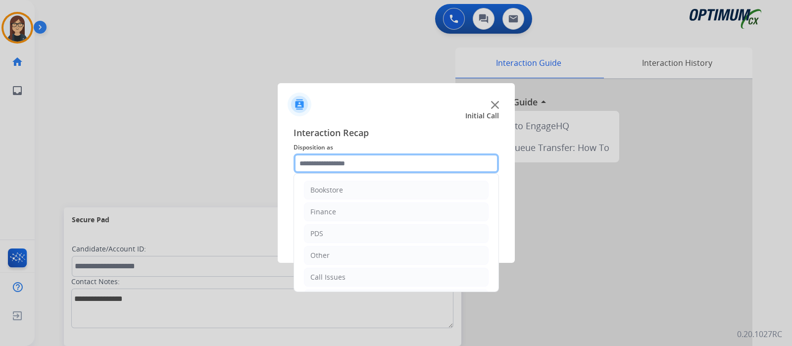
click at [430, 160] on input "text" at bounding box center [397, 164] width 206 height 20
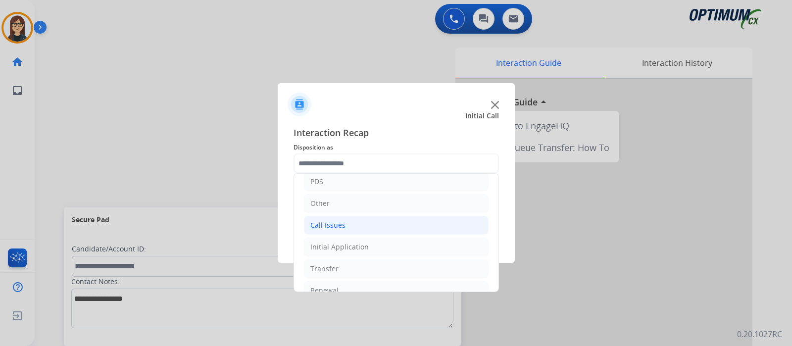
click at [356, 224] on li "Call Issues" at bounding box center [396, 225] width 185 height 19
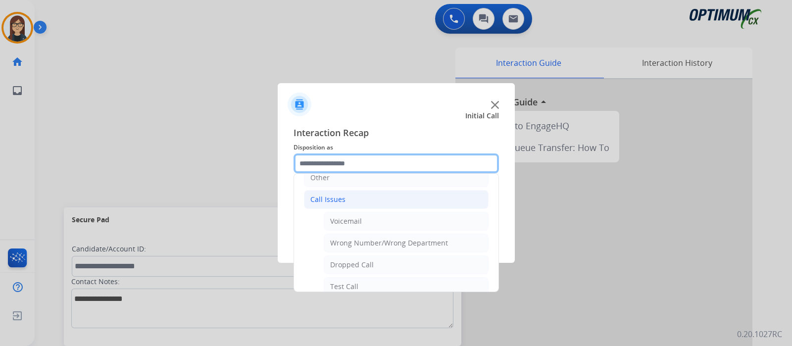
scroll to position [112, 0]
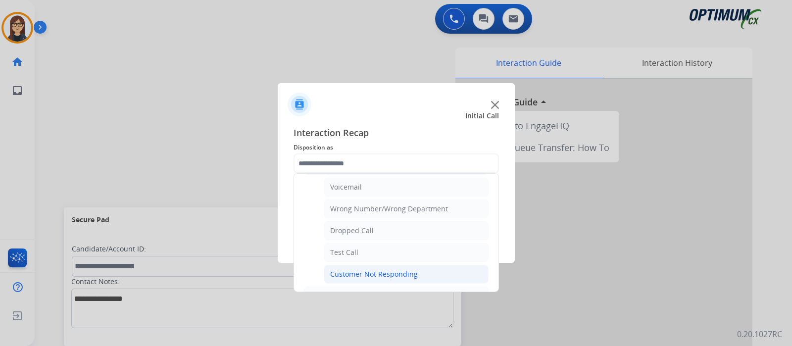
click at [372, 269] on div "Customer Not Responding" at bounding box center [374, 274] width 88 height 10
type input "**********"
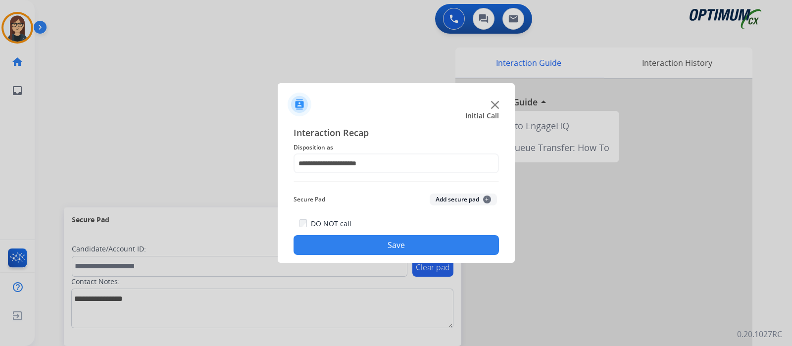
click at [373, 250] on button "Save" at bounding box center [397, 245] width 206 height 20
click at [499, 105] on div at bounding box center [396, 100] width 237 height 35
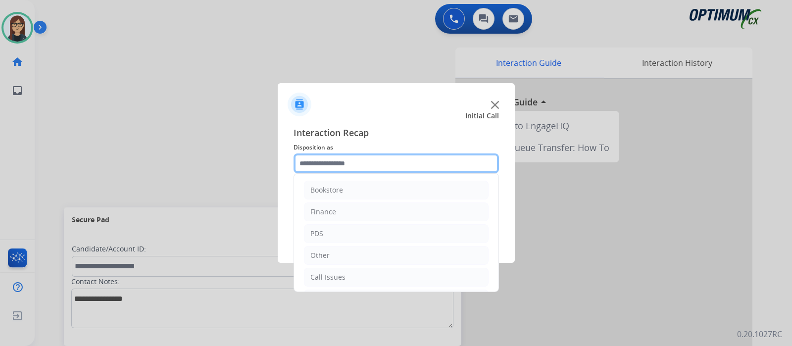
click at [386, 164] on input "text" at bounding box center [397, 164] width 206 height 20
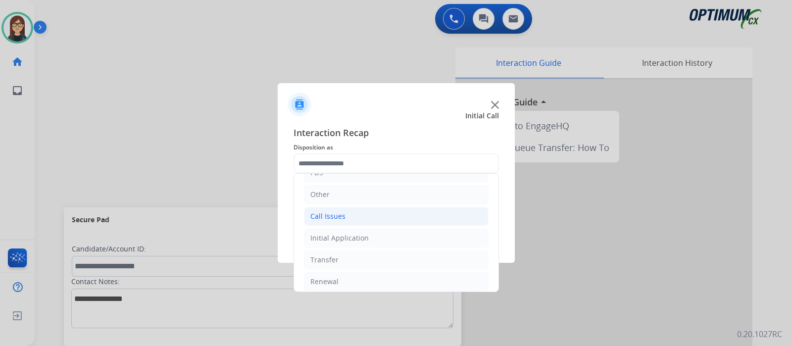
click at [401, 219] on li "Call Issues" at bounding box center [396, 216] width 185 height 19
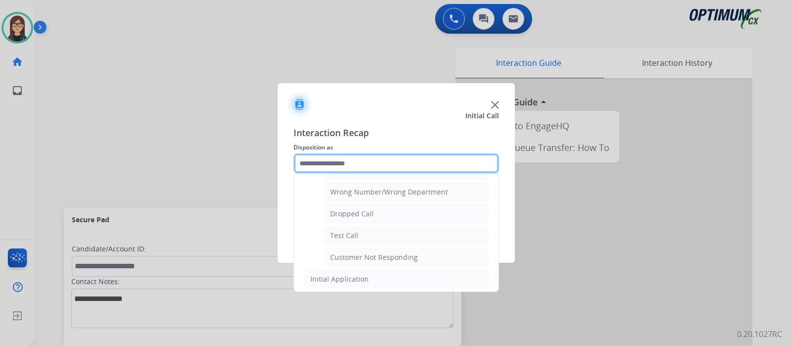
scroll to position [131, 0]
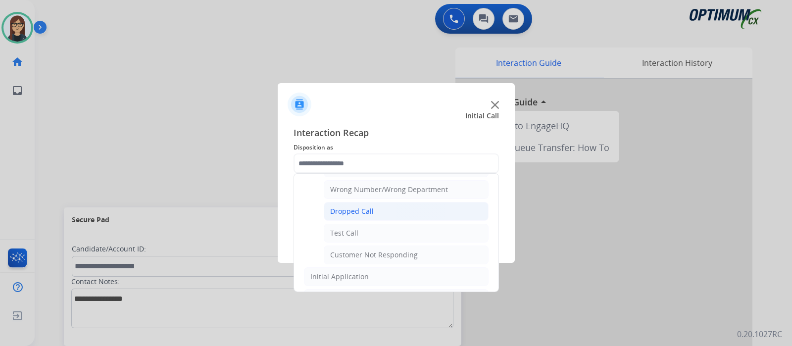
click at [371, 202] on li "Dropped Call" at bounding box center [406, 211] width 165 height 19
type input "**********"
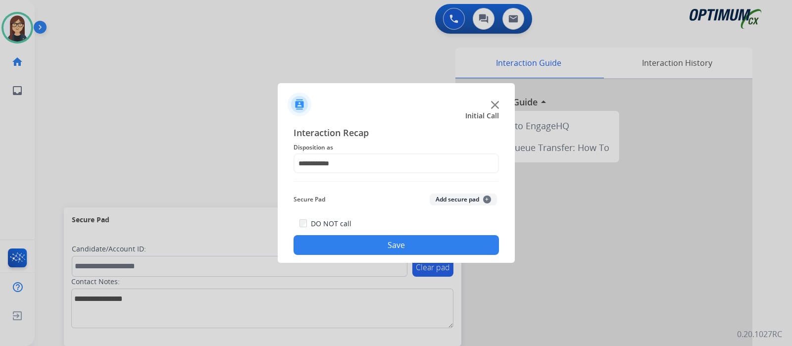
click at [375, 252] on button "Save" at bounding box center [397, 245] width 206 height 20
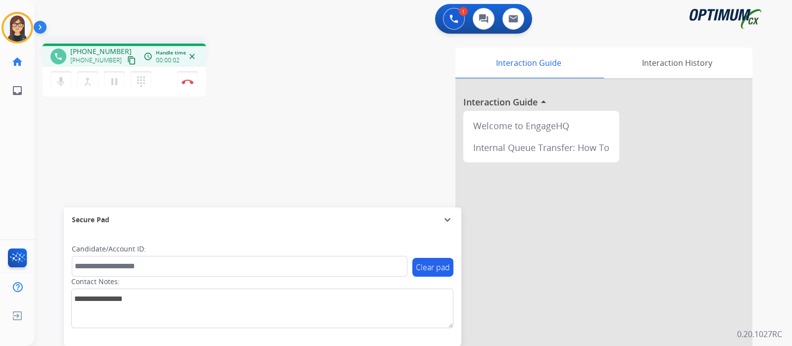
click at [127, 60] on mat-icon "content_copy" at bounding box center [131, 60] width 9 height 9
click at [62, 87] on mat-icon "mic" at bounding box center [61, 82] width 12 height 12
click at [63, 79] on mat-icon "mic_off" at bounding box center [61, 82] width 12 height 12
click at [194, 79] on button "Disconnect" at bounding box center [187, 81] width 21 height 21
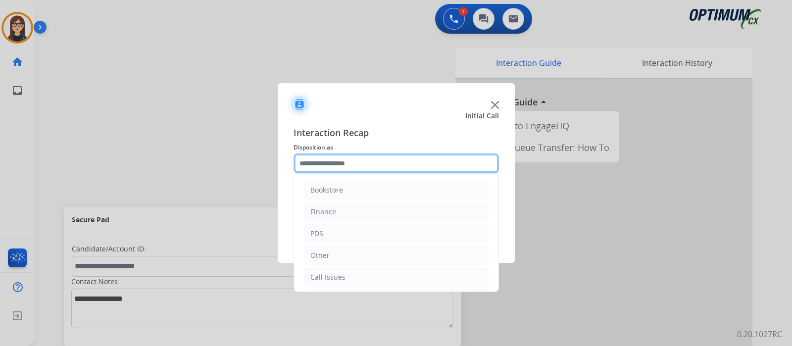
click at [334, 168] on input "text" at bounding box center [397, 164] width 206 height 20
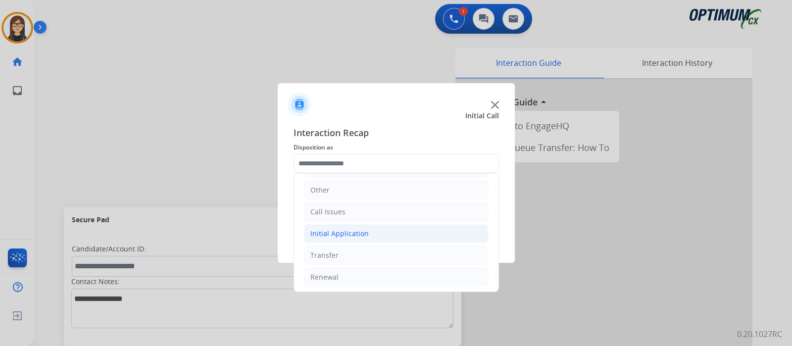
click at [374, 229] on li "Initial Application" at bounding box center [396, 233] width 185 height 19
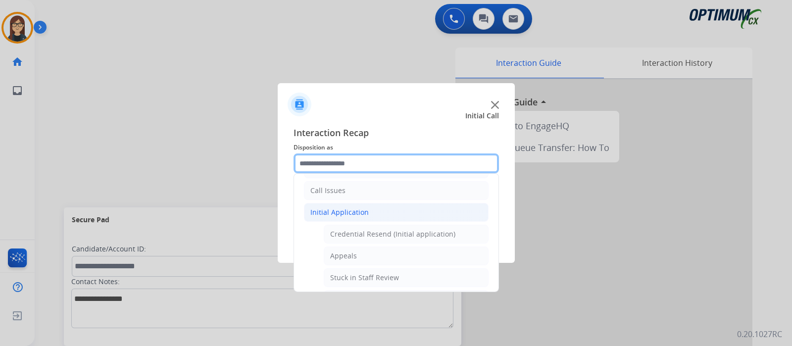
scroll to position [102, 0]
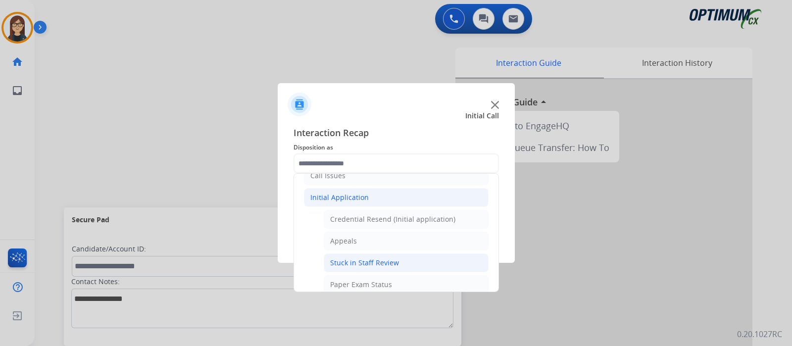
click at [374, 255] on li "Stuck in Staff Review" at bounding box center [406, 263] width 165 height 19
type input "**********"
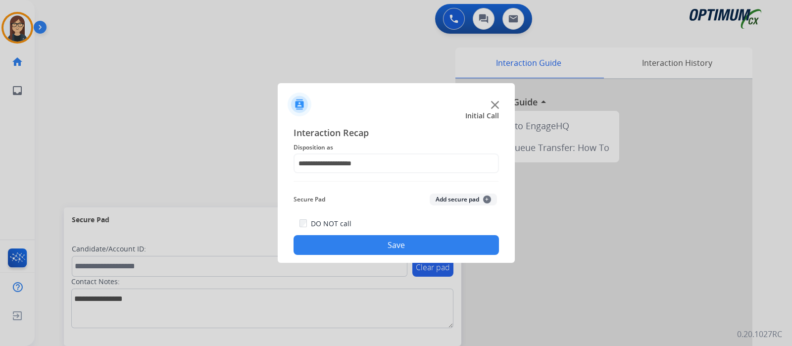
click at [376, 247] on button "Save" at bounding box center [397, 245] width 206 height 20
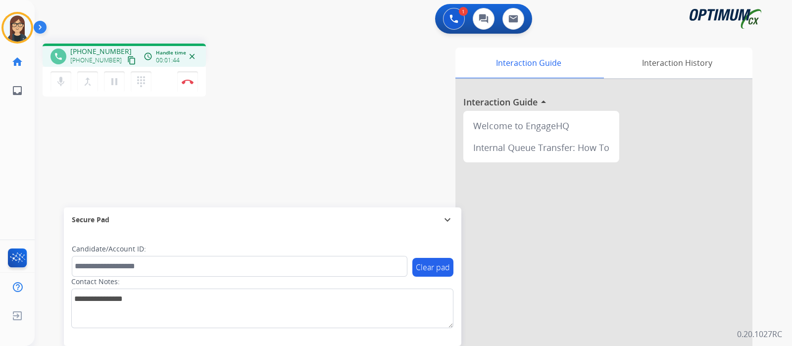
click at [127, 60] on mat-icon "content_copy" at bounding box center [131, 60] width 9 height 9
click at [292, 137] on div "phone +13146606814 +13146606814 content_copy access_time Call metrics Queue 02:…" at bounding box center [402, 242] width 734 height 413
click at [186, 83] on img at bounding box center [188, 81] width 12 height 5
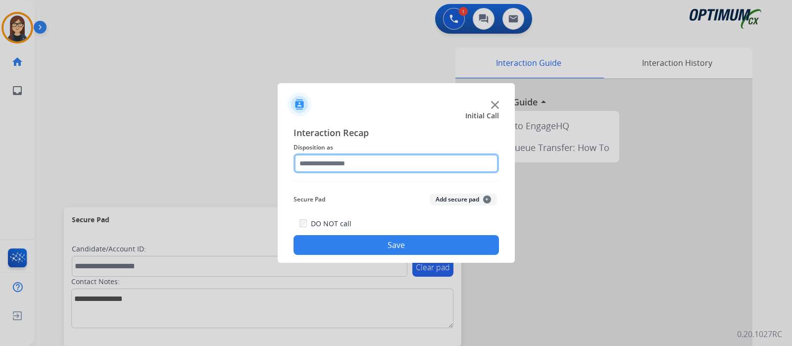
click at [318, 165] on input "text" at bounding box center [397, 164] width 206 height 20
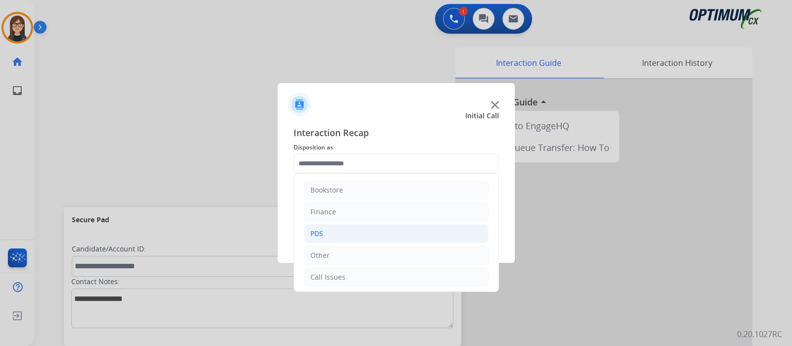
click at [326, 229] on li "PDS" at bounding box center [396, 233] width 185 height 19
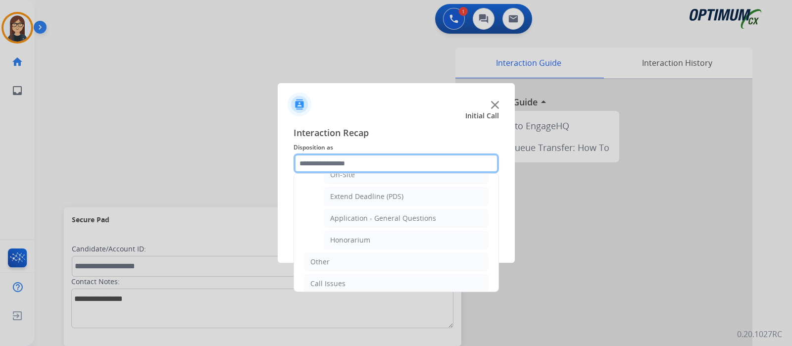
scroll to position [278, 0]
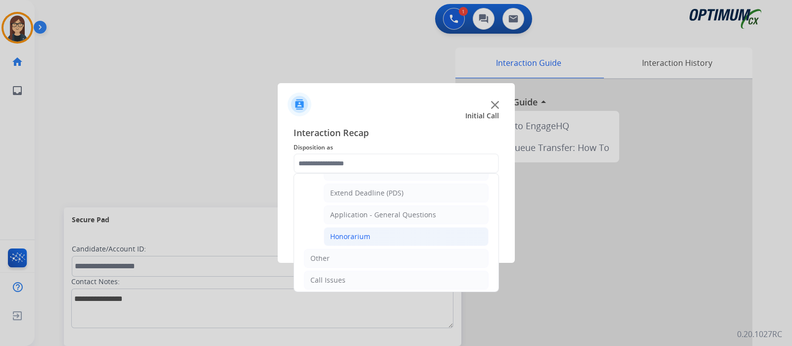
click at [368, 232] on div "Honorarium" at bounding box center [350, 237] width 40 height 10
type input "**********"
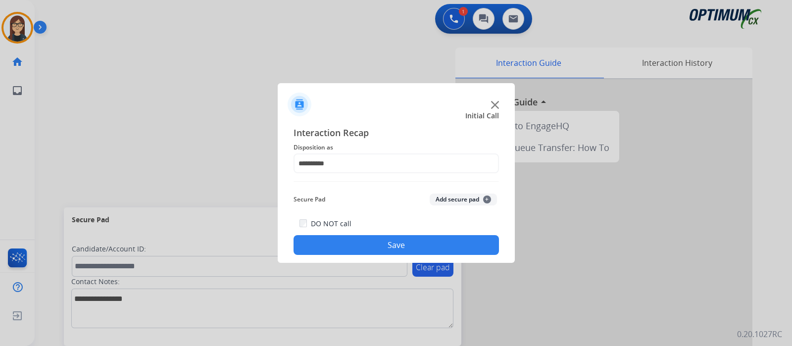
click at [370, 241] on button "Save" at bounding box center [397, 245] width 206 height 20
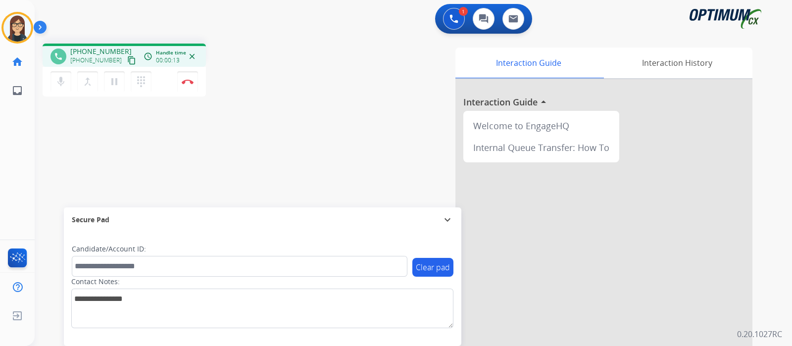
click at [127, 59] on mat-icon "content_copy" at bounding box center [131, 60] width 9 height 9
click at [290, 141] on div "phone +19258123434 +19258123434 content_copy access_time Call metrics Queue 00:…" at bounding box center [402, 242] width 734 height 413
click at [301, 155] on div "phone +19258123434 +19258123434 content_copy access_time Call metrics Queue 00:…" at bounding box center [402, 242] width 734 height 413
click at [343, 57] on div "Interaction Guide Interaction History Interaction Guide arrow_drop_up Welcome t…" at bounding box center [531, 248] width 444 height 401
click at [448, 21] on button at bounding box center [454, 19] width 22 height 22
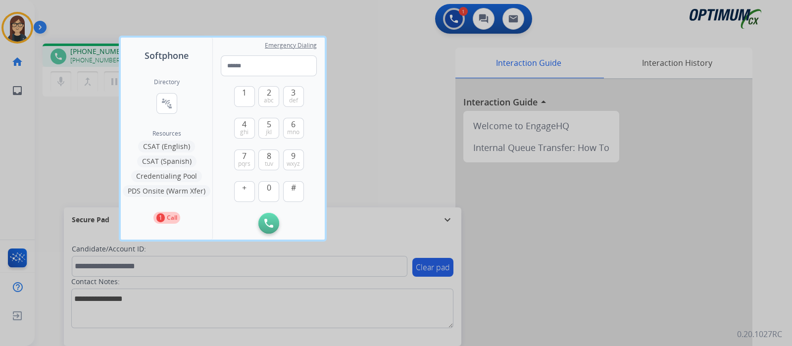
click at [384, 51] on div at bounding box center [396, 173] width 792 height 346
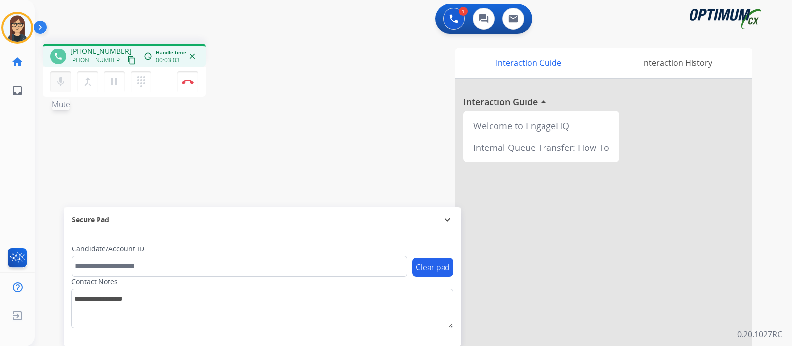
click at [60, 78] on mat-icon "mic" at bounding box center [61, 82] width 12 height 12
click at [60, 78] on mat-icon "mic_off" at bounding box center [61, 82] width 12 height 12
click at [59, 82] on mat-icon "mic" at bounding box center [61, 82] width 12 height 12
click at [59, 82] on mat-icon "mic_off" at bounding box center [61, 82] width 12 height 12
click at [309, 103] on div "Interaction Guide Interaction History Interaction Guide arrow_drop_up Welcome t…" at bounding box center [531, 248] width 444 height 401
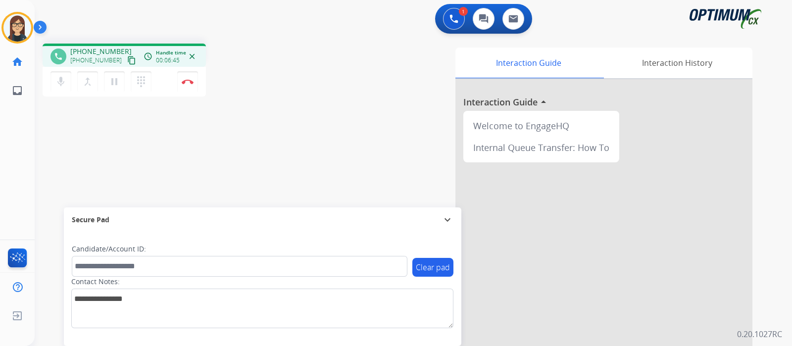
click at [296, 132] on div "phone +19258123434 +19258123434 content_copy access_time Call metrics Queue 00:…" at bounding box center [402, 242] width 734 height 413
click at [339, 100] on div "Interaction Guide Interaction History Interaction Guide arrow_drop_up Welcome t…" at bounding box center [531, 248] width 444 height 401
click at [328, 128] on div "Interaction Guide Interaction History Interaction Guide arrow_drop_up Welcome t…" at bounding box center [531, 248] width 444 height 401
click at [263, 55] on div "phone +19258123434 +19258123434 content_copy access_time Call metrics Queue 00:…" at bounding box center [174, 72] width 262 height 56
click at [282, 85] on div "phone +19258123434 +19258123434 content_copy access_time Call metrics Queue 00:…" at bounding box center [174, 72] width 262 height 56
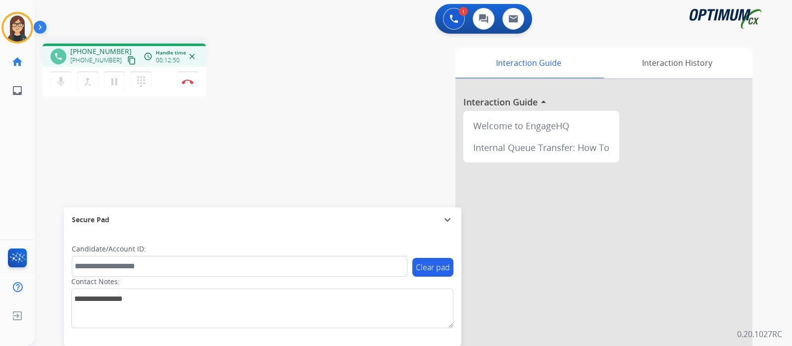
click at [315, 65] on div "Interaction Guide Interaction History Interaction Guide arrow_drop_up Welcome t…" at bounding box center [531, 248] width 444 height 401
click at [319, 127] on div "Interaction Guide Interaction History Interaction Guide arrow_drop_up Welcome t…" at bounding box center [531, 248] width 444 height 401
click at [313, 148] on div "Interaction Guide Interaction History Interaction Guide arrow_drop_up Welcome t…" at bounding box center [531, 248] width 444 height 401
click at [292, 142] on div "phone +19258123434 +19258123434 content_copy access_time Call metrics Queue 00:…" at bounding box center [402, 242] width 734 height 413
click at [268, 95] on div "phone +19258123434 +19258123434 content_copy access_time Call metrics Queue 00:…" at bounding box center [174, 72] width 262 height 56
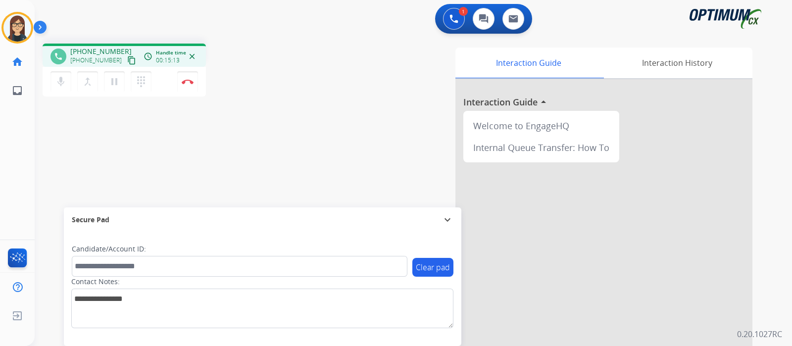
click at [324, 135] on div "Interaction Guide Interaction History Interaction Guide arrow_drop_up Welcome t…" at bounding box center [531, 248] width 444 height 401
click at [309, 117] on div "Interaction Guide Interaction History Interaction Guide arrow_drop_up Welcome t…" at bounding box center [531, 248] width 444 height 401
click at [329, 106] on div "Interaction Guide Interaction History Interaction Guide arrow_drop_up Welcome t…" at bounding box center [531, 248] width 444 height 401
click at [293, 52] on div "phone +19258123434 +19258123434 content_copy access_time Call metrics Queue 00:…" at bounding box center [174, 72] width 262 height 56
click at [186, 86] on button "Disconnect" at bounding box center [187, 81] width 21 height 21
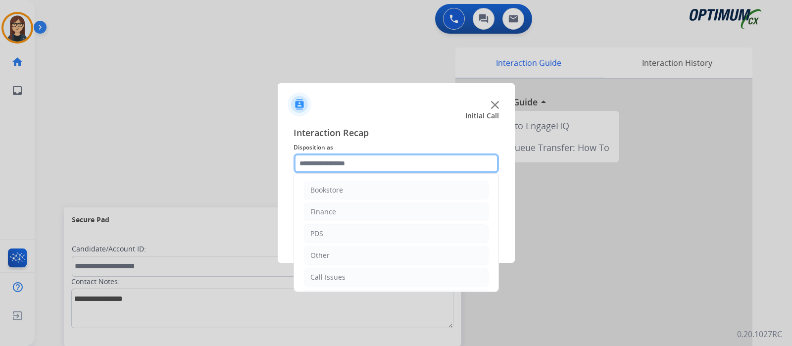
click at [330, 162] on input "text" at bounding box center [397, 164] width 206 height 20
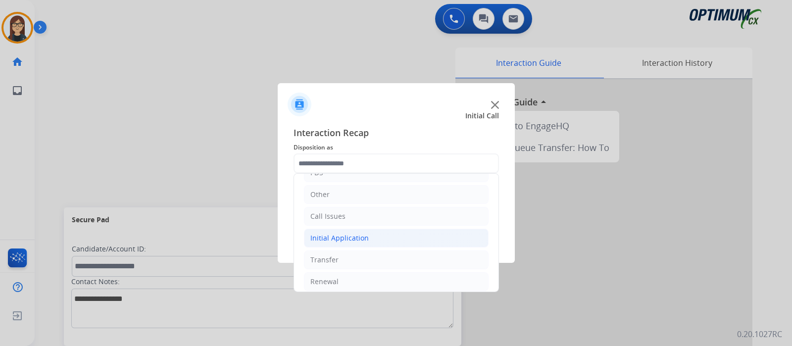
click at [386, 236] on li "Initial Application" at bounding box center [396, 238] width 185 height 19
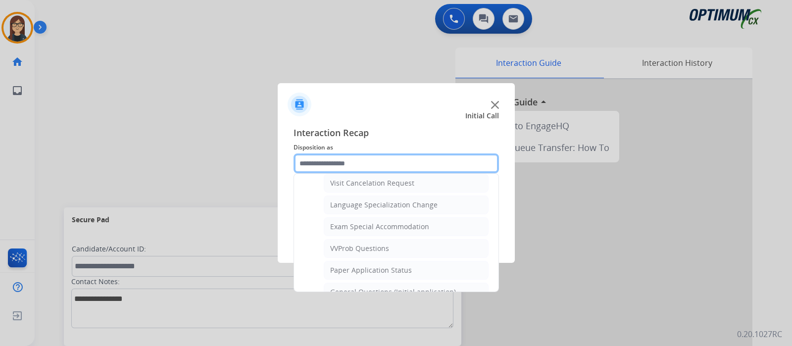
scroll to position [502, 0]
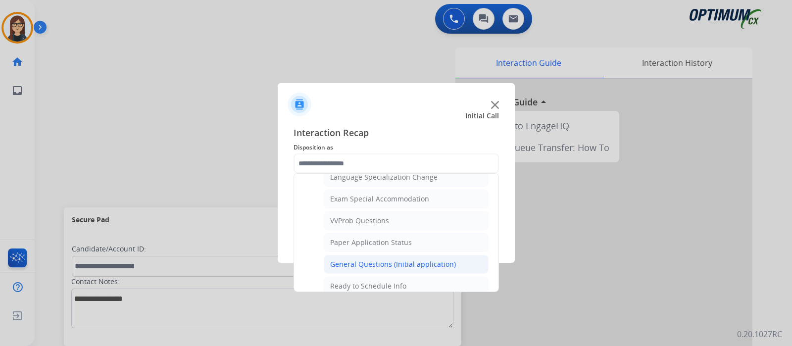
click at [451, 260] on div "General Questions (Initial application)" at bounding box center [393, 265] width 126 height 10
type input "**********"
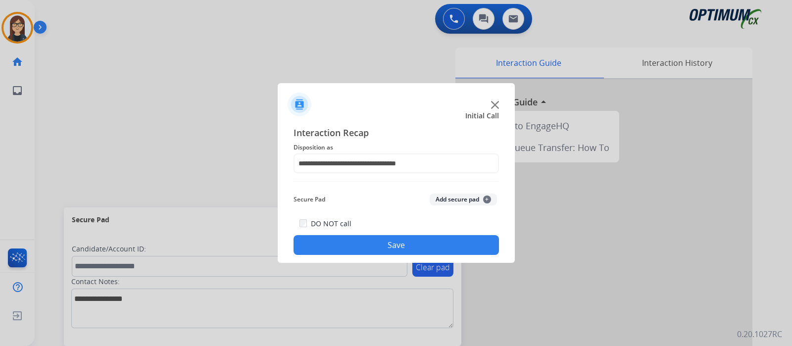
click at [427, 242] on button "Save" at bounding box center [397, 245] width 206 height 20
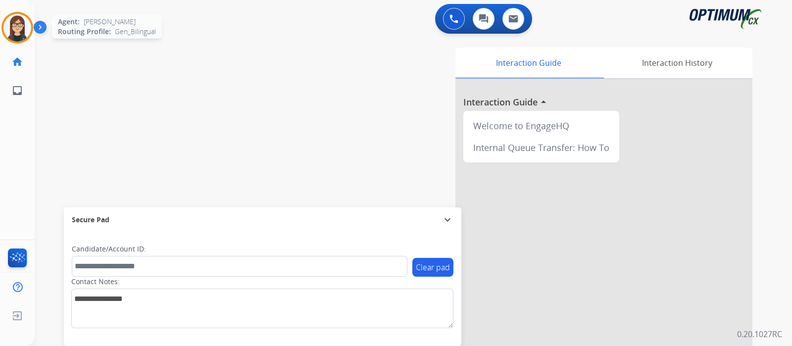
click at [11, 39] on img at bounding box center [17, 28] width 28 height 28
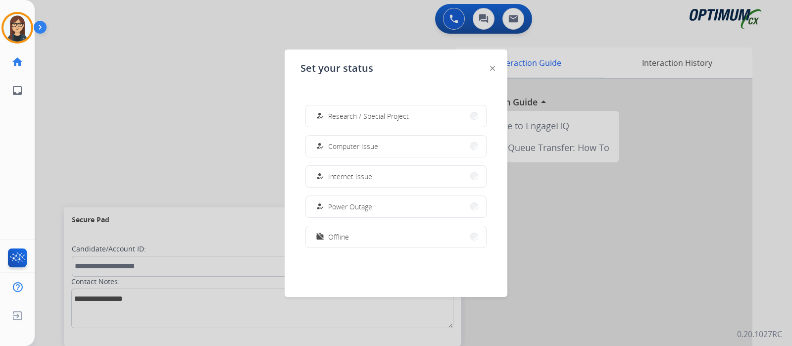
scroll to position [247, 0]
click at [379, 233] on button "work_off Offline" at bounding box center [396, 233] width 180 height 21
